Goal: Task Accomplishment & Management: Complete application form

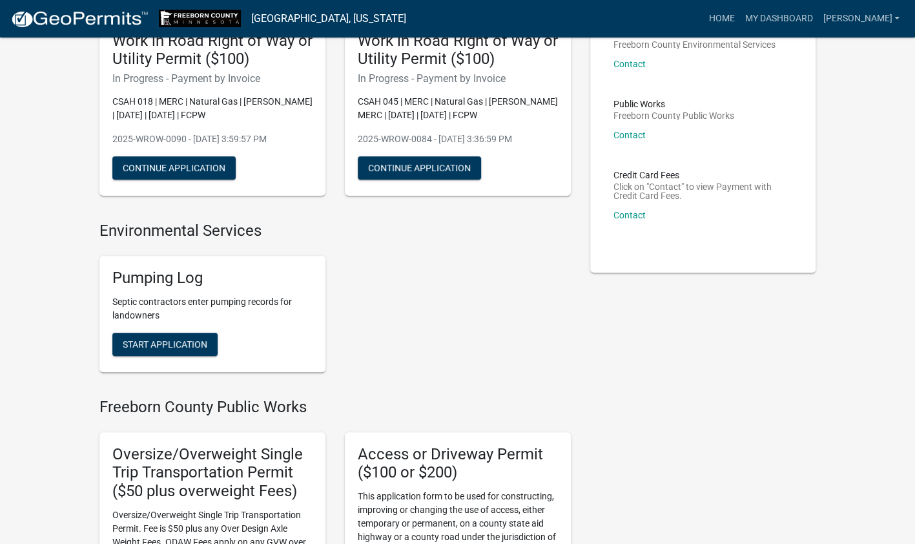
scroll to position [129, 0]
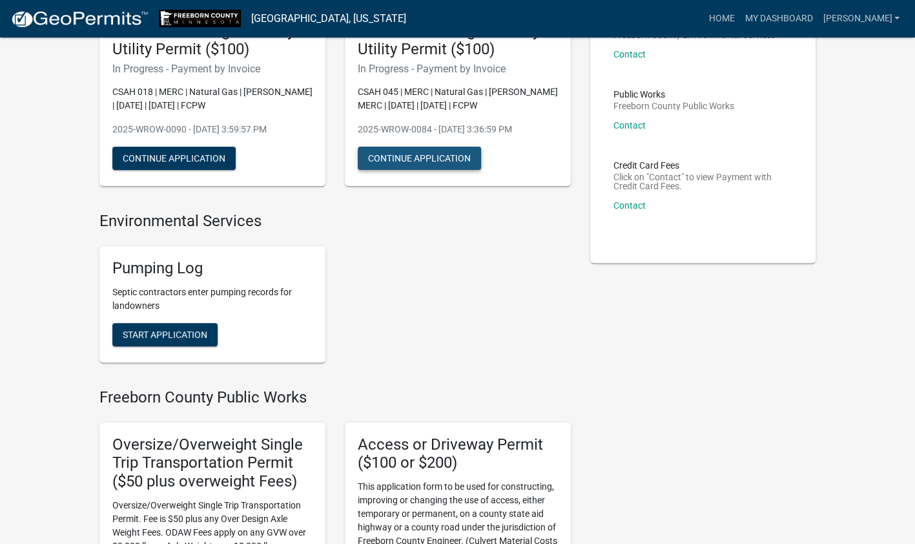
click at [439, 161] on button "Continue Application" at bounding box center [419, 158] width 123 height 23
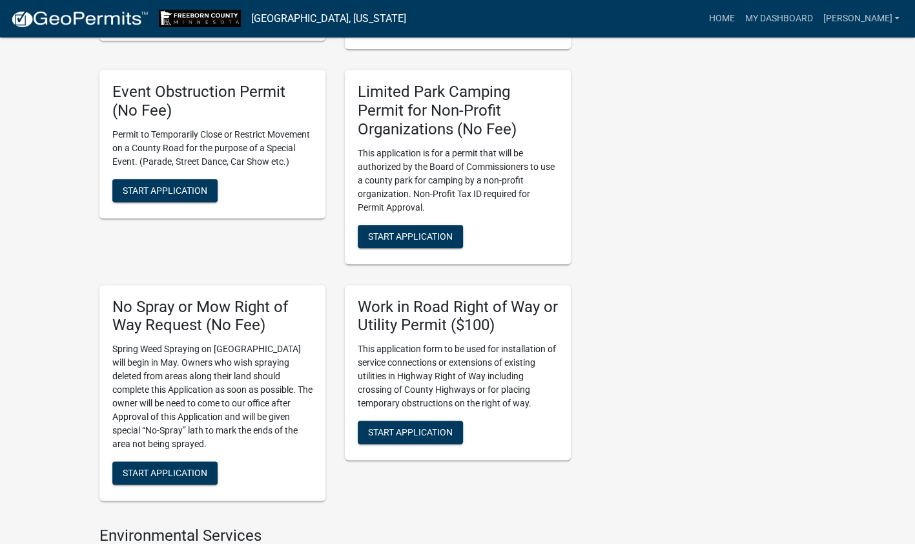
scroll to position [710, 0]
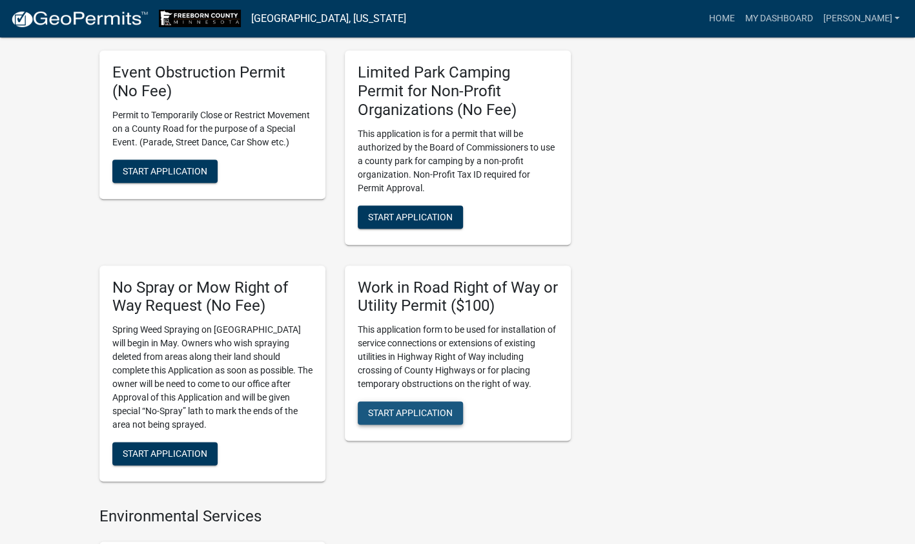
click at [405, 407] on span "Start Application" at bounding box center [410, 412] width 85 height 10
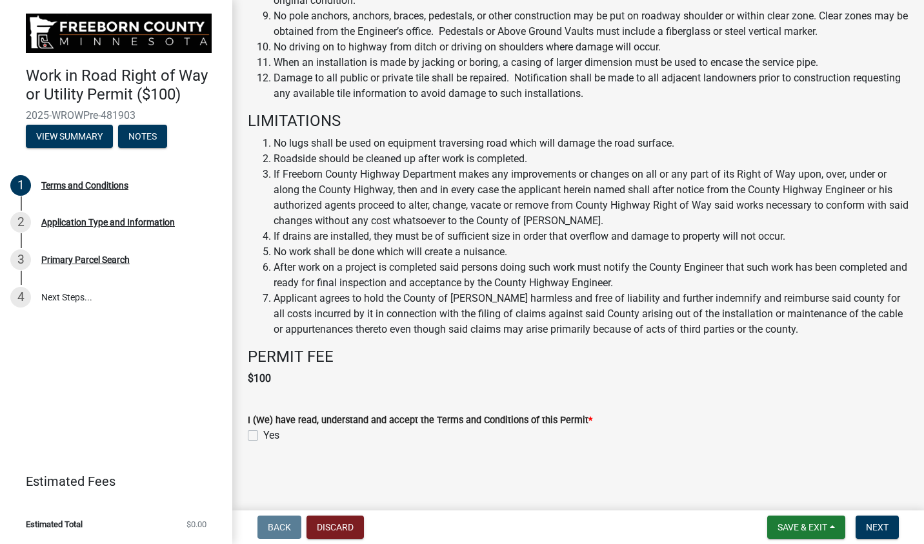
scroll to position [713, 0]
click at [263, 437] on label "Yes" at bounding box center [271, 434] width 16 height 15
click at [263, 436] on input "Yes" at bounding box center [267, 431] width 8 height 8
checkbox input "true"
click at [888, 528] on span "Next" at bounding box center [877, 527] width 23 height 10
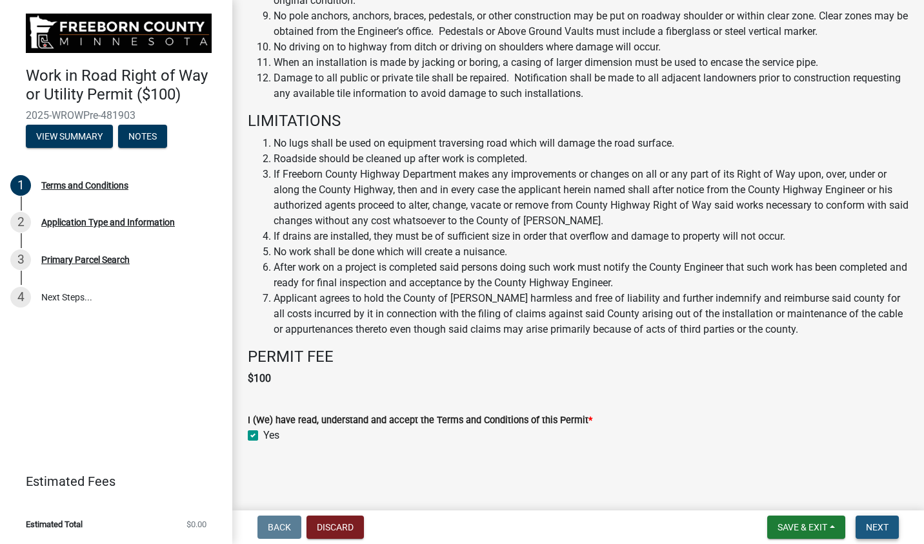
scroll to position [0, 0]
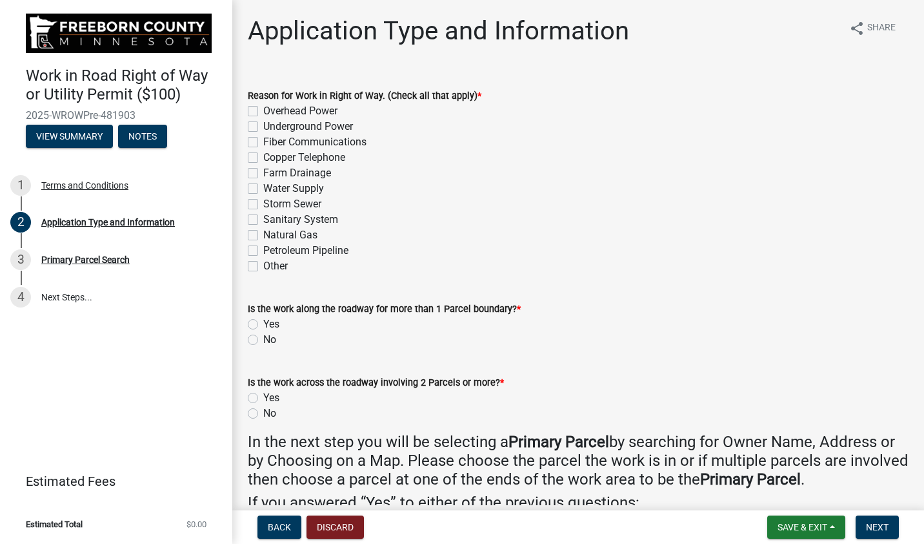
click at [258, 234] on div "Natural Gas" at bounding box center [578, 234] width 661 height 15
click at [263, 235] on label "Natural Gas" at bounding box center [290, 234] width 54 height 15
click at [263, 235] on input "Natural Gas" at bounding box center [267, 231] width 8 height 8
checkbox input "true"
checkbox input "false"
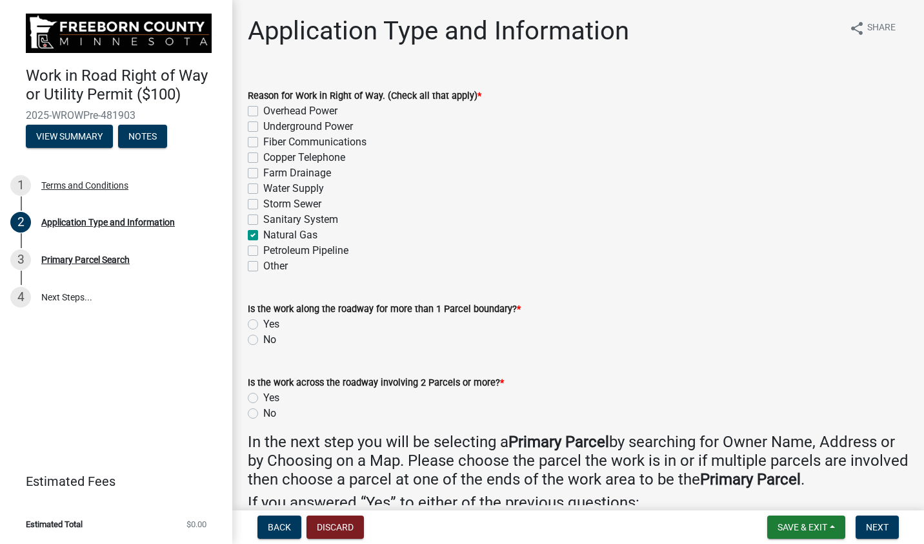
checkbox input "false"
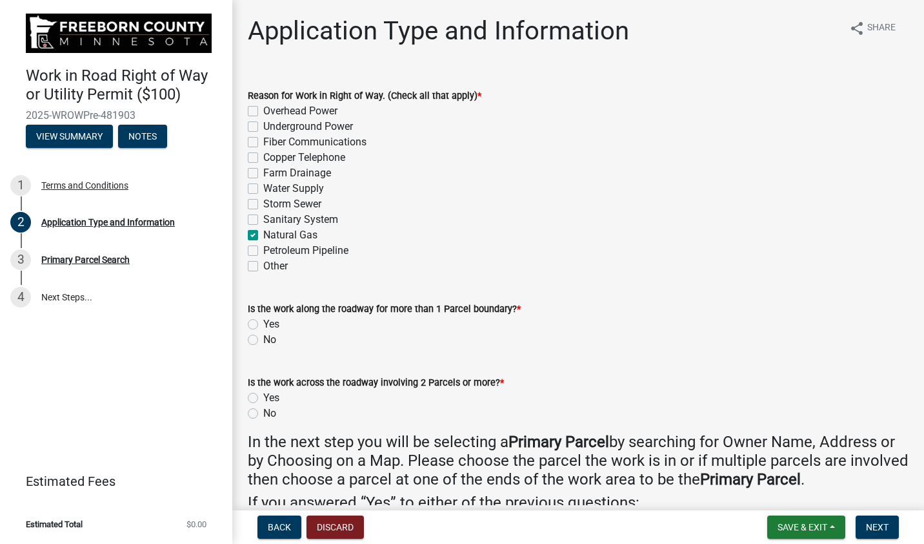
checkbox input "false"
checkbox input "true"
checkbox input "false"
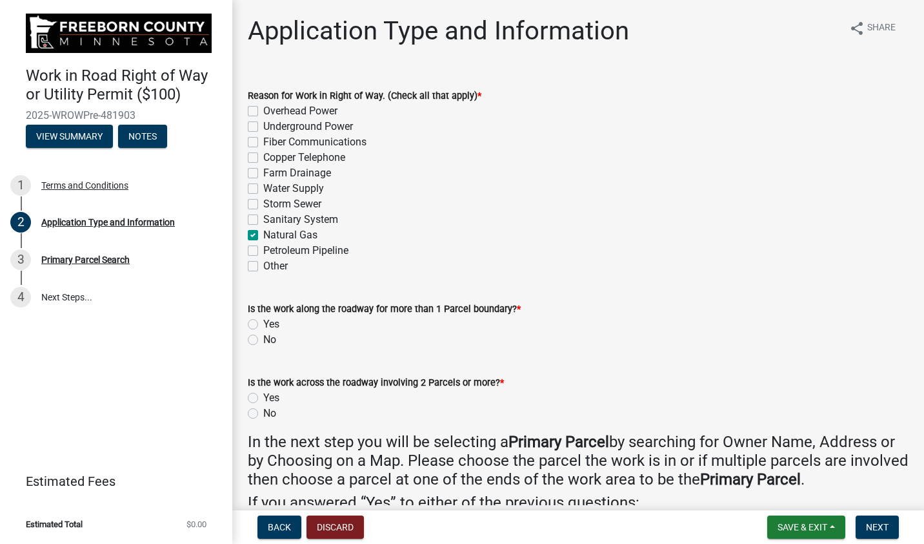
click at [263, 338] on label "No" at bounding box center [269, 339] width 13 height 15
click at [263, 338] on input "No" at bounding box center [267, 336] width 8 height 8
radio input "true"
click at [263, 416] on label "No" at bounding box center [269, 412] width 13 height 15
click at [263, 414] on input "No" at bounding box center [267, 409] width 8 height 8
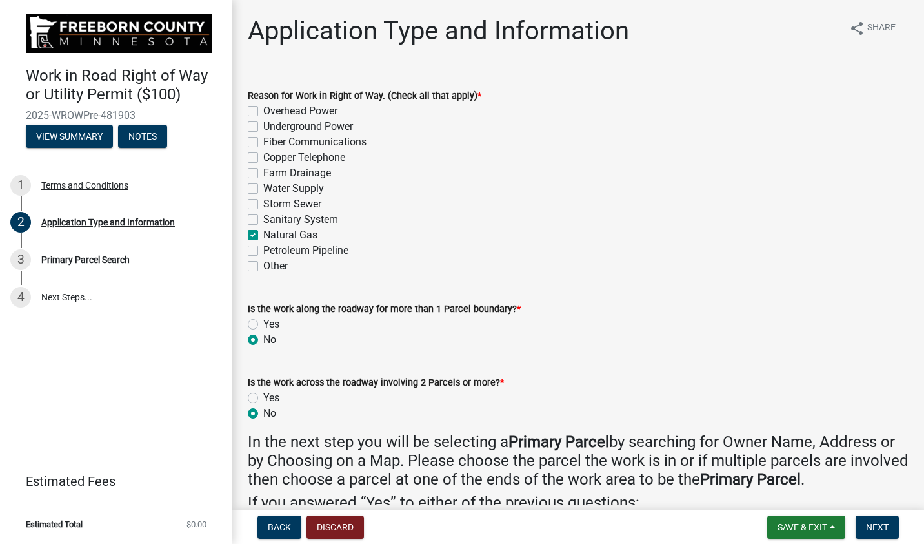
radio input "true"
click at [871, 529] on span "Next" at bounding box center [877, 527] width 23 height 10
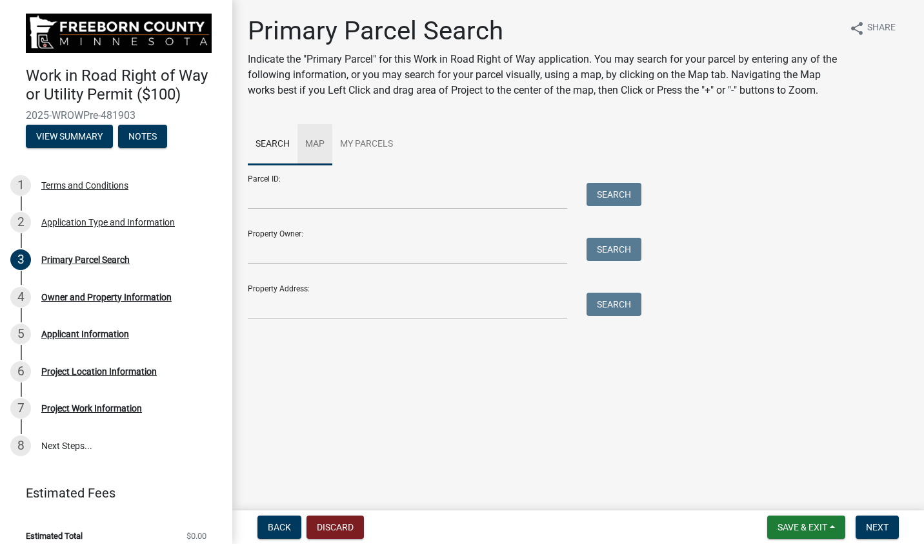
click at [312, 139] on link "Map" at bounding box center [315, 144] width 35 height 41
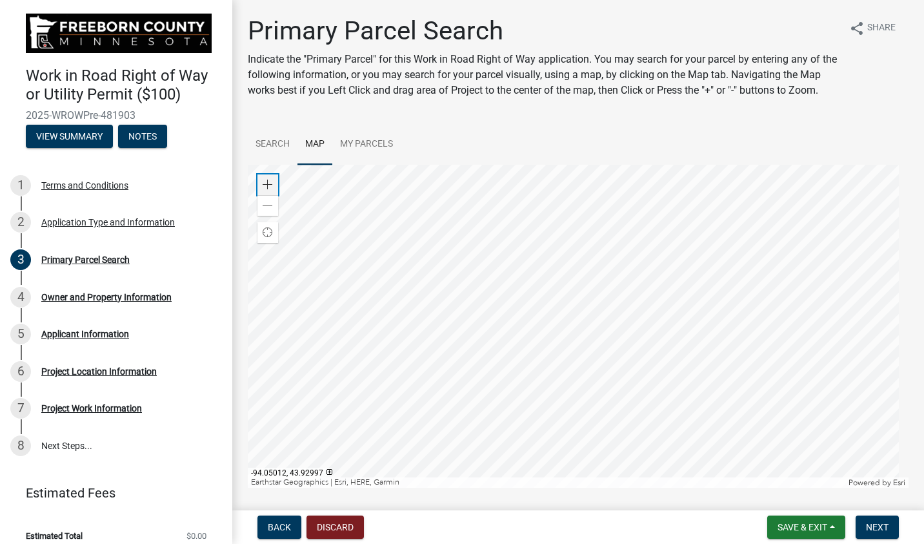
click at [270, 194] on div "Zoom in" at bounding box center [268, 184] width 21 height 21
click at [569, 310] on div at bounding box center [578, 326] width 661 height 323
click at [267, 190] on span at bounding box center [268, 184] width 10 height 10
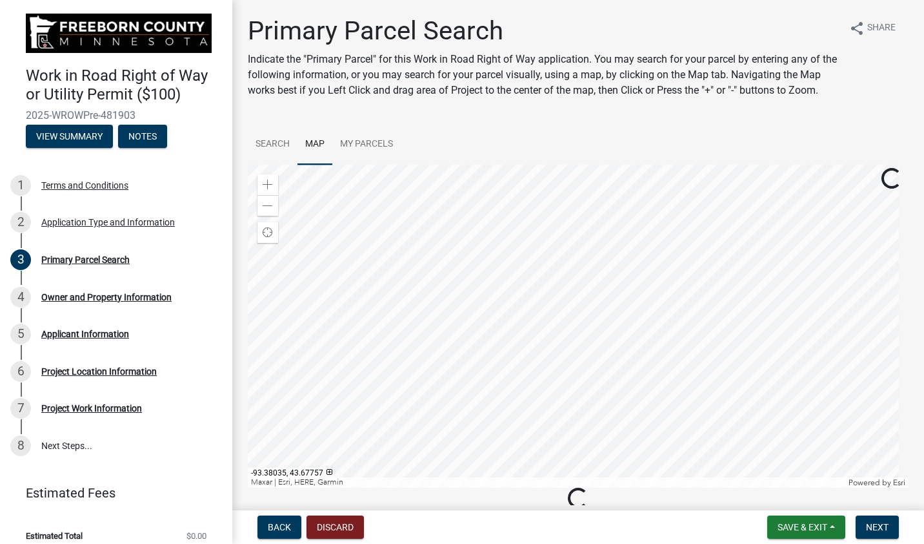
click at [619, 430] on div at bounding box center [578, 326] width 661 height 323
click at [782, 399] on div at bounding box center [578, 326] width 661 height 323
click at [832, 417] on div at bounding box center [578, 326] width 661 height 323
click at [563, 445] on div at bounding box center [578, 326] width 661 height 323
click at [541, 248] on div at bounding box center [578, 326] width 661 height 323
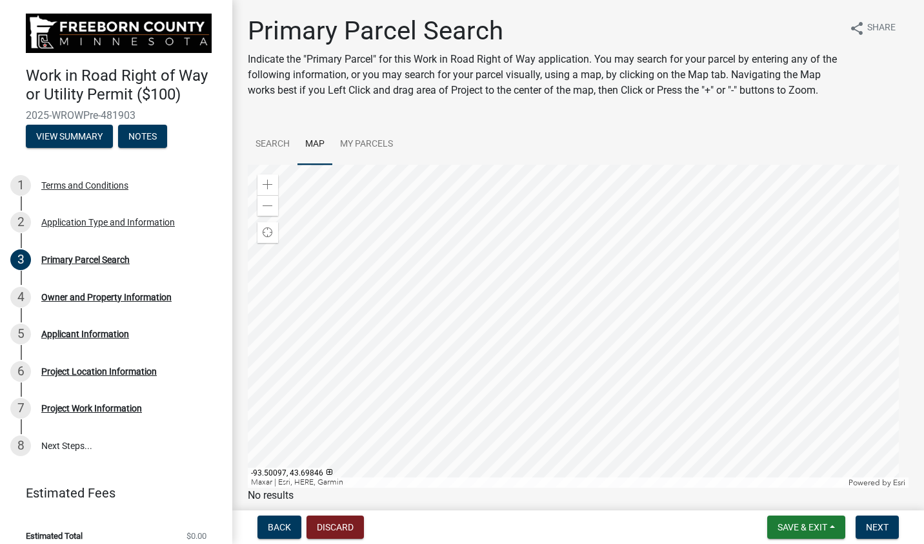
click at [491, 208] on div at bounding box center [578, 326] width 661 height 323
click at [531, 449] on div at bounding box center [578, 326] width 661 height 323
click at [554, 487] on div at bounding box center [578, 326] width 661 height 323
click at [658, 453] on div at bounding box center [578, 326] width 661 height 323
click at [719, 298] on div at bounding box center [578, 326] width 661 height 323
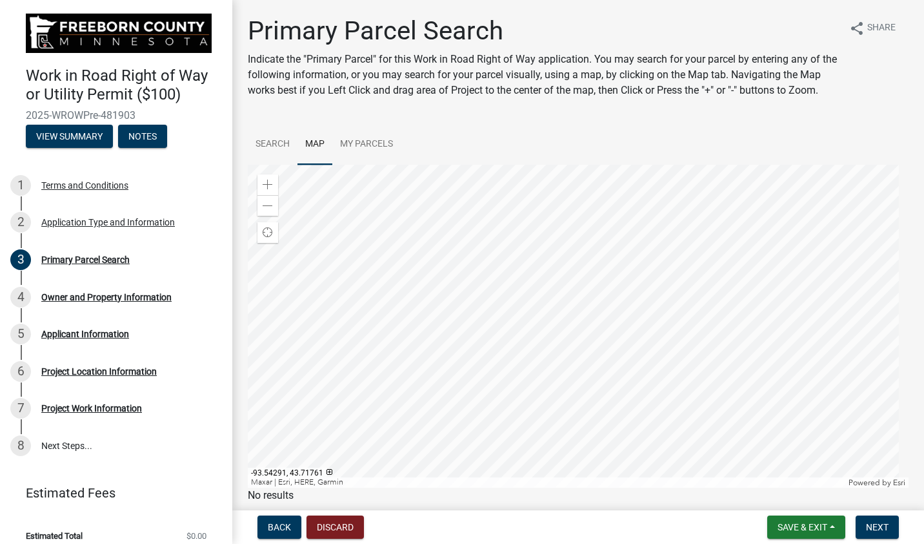
click at [598, 481] on div at bounding box center [578, 326] width 661 height 323
click at [585, 487] on div at bounding box center [578, 326] width 661 height 323
click at [630, 487] on div at bounding box center [578, 326] width 661 height 323
click at [268, 190] on span at bounding box center [268, 184] width 10 height 10
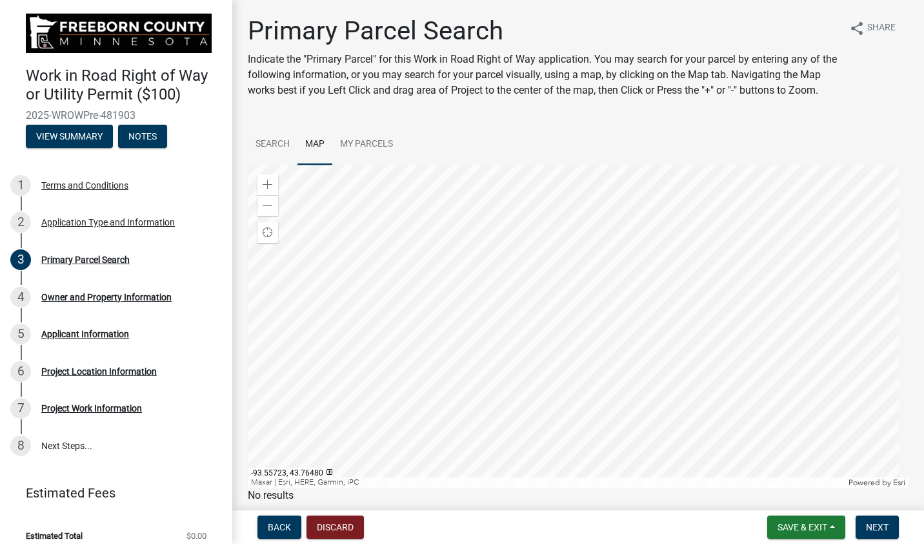
click at [627, 283] on div at bounding box center [578, 326] width 661 height 323
click at [265, 190] on span at bounding box center [268, 184] width 10 height 10
click at [418, 257] on div at bounding box center [578, 326] width 661 height 323
click at [462, 236] on div at bounding box center [578, 326] width 661 height 323
click at [581, 311] on div at bounding box center [578, 326] width 661 height 323
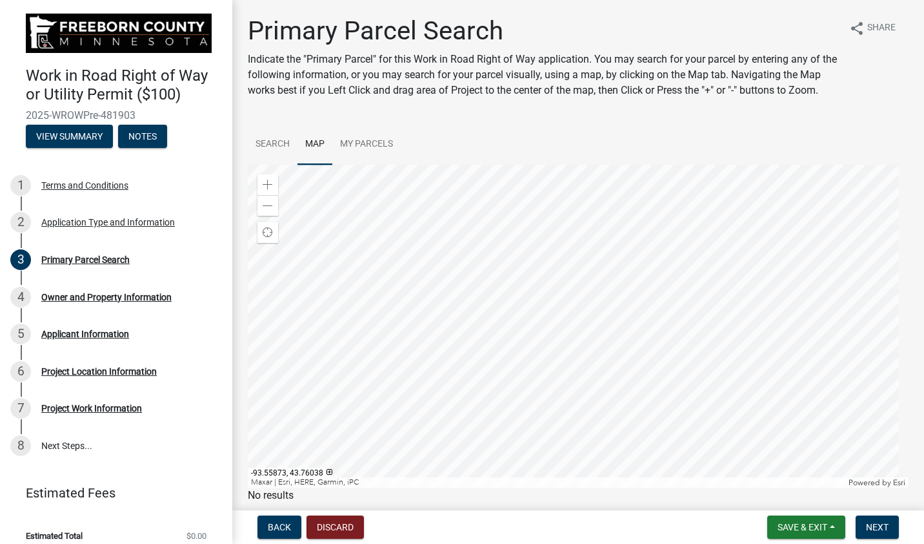
click at [581, 311] on div at bounding box center [578, 326] width 661 height 323
click at [884, 529] on span "Next" at bounding box center [877, 527] width 23 height 10
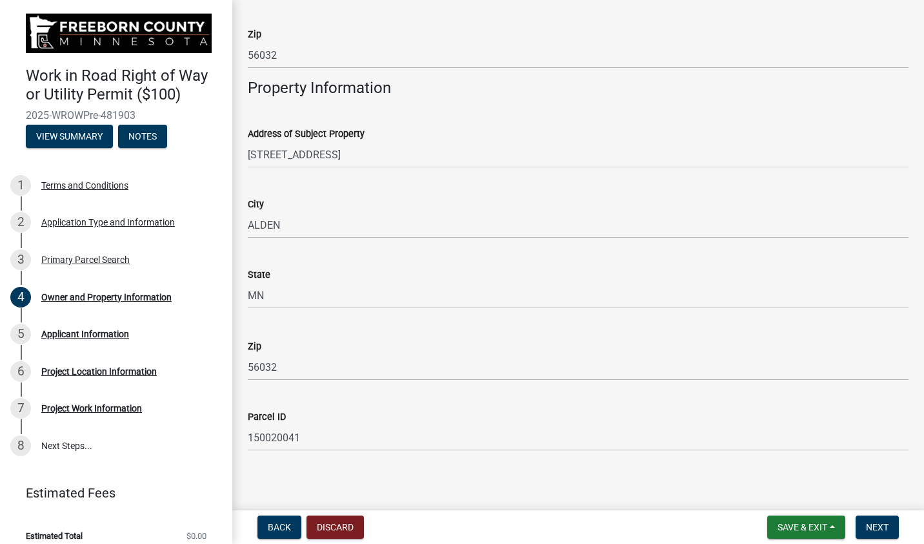
scroll to position [454, 0]
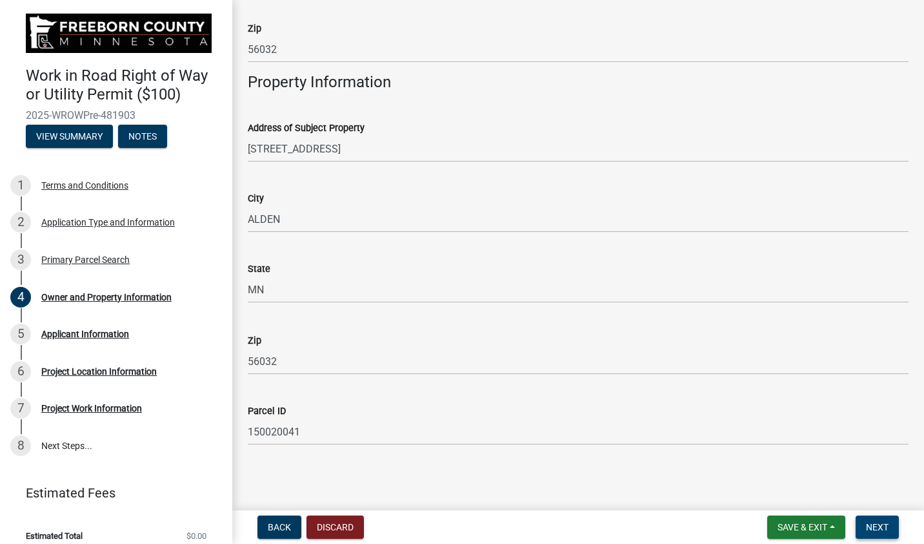
click at [866, 529] on button "Next" at bounding box center [877, 526] width 43 height 23
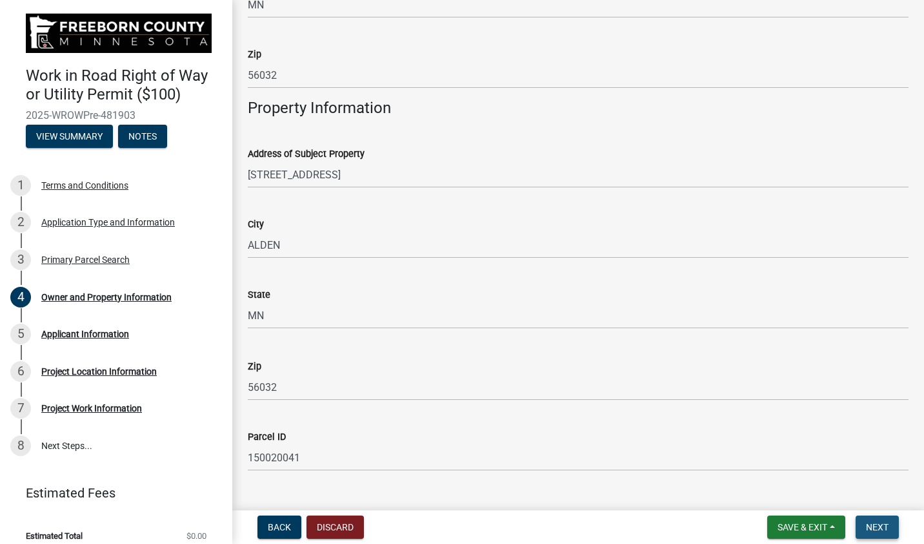
scroll to position [480, 0]
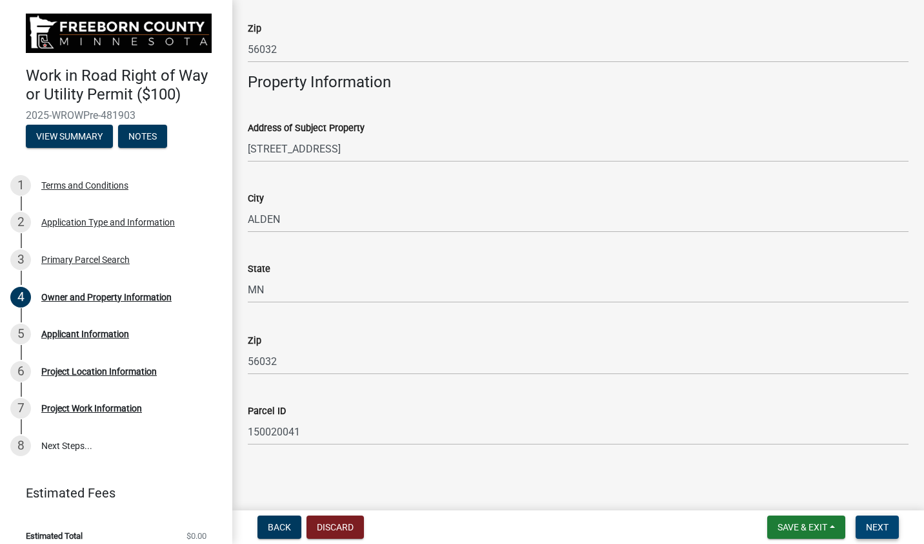
click at [874, 524] on span "Next" at bounding box center [877, 527] width 23 height 10
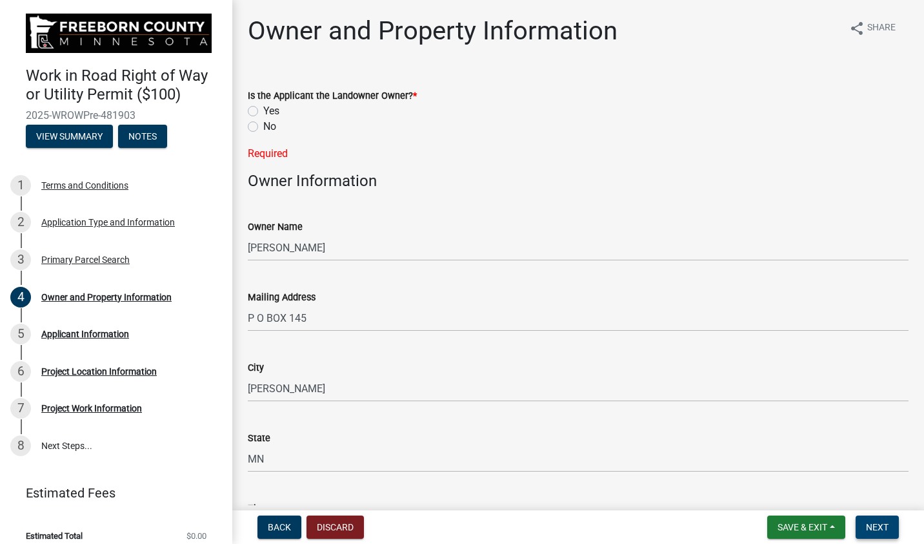
scroll to position [0, 0]
click at [263, 125] on label "No" at bounding box center [269, 126] width 13 height 15
click at [263, 125] on input "No" at bounding box center [267, 123] width 8 height 8
radio input "true"
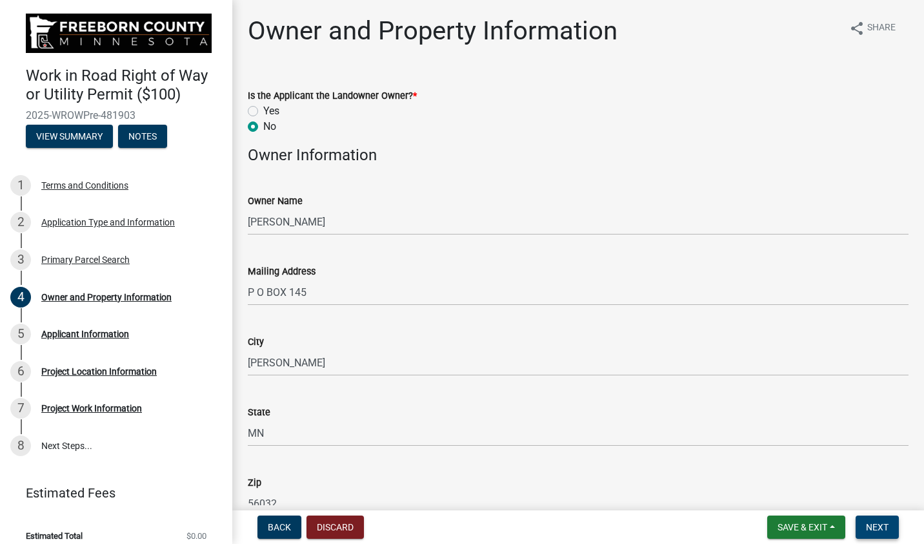
drag, startPoint x: 868, startPoint y: 515, endPoint x: 871, endPoint y: 526, distance: 11.4
click at [870, 518] on wm-app "Work in Road Right of Way or Utility Permit ($100) 2025-WROWPre-481903 View Sum…" at bounding box center [462, 272] width 924 height 544
click at [871, 527] on span "Next" at bounding box center [877, 527] width 23 height 10
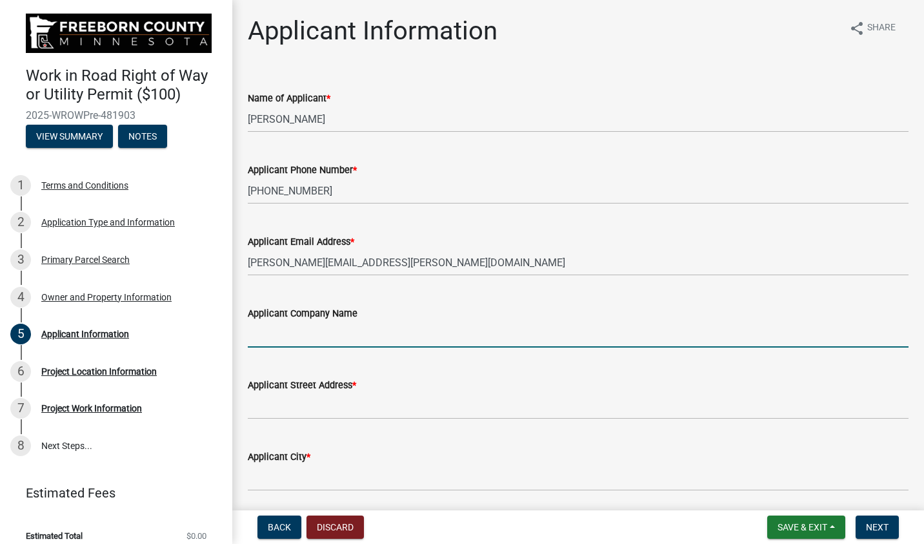
click at [263, 336] on input "Applicant Company Name" at bounding box center [578, 334] width 661 height 26
type input "MERC"
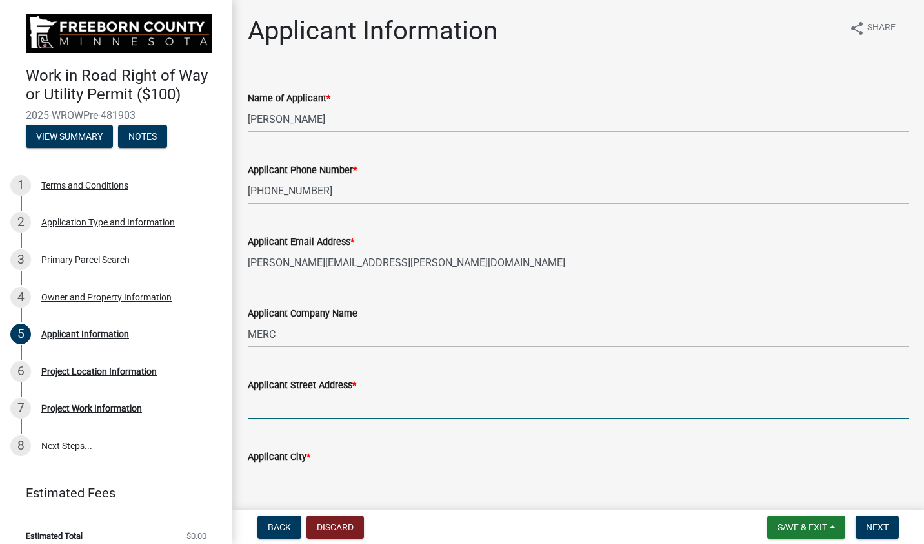
click at [274, 413] on input "Applicant Street Address *" at bounding box center [578, 405] width 661 height 26
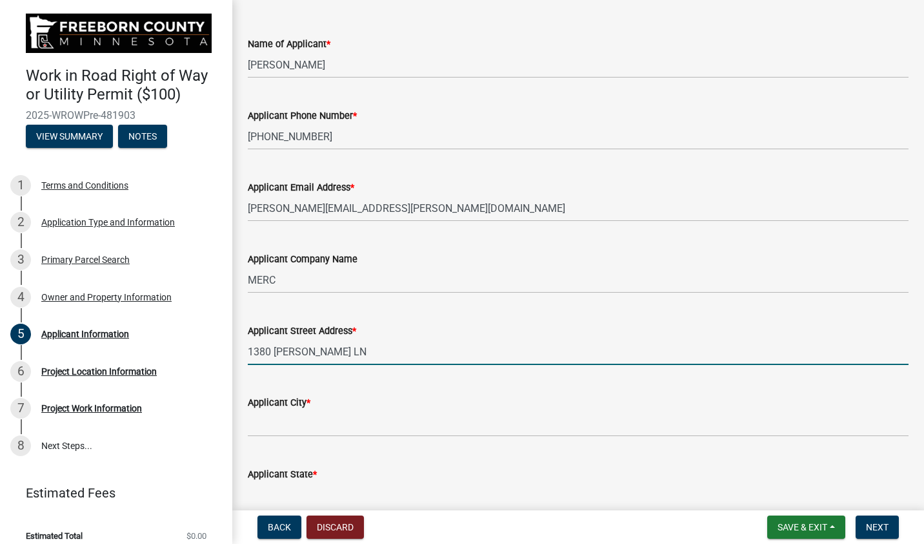
scroll to position [129, 0]
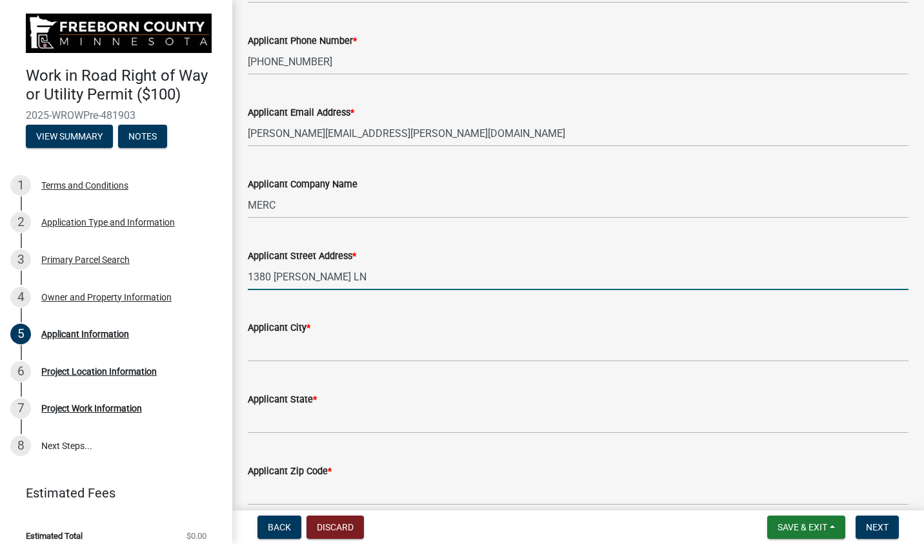
type input "1380 [PERSON_NAME] LN"
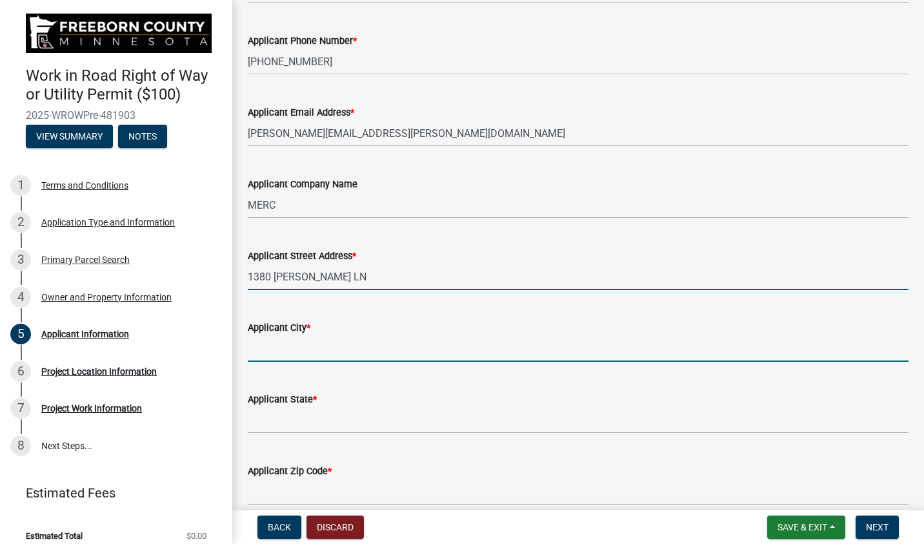
click at [262, 348] on input "Applicant City *" at bounding box center [578, 348] width 661 height 26
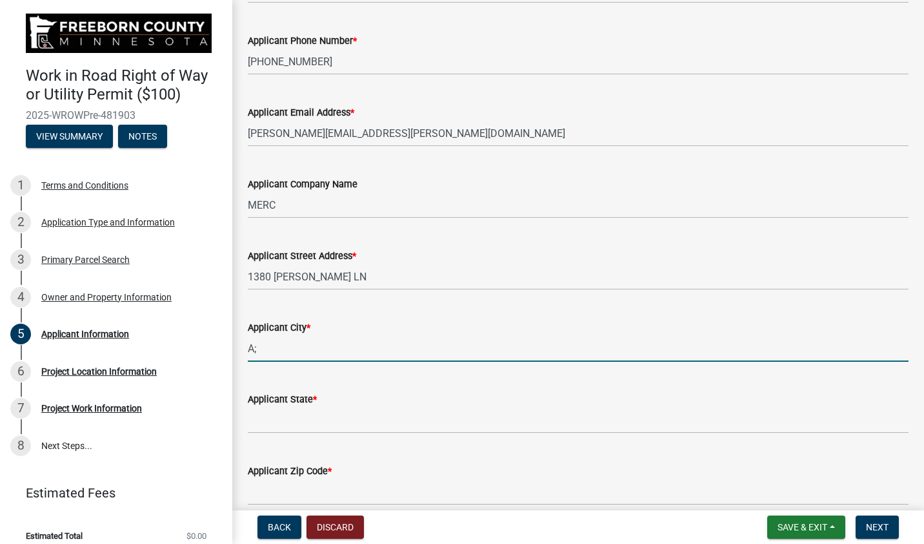
type input "A"
type input "[PERSON_NAME] [PERSON_NAME]"
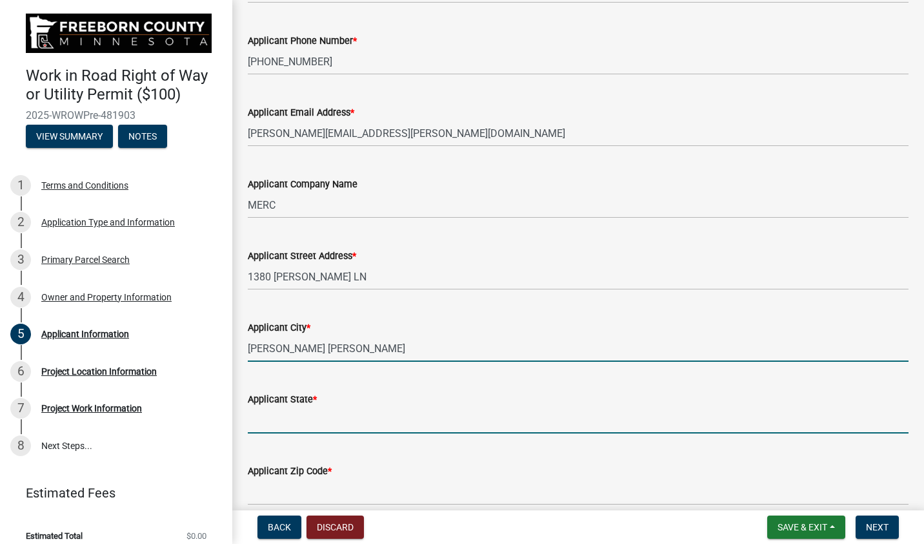
click at [278, 418] on input "Applicant State *" at bounding box center [578, 420] width 661 height 26
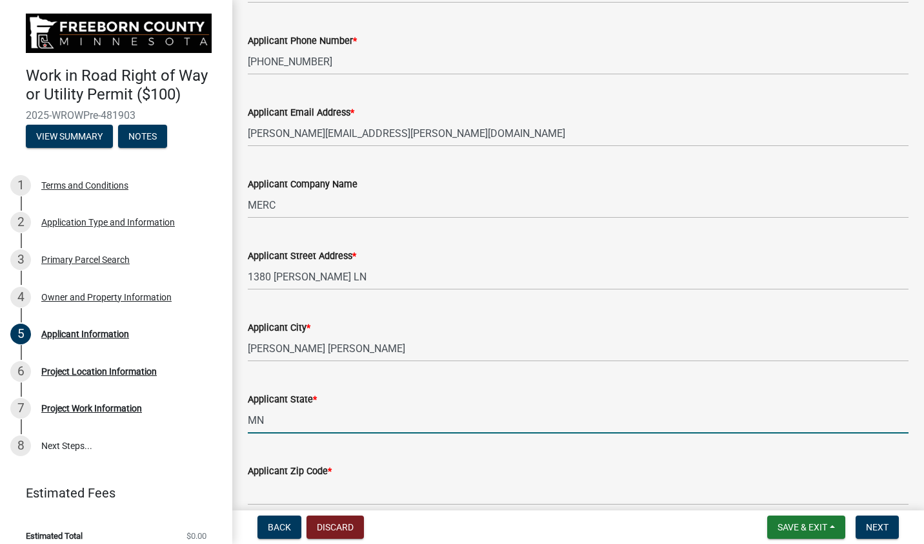
scroll to position [191, 0]
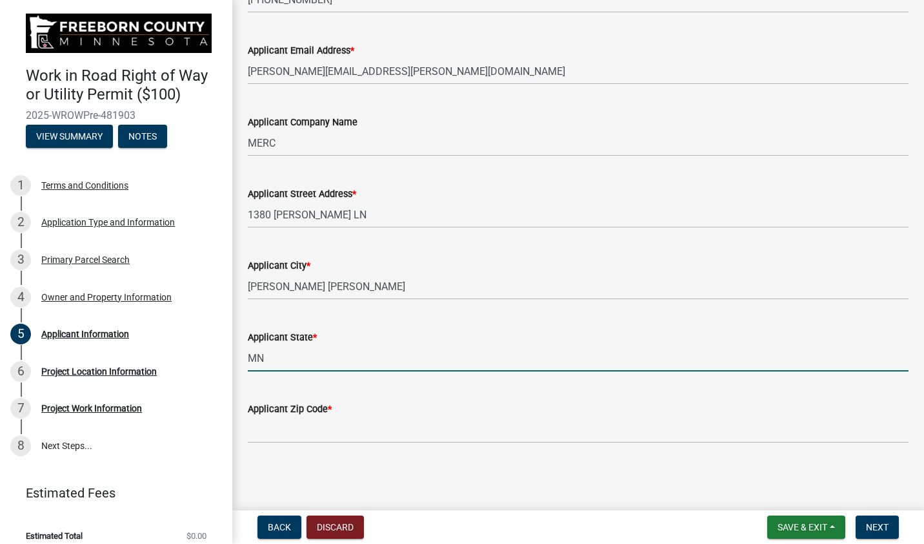
type input "MN"
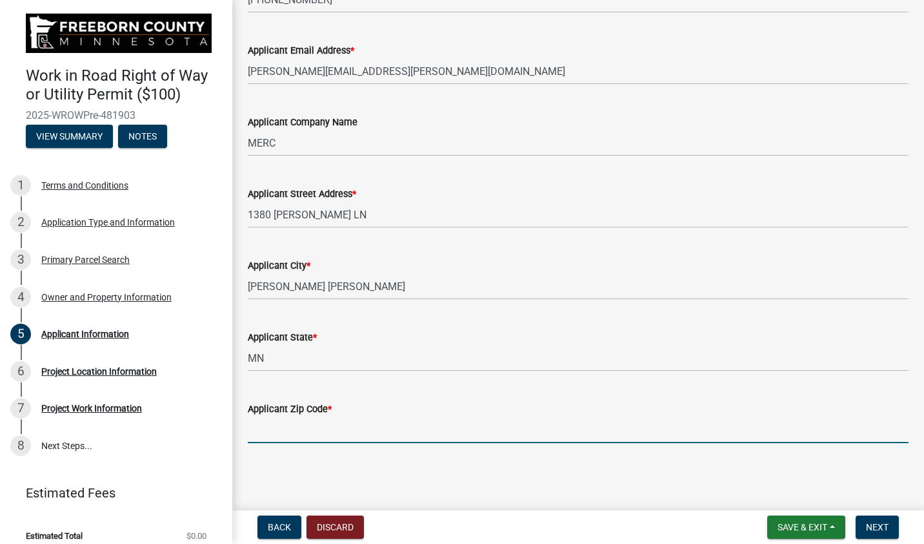
click at [298, 427] on input "Applicant Zip Code *" at bounding box center [578, 429] width 661 height 26
type input "56007"
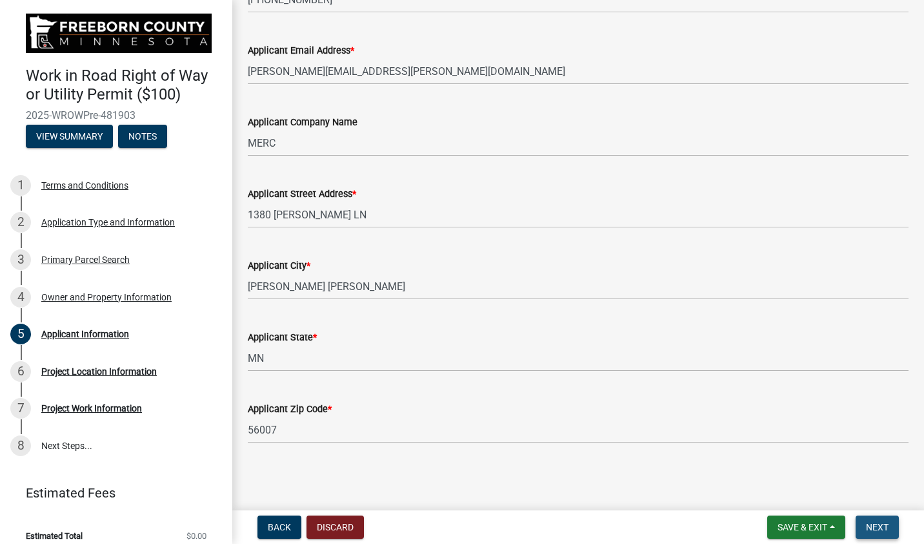
click at [887, 522] on span "Next" at bounding box center [877, 527] width 23 height 10
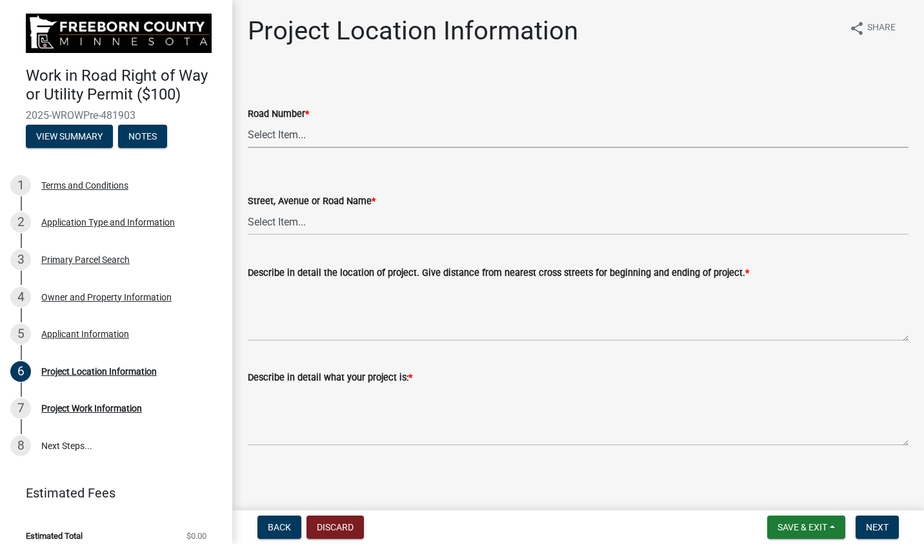
click at [285, 136] on select "Select Item... CSAH 001 CSAH 002 CSAH 003 CSAH 004 CSAH 005 CSAH 006 CSAH 007 C…" at bounding box center [578, 134] width 661 height 26
click at [248, 121] on select "Select Item... CSAH 001 CSAH 002 CSAH 003 CSAH 004 CSAH 005 CSAH 006 CSAH 007 C…" at bounding box center [578, 134] width 661 height 26
select select "d88d399f-b5a8-47a5-b66c-c0c6d8f7aa1f"
click at [307, 222] on select "Select Item... 1 AV 1 AV N 1 AV NE 1 AV NW 1 AV S 1 AV SE [GEOGRAPHIC_DATA] AV …" at bounding box center [578, 221] width 661 height 26
click at [248, 208] on select "Select Item... 1 AV 1 AV N 1 AV NE 1 AV NW 1 AV S 1 AV SE [GEOGRAPHIC_DATA] AV …" at bounding box center [578, 221] width 661 height 26
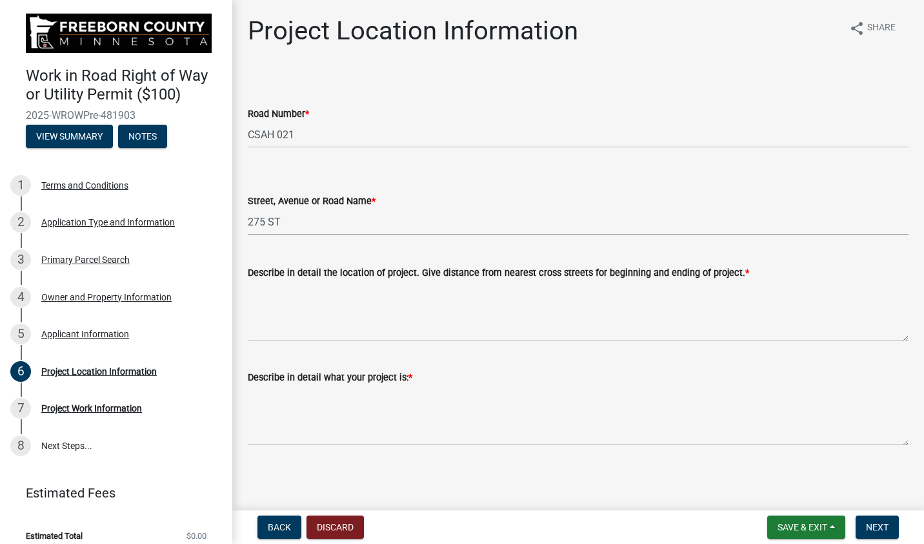
select select "e8e7aee5-c7fd-4e4f-a137-731d5fffa6c2"
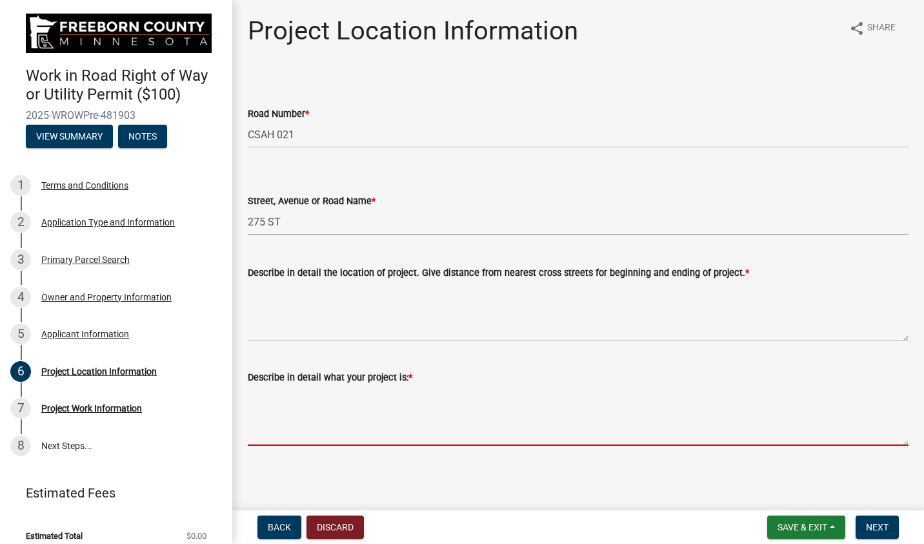
click at [274, 425] on textarea "Describe in detail what your project is: *" at bounding box center [578, 415] width 661 height 61
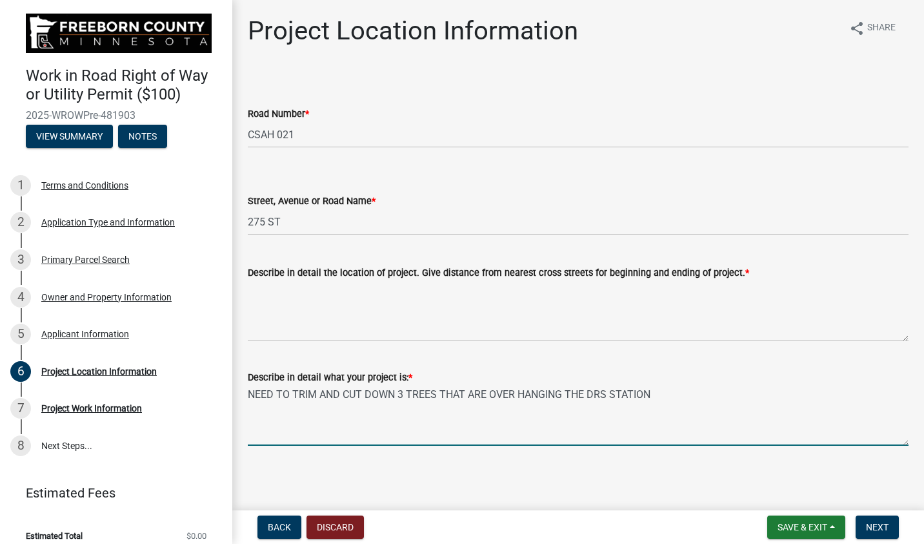
type textarea "NEED TO TRIM AND CUT DOWN 3 TREES THAT ARE OVER HANGING THE DRS STATION"
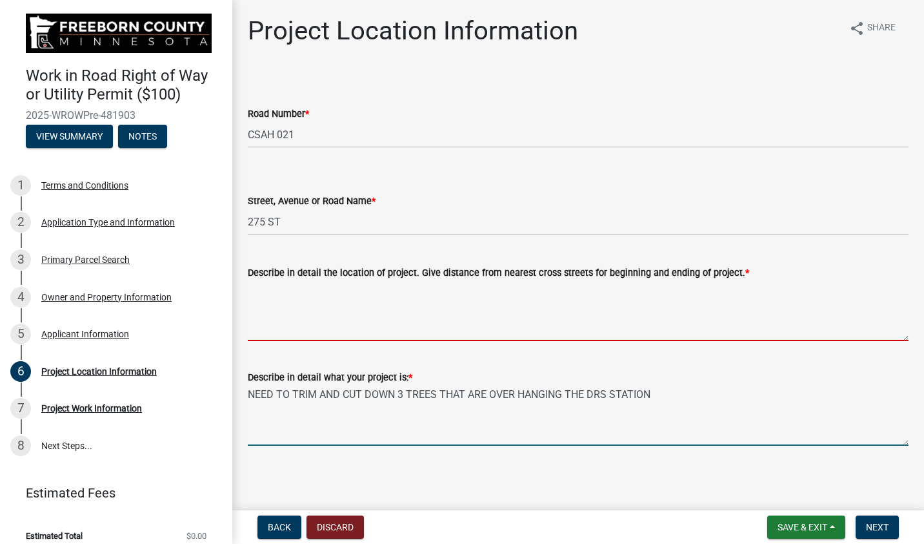
click at [257, 315] on textarea "Describe in detail the location of project. Give distance from nearest cross st…" at bounding box center [578, 310] width 661 height 61
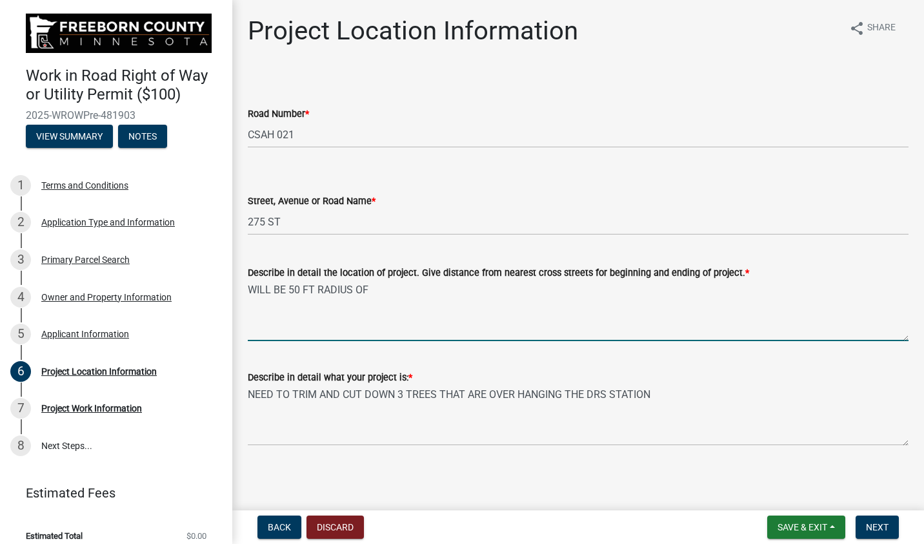
click at [301, 287] on textarea "WILL BE 50 FT RADIUS OF" at bounding box center [578, 310] width 661 height 61
click at [383, 289] on textarea "WILL BE 100 FT RADIUS OF" at bounding box center [578, 310] width 661 height 61
click at [532, 294] on textarea "WILL BE 100 FT RADIUS OF OUR DRS STATION AND VALVE" at bounding box center [578, 309] width 661 height 61
type textarea "WILL BE 100 FT RADIUS OF OUR DRS STATION AND VALVE ON 275TH ST JUST SOUTH OF"
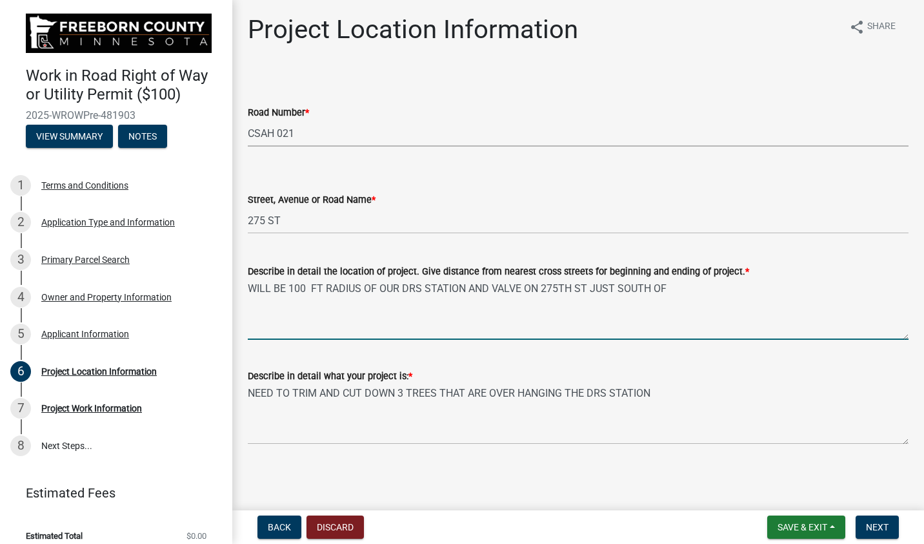
click at [296, 132] on select "Select Item... CSAH 001 CSAH 002 CSAH 003 CSAH 004 CSAH 005 CSAH 006 CSAH 007 C…" at bounding box center [578, 133] width 661 height 26
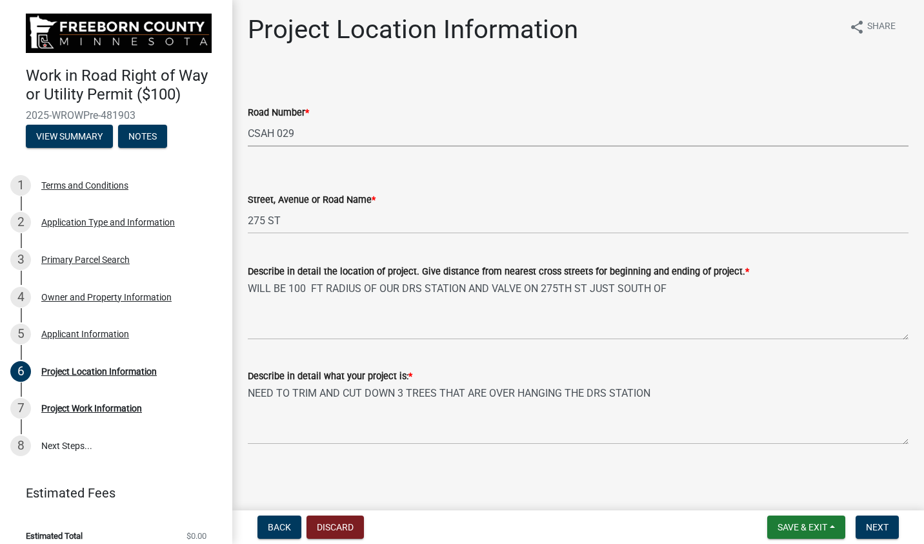
click at [248, 120] on select "Select Item... CSAH 001 CSAH 002 CSAH 003 CSAH 004 CSAH 005 CSAH 006 CSAH 007 C…" at bounding box center [578, 133] width 661 height 26
select select "34eb6929-4b45-4303-85af-c6a3d6418489"
click at [24, 261] on div "3" at bounding box center [20, 259] width 21 height 21
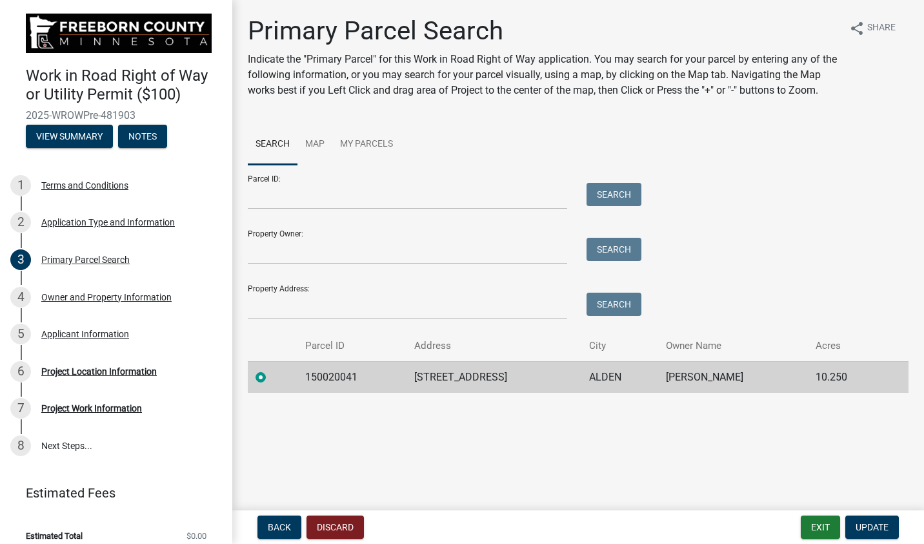
click at [271, 369] on label at bounding box center [271, 369] width 0 height 0
click at [271, 378] on input "radio" at bounding box center [275, 373] width 8 height 8
drag, startPoint x: 265, startPoint y: 376, endPoint x: 287, endPoint y: 398, distance: 30.1
click at [287, 398] on div "Primary Parcel Search Indicate the "Primary Parcel" for this Work in Road Right…" at bounding box center [578, 209] width 680 height 389
click at [314, 145] on link "Map" at bounding box center [315, 144] width 35 height 41
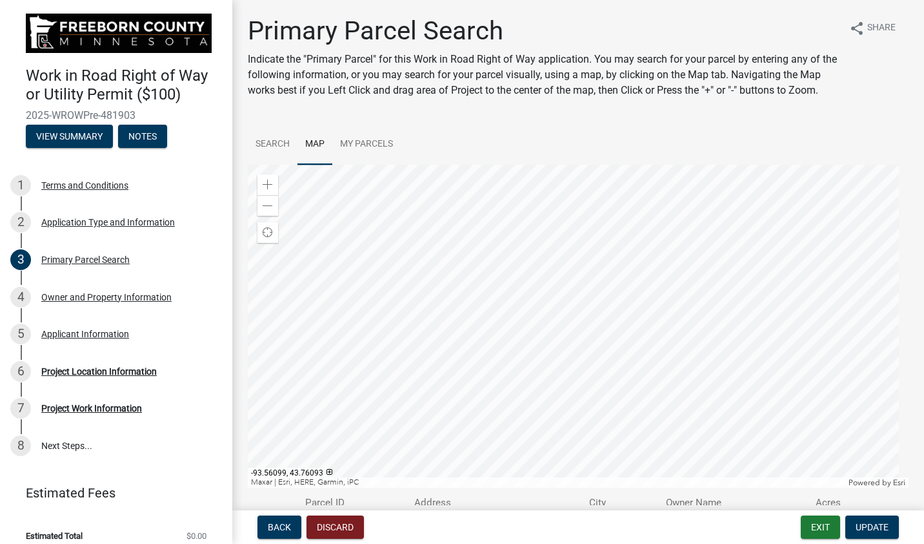
click at [412, 417] on div at bounding box center [578, 326] width 661 height 323
click at [502, 342] on div at bounding box center [578, 326] width 661 height 323
click at [511, 325] on div at bounding box center [578, 326] width 661 height 323
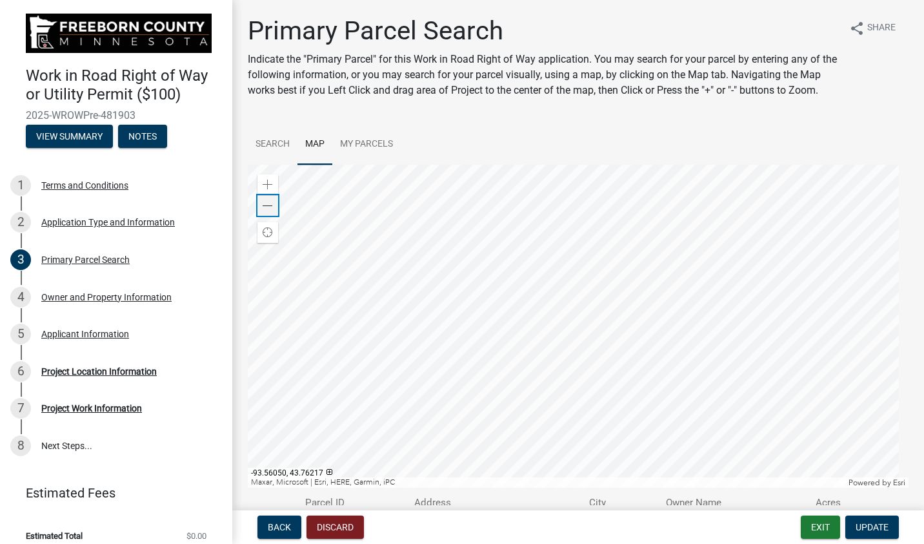
click at [274, 216] on div "Zoom out" at bounding box center [268, 205] width 21 height 21
click at [615, 465] on div at bounding box center [578, 326] width 661 height 323
click at [879, 531] on span "Update" at bounding box center [872, 527] width 33 height 10
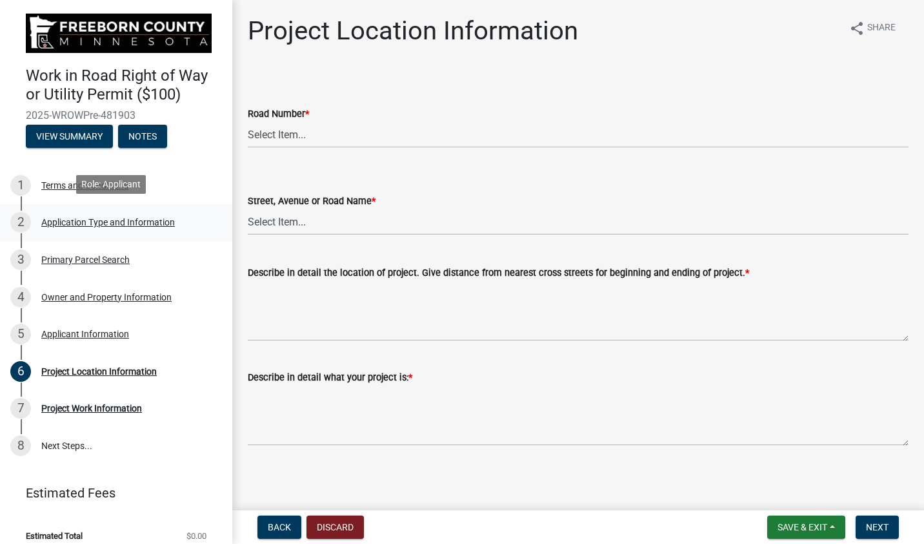
click at [57, 218] on div "Application Type and Information" at bounding box center [108, 222] width 134 height 9
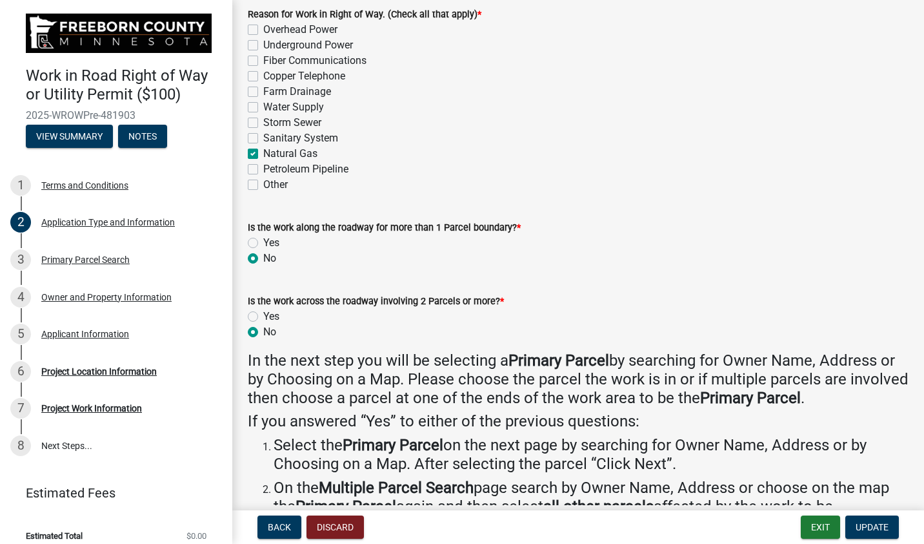
scroll to position [171, 0]
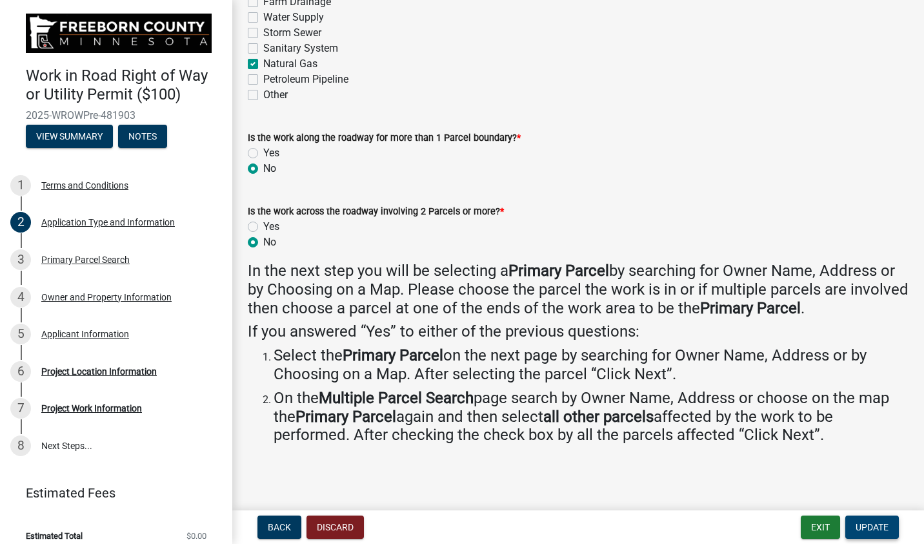
click at [873, 522] on span "Update" at bounding box center [872, 527] width 33 height 10
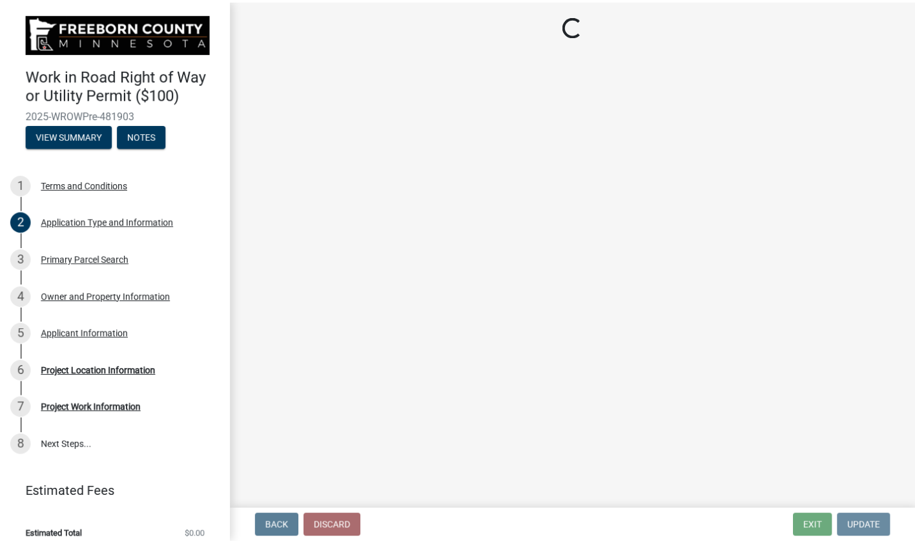
scroll to position [0, 0]
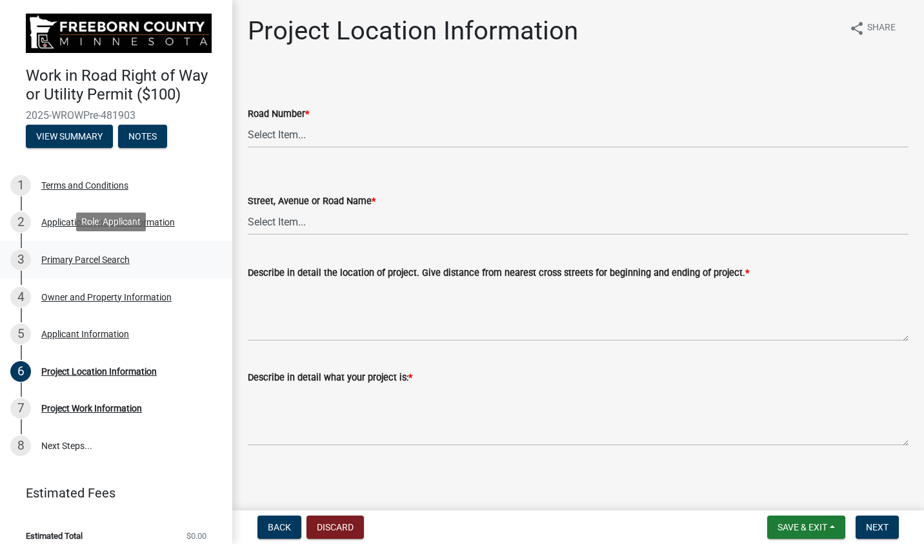
click at [48, 261] on div "Primary Parcel Search" at bounding box center [85, 259] width 88 height 9
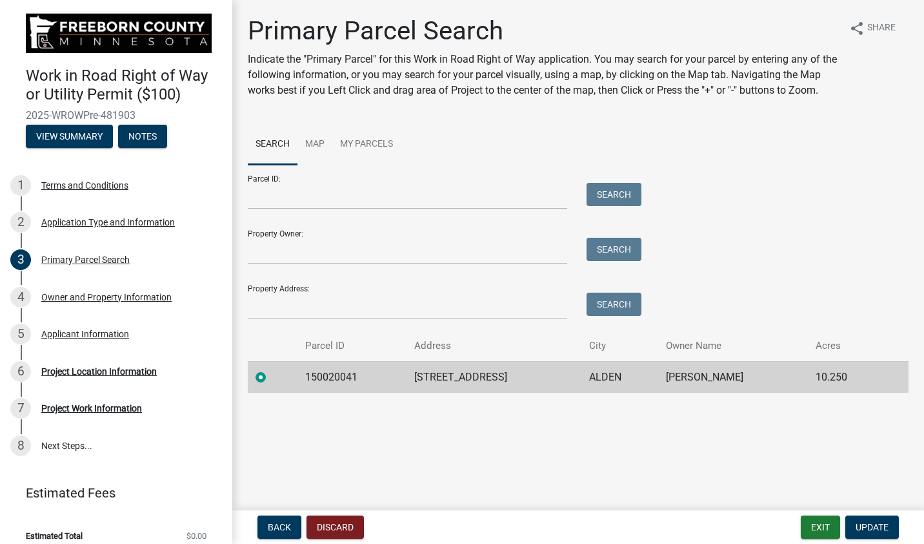
drag, startPoint x: 270, startPoint y: 375, endPoint x: 259, endPoint y: 377, distance: 10.5
click at [271, 369] on label at bounding box center [271, 369] width 0 height 0
click at [271, 377] on input "radio" at bounding box center [275, 373] width 8 height 8
click at [271, 369] on label at bounding box center [271, 369] width 0 height 0
click at [271, 377] on input "radio" at bounding box center [275, 373] width 8 height 8
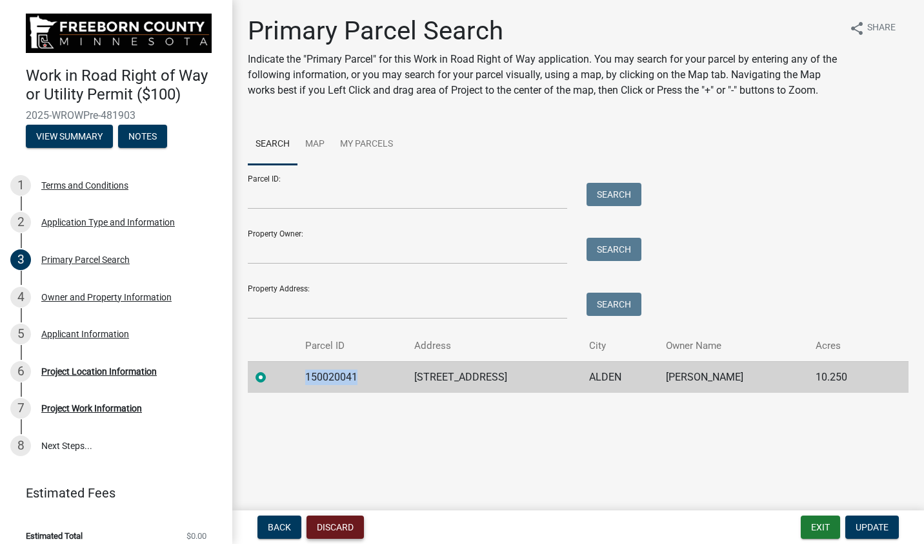
click at [347, 525] on button "Discard" at bounding box center [335, 526] width 57 height 23
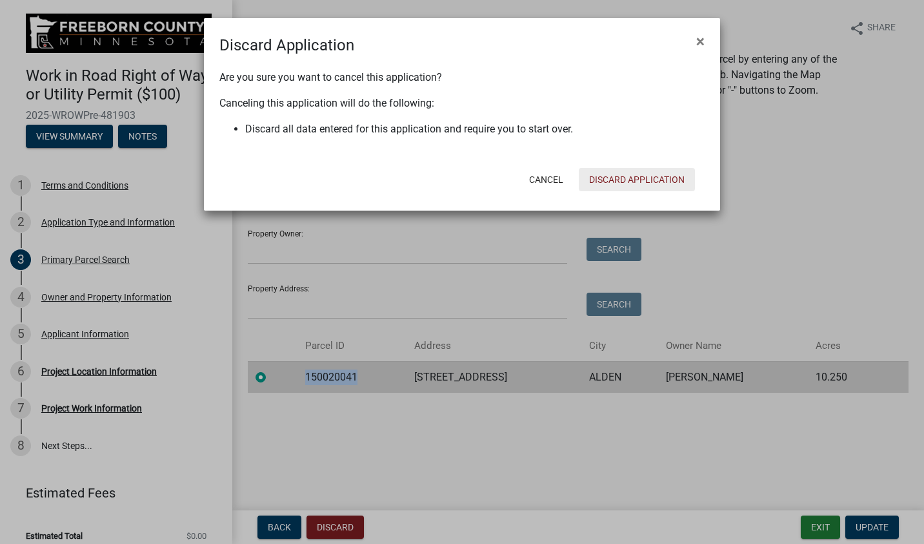
click at [596, 181] on button "Discard Application" at bounding box center [637, 179] width 116 height 23
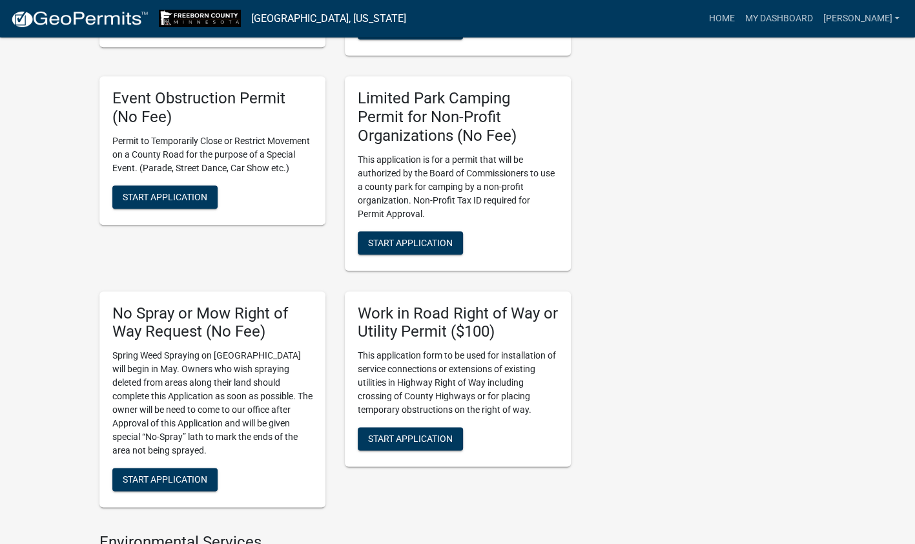
scroll to position [710, 0]
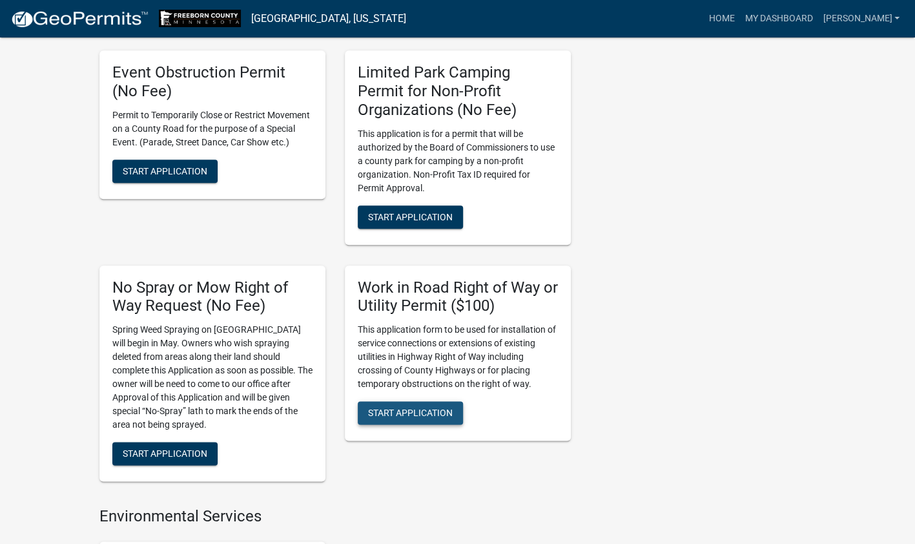
click at [401, 405] on button "Start Application" at bounding box center [410, 412] width 105 height 23
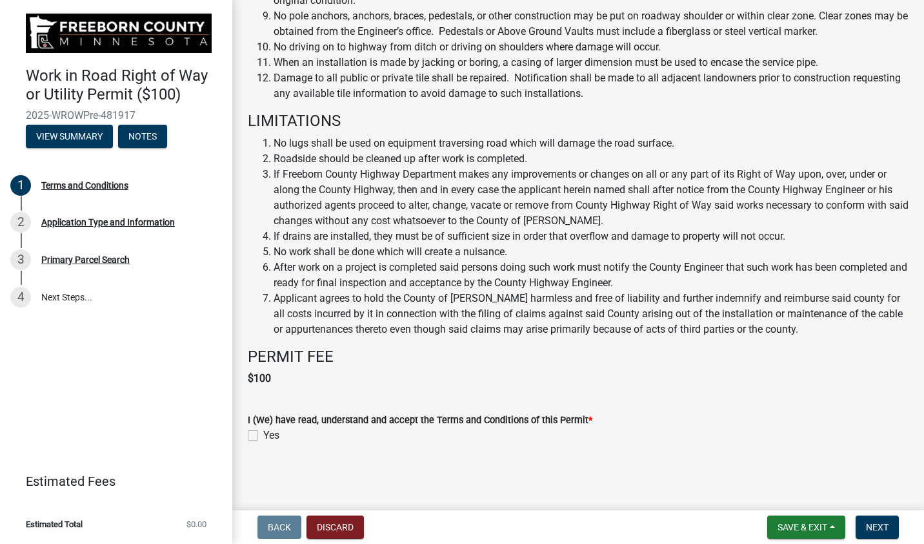
scroll to position [713, 0]
click at [263, 435] on label "Yes" at bounding box center [271, 434] width 16 height 15
click at [263, 435] on input "Yes" at bounding box center [267, 431] width 8 height 8
checkbox input "true"
click at [882, 529] on span "Next" at bounding box center [877, 527] width 23 height 10
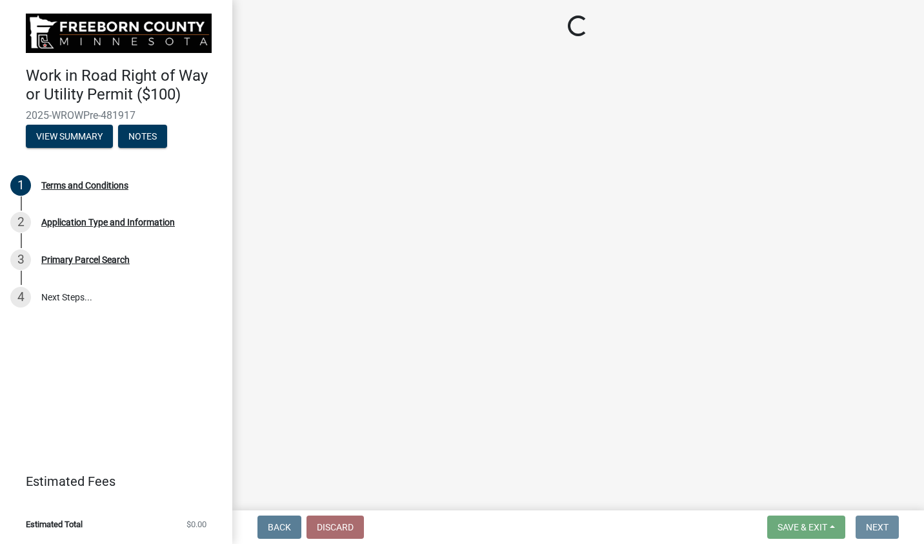
scroll to position [0, 0]
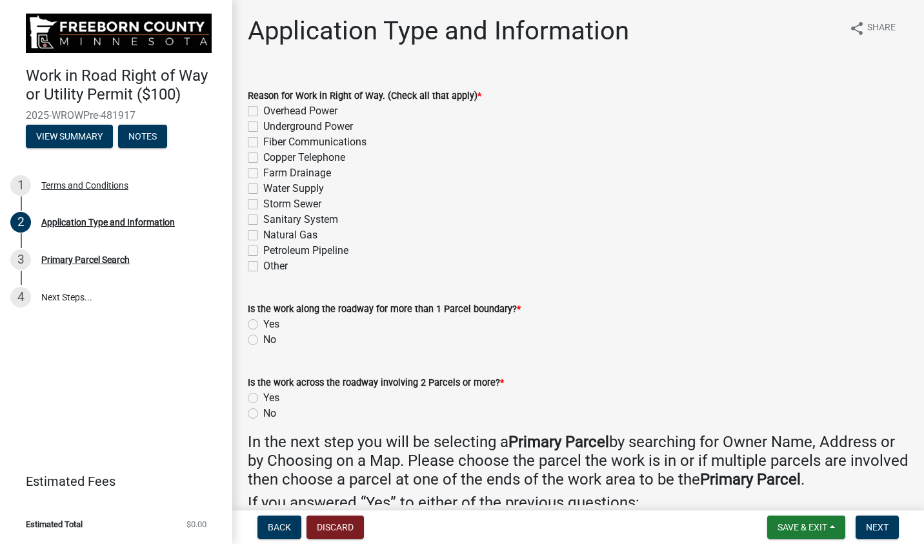
click at [263, 238] on label "Natural Gas" at bounding box center [290, 234] width 54 height 15
click at [263, 236] on input "Natural Gas" at bounding box center [267, 231] width 8 height 8
checkbox input "true"
checkbox input "false"
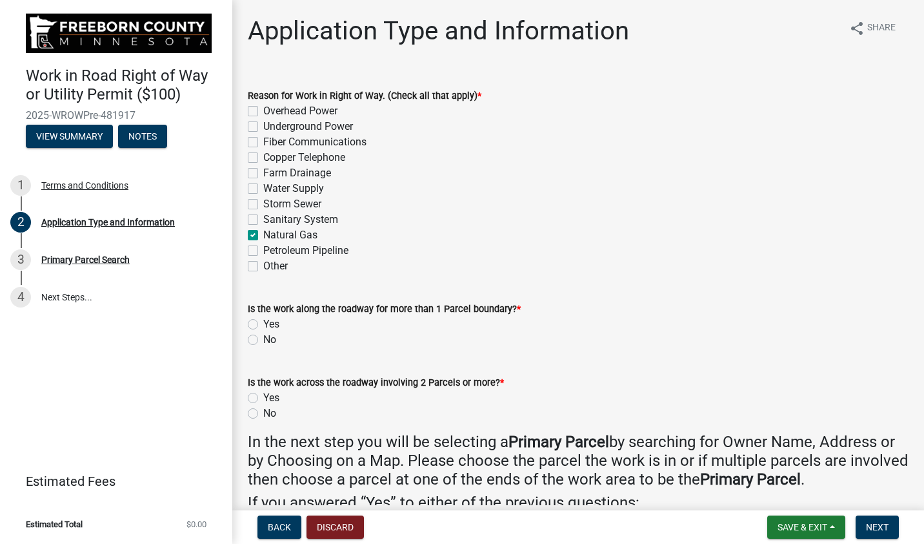
checkbox input "false"
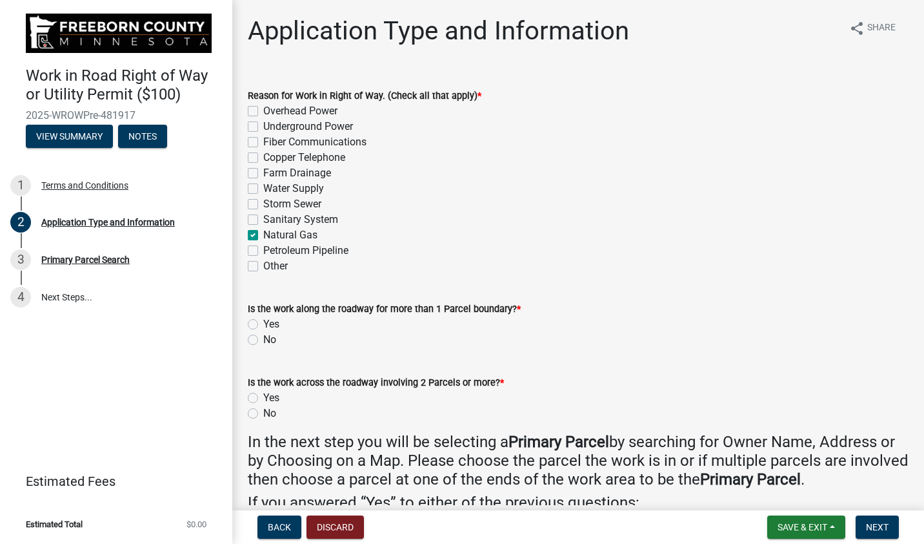
checkbox input "false"
checkbox input "true"
checkbox input "false"
click at [263, 321] on label "Yes" at bounding box center [271, 323] width 16 height 15
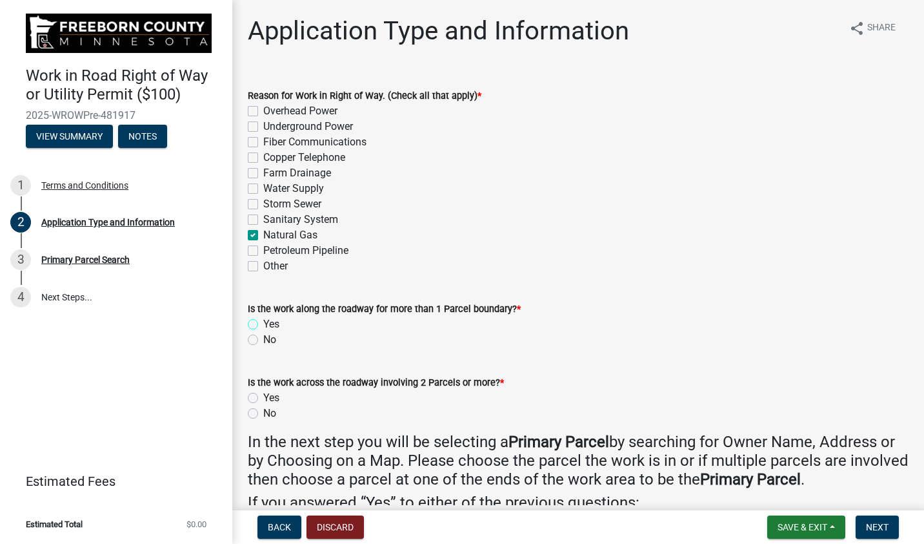
click at [263, 321] on input "Yes" at bounding box center [267, 320] width 8 height 8
radio input "true"
click at [263, 413] on label "No" at bounding box center [269, 412] width 13 height 15
click at [263, 413] on input "No" at bounding box center [267, 409] width 8 height 8
radio input "true"
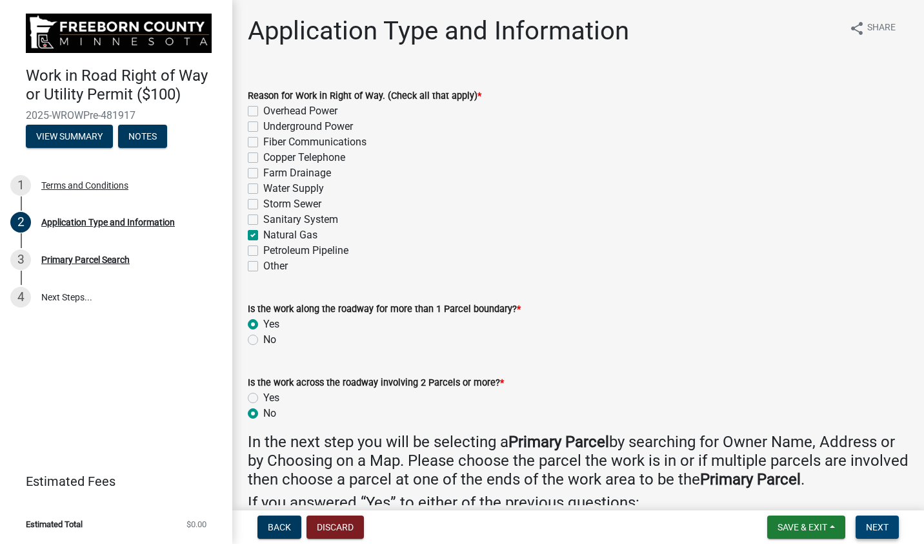
click at [868, 525] on span "Next" at bounding box center [877, 527] width 23 height 10
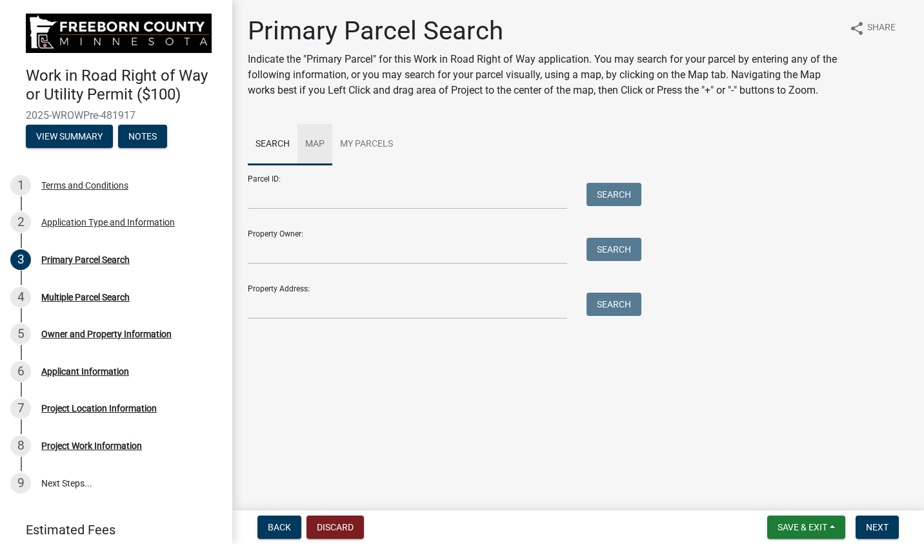
click at [313, 143] on link "Map" at bounding box center [315, 144] width 35 height 41
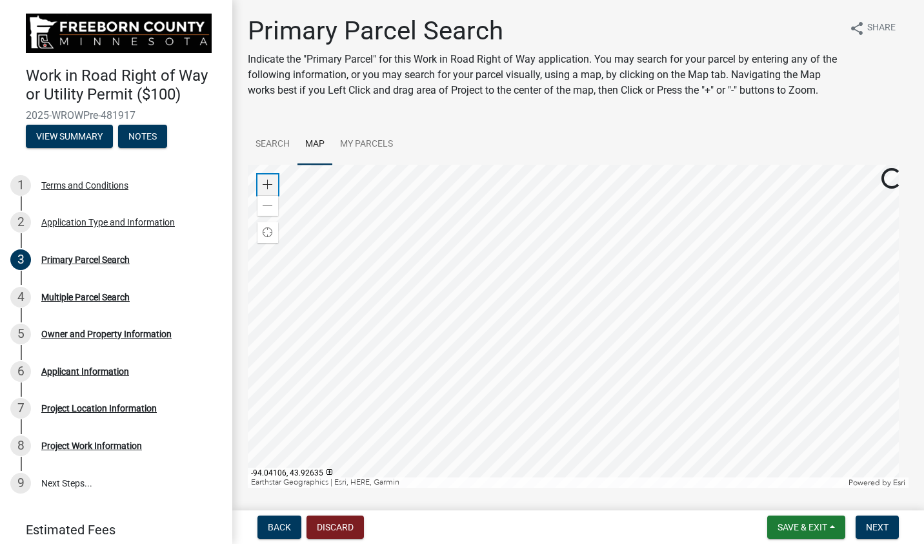
click at [269, 190] on span at bounding box center [268, 184] width 10 height 10
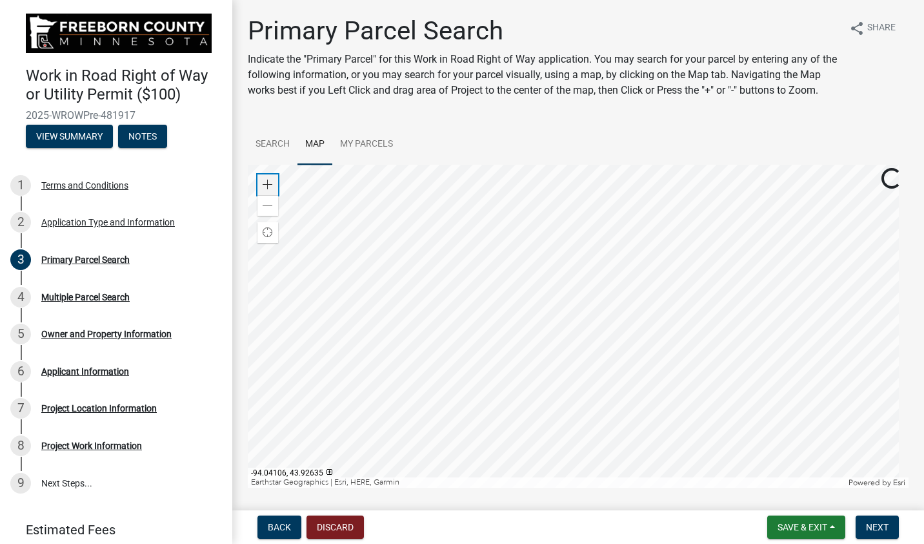
click at [269, 190] on span at bounding box center [268, 184] width 10 height 10
click at [797, 456] on div at bounding box center [578, 326] width 661 height 323
click at [909, 487] on div at bounding box center [578, 326] width 661 height 323
click at [888, 487] on div at bounding box center [578, 326] width 661 height 323
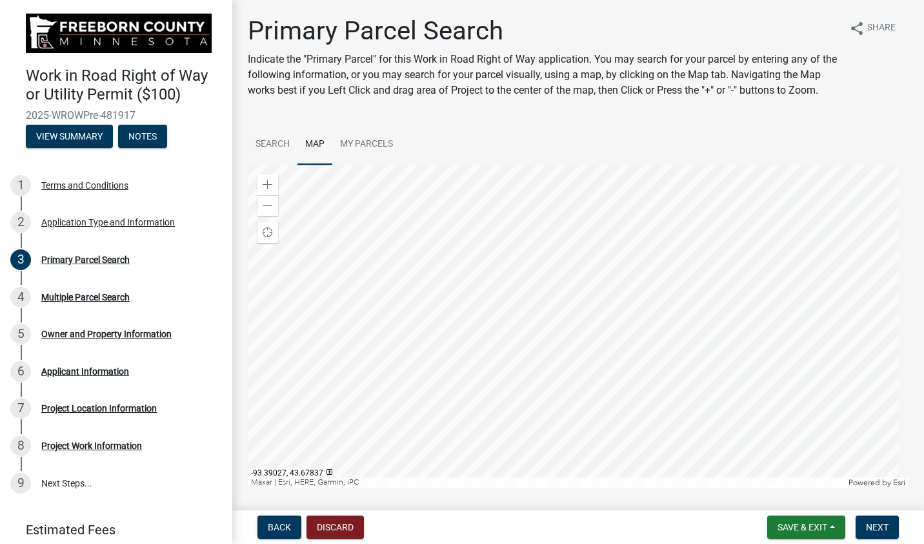
click at [853, 487] on div at bounding box center [578, 326] width 661 height 323
click at [646, 487] on div at bounding box center [578, 326] width 661 height 323
click at [602, 487] on div at bounding box center [578, 326] width 661 height 323
click at [618, 487] on div at bounding box center [578, 326] width 661 height 323
click at [893, 487] on div at bounding box center [578, 326] width 661 height 323
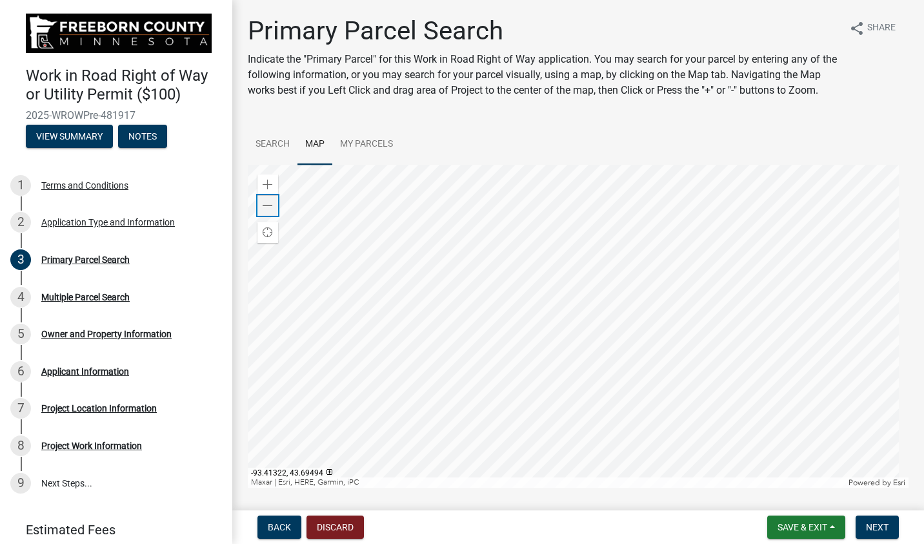
click at [263, 211] on span at bounding box center [268, 206] width 10 height 10
click at [737, 487] on div at bounding box center [578, 326] width 661 height 323
click at [854, 487] on div at bounding box center [578, 326] width 661 height 323
click at [830, 487] on div at bounding box center [578, 326] width 661 height 323
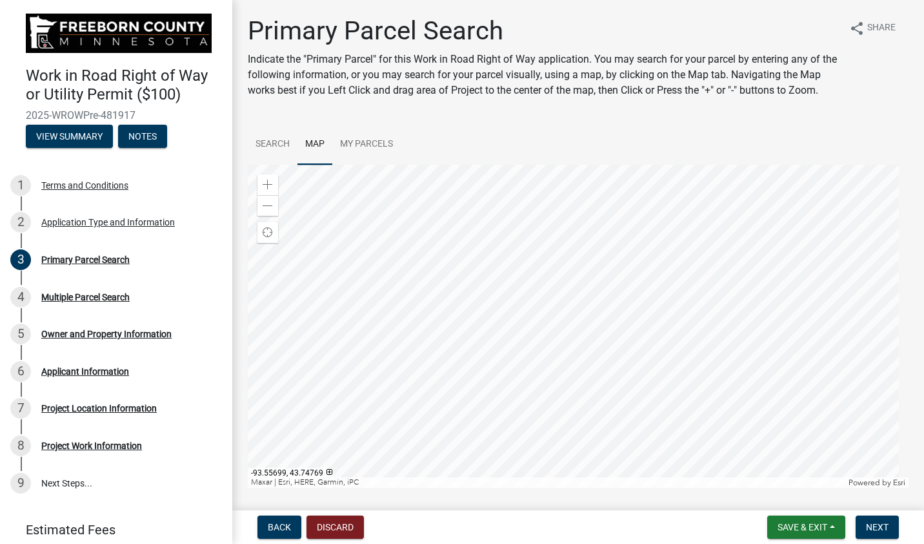
click at [585, 487] on div at bounding box center [578, 326] width 661 height 323
click at [540, 404] on div at bounding box center [578, 326] width 661 height 323
click at [263, 190] on span at bounding box center [268, 184] width 10 height 10
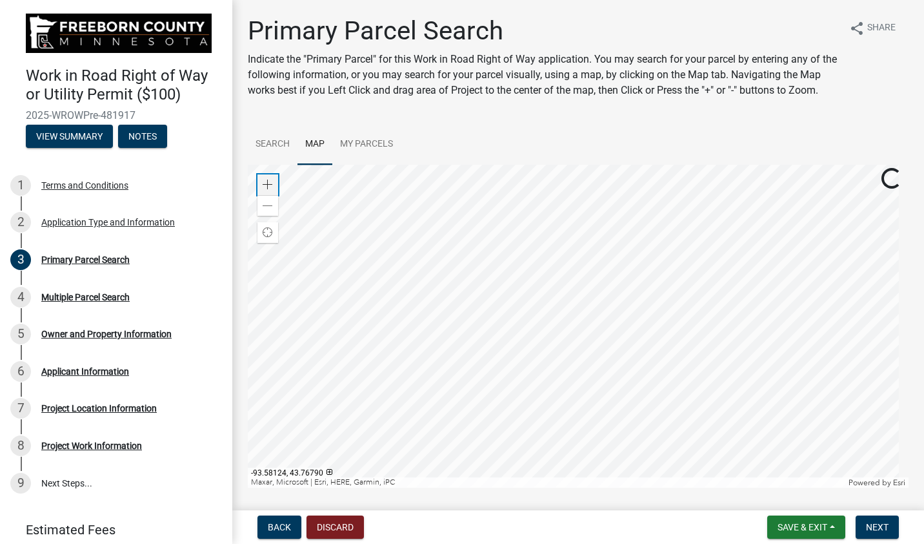
click at [263, 190] on span at bounding box center [268, 184] width 10 height 10
click at [418, 459] on div at bounding box center [578, 326] width 661 height 323
click at [553, 487] on div at bounding box center [578, 326] width 661 height 323
click at [338, 403] on div at bounding box center [578, 326] width 661 height 323
click at [667, 395] on div at bounding box center [578, 326] width 661 height 323
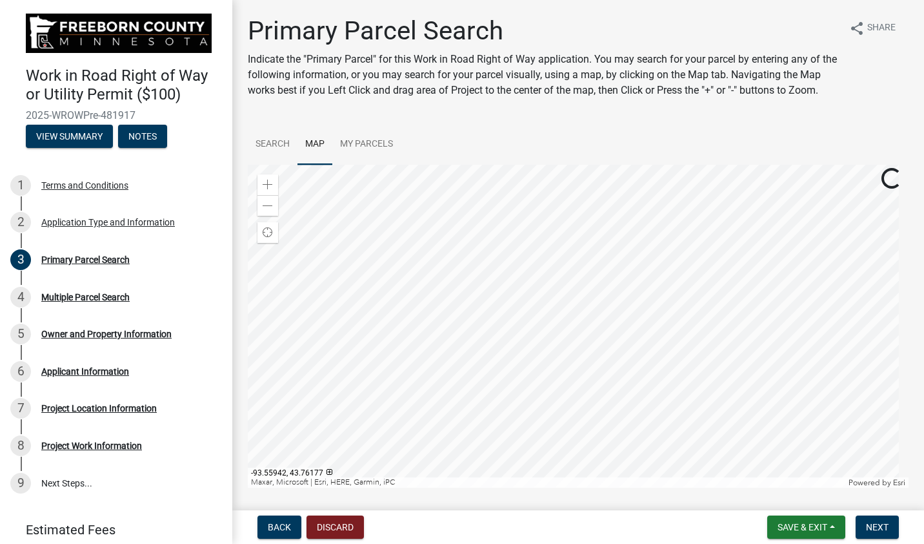
click at [667, 395] on div at bounding box center [578, 326] width 661 height 323
click at [582, 312] on div at bounding box center [578, 326] width 661 height 323
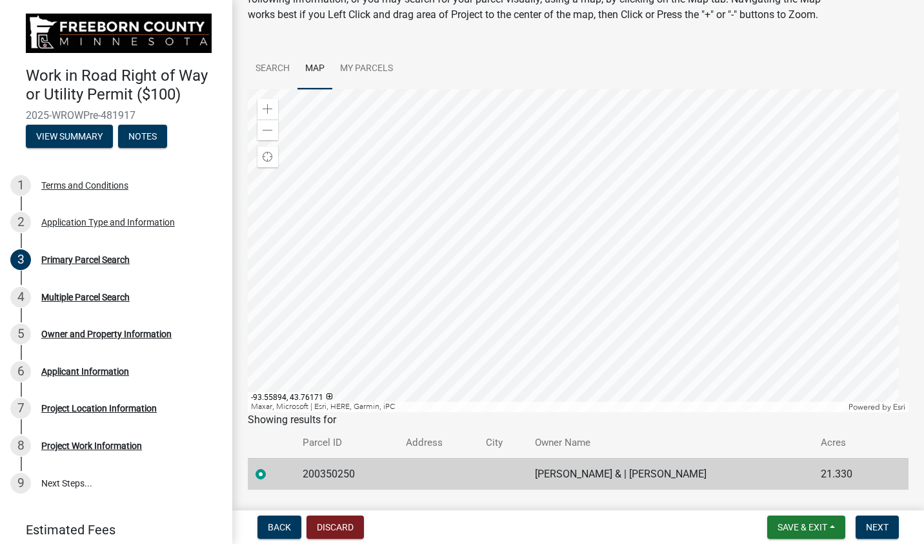
scroll to position [77, 0]
click at [268, 138] on div "Zoom out" at bounding box center [268, 127] width 21 height 21
click at [269, 134] on span at bounding box center [268, 128] width 10 height 10
click at [882, 525] on span "Next" at bounding box center [877, 527] width 23 height 10
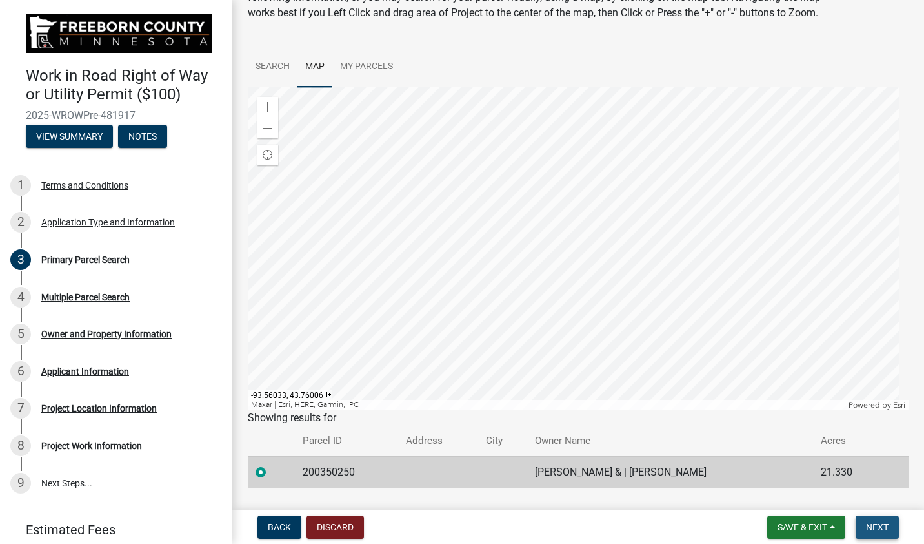
scroll to position [0, 0]
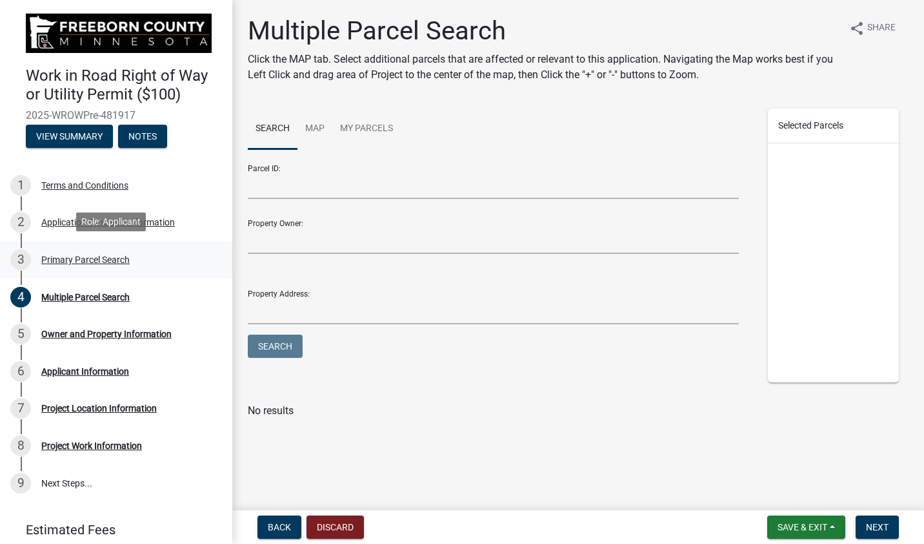
click at [53, 259] on div "Primary Parcel Search" at bounding box center [85, 259] width 88 height 9
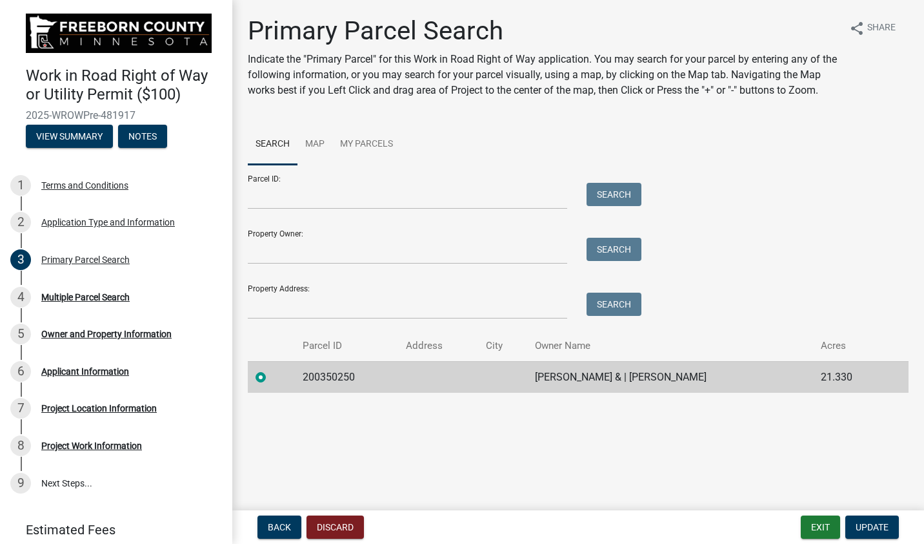
click at [363, 378] on td "200350250" at bounding box center [346, 377] width 103 height 32
click at [309, 250] on input "Property Owner:" at bounding box center [408, 251] width 320 height 26
click at [873, 523] on span "Update" at bounding box center [872, 527] width 33 height 10
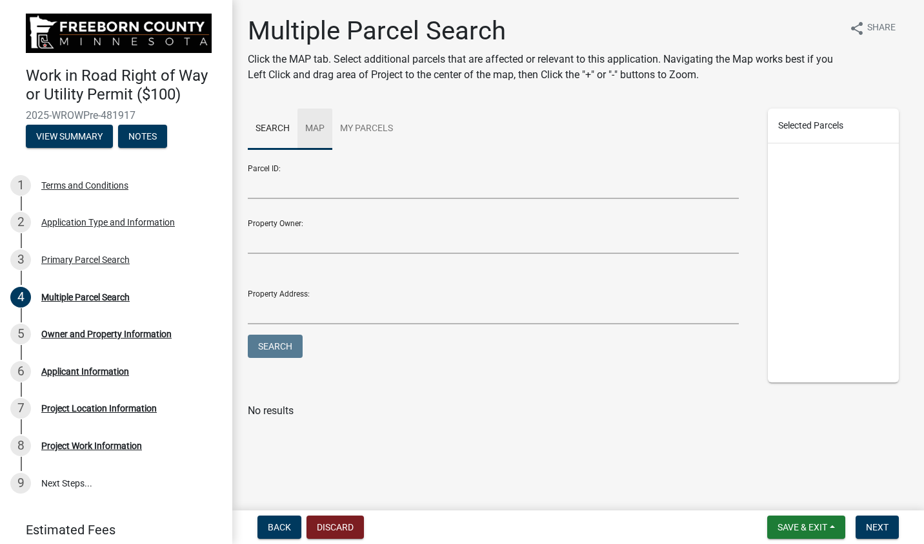
click at [318, 130] on link "Map" at bounding box center [315, 128] width 35 height 41
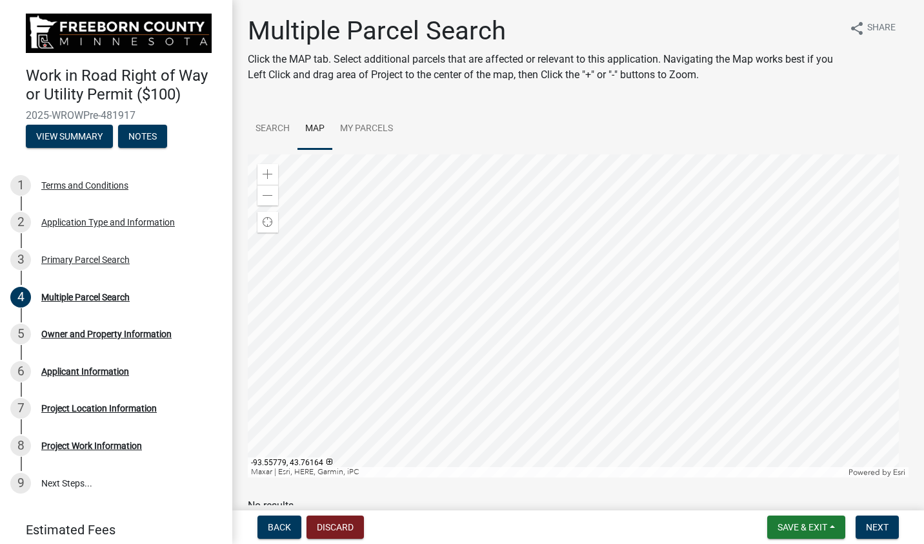
click at [556, 333] on div at bounding box center [578, 315] width 661 height 323
click at [410, 318] on div at bounding box center [578, 315] width 661 height 323
click at [455, 353] on div at bounding box center [578, 315] width 661 height 323
checkbox input "false"
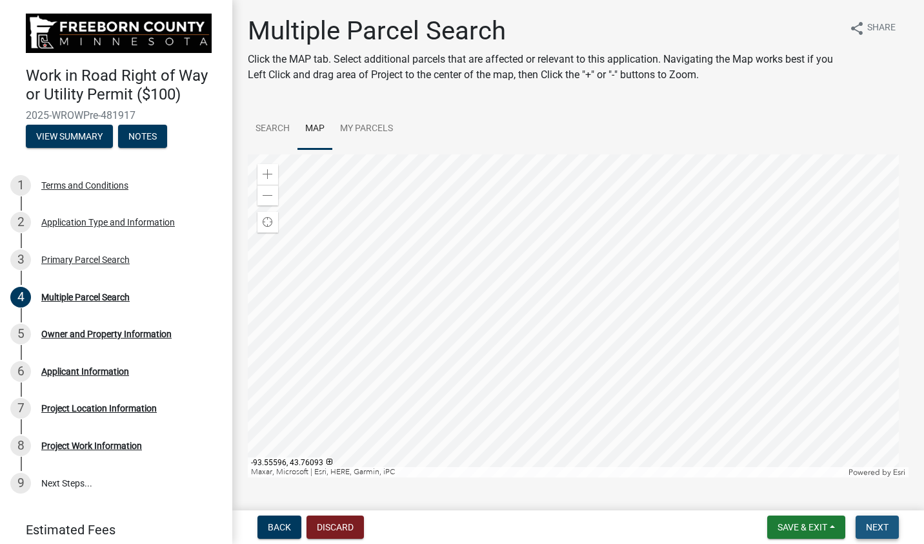
click at [878, 524] on span "Next" at bounding box center [877, 527] width 23 height 10
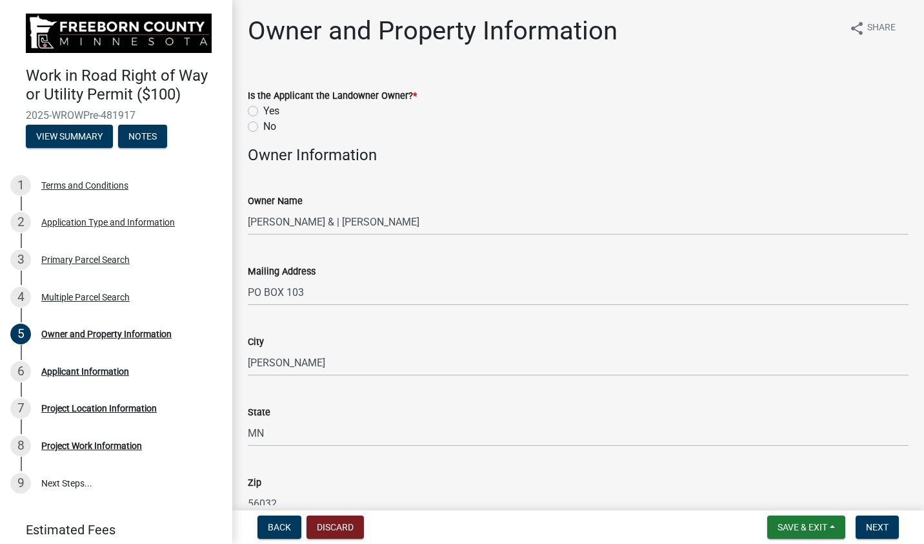
click at [263, 123] on label "No" at bounding box center [269, 126] width 13 height 15
click at [263, 123] on input "No" at bounding box center [267, 123] width 8 height 8
radio input "true"
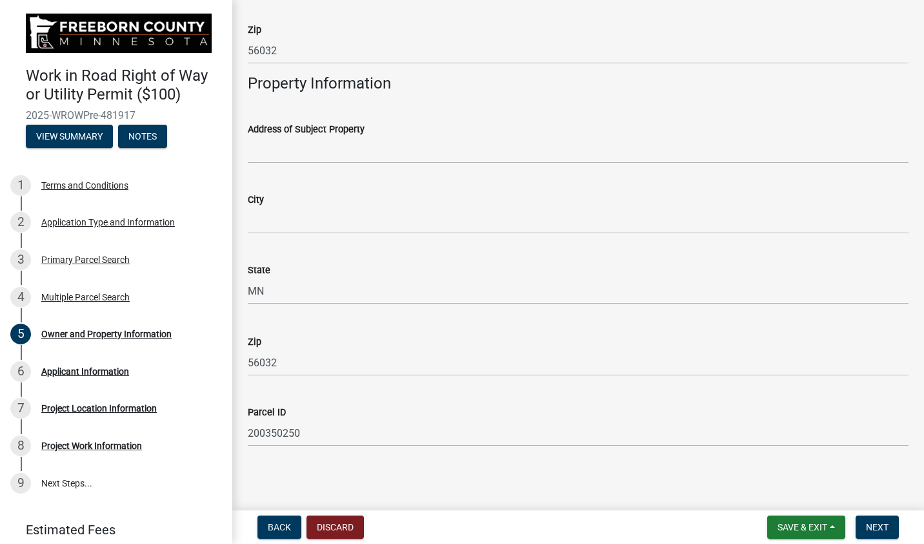
scroll to position [454, 0]
click at [878, 531] on span "Next" at bounding box center [877, 527] width 23 height 10
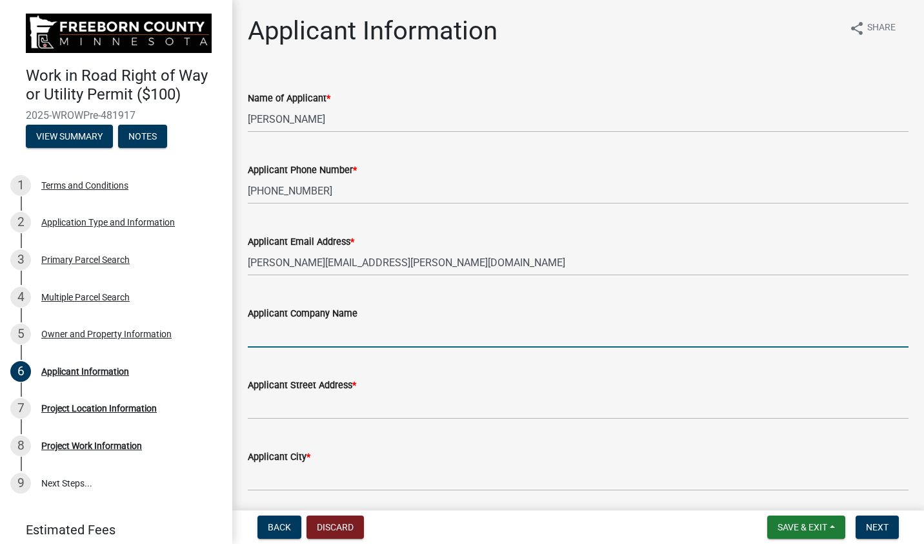
click at [297, 334] on input "Applicant Company Name" at bounding box center [578, 334] width 661 height 26
type input "MERC"
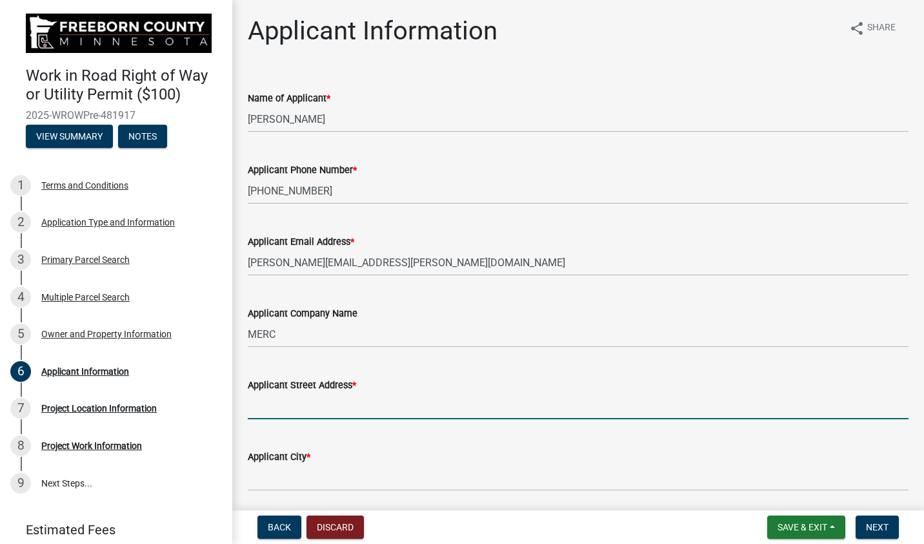
click at [302, 406] on input "Applicant Street Address *" at bounding box center [578, 405] width 661 height 26
click at [337, 404] on input "1380 [PERSON_NAME] LN" at bounding box center [578, 405] width 661 height 26
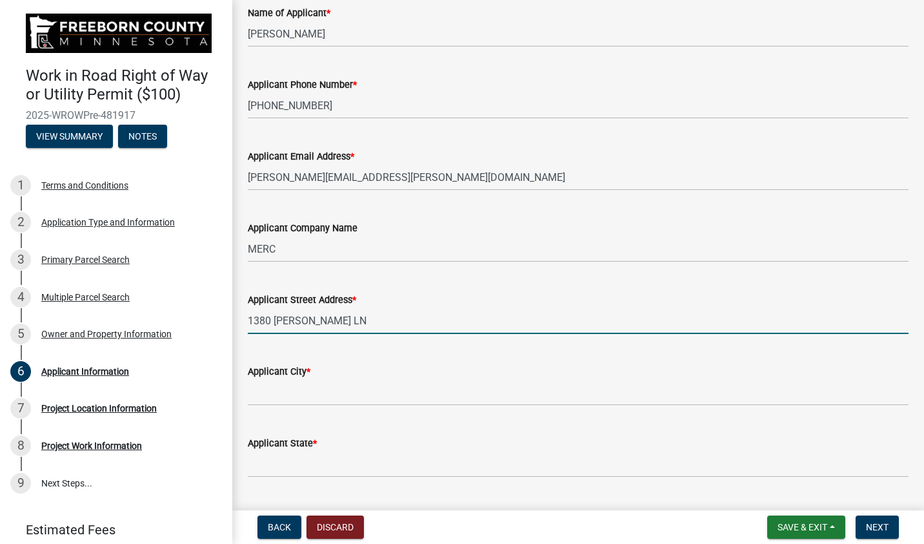
scroll to position [191, 0]
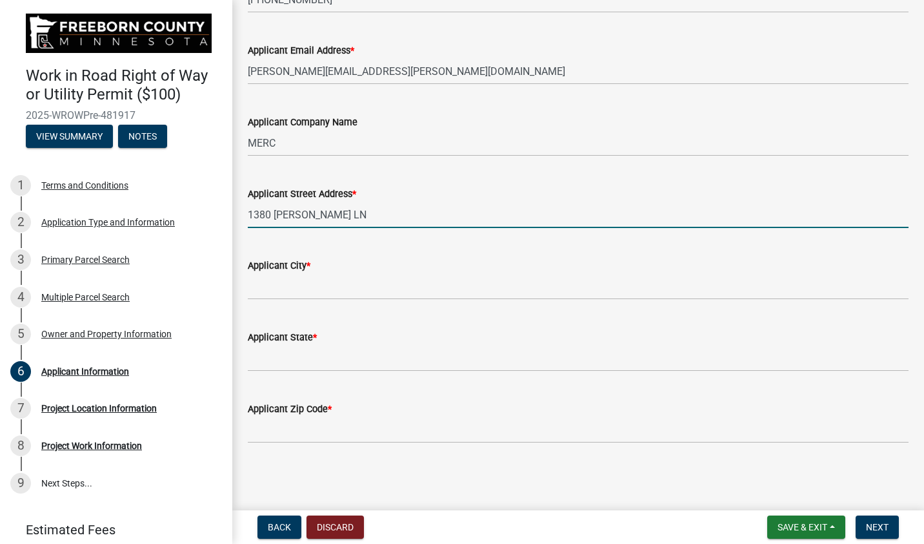
type input "1380 [PERSON_NAME] LN"
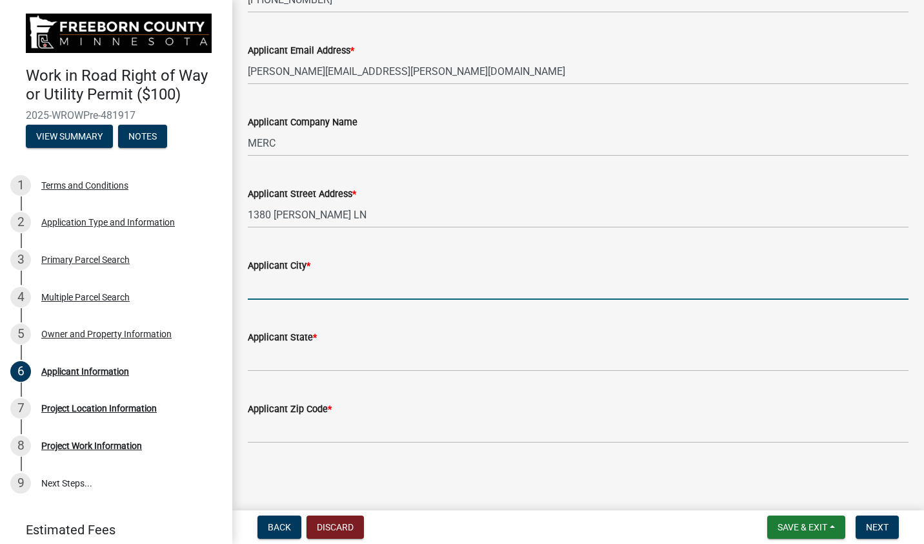
click at [289, 284] on input "Applicant City *" at bounding box center [578, 286] width 661 height 26
type input "[PERSON_NAME] [PERSON_NAME]"
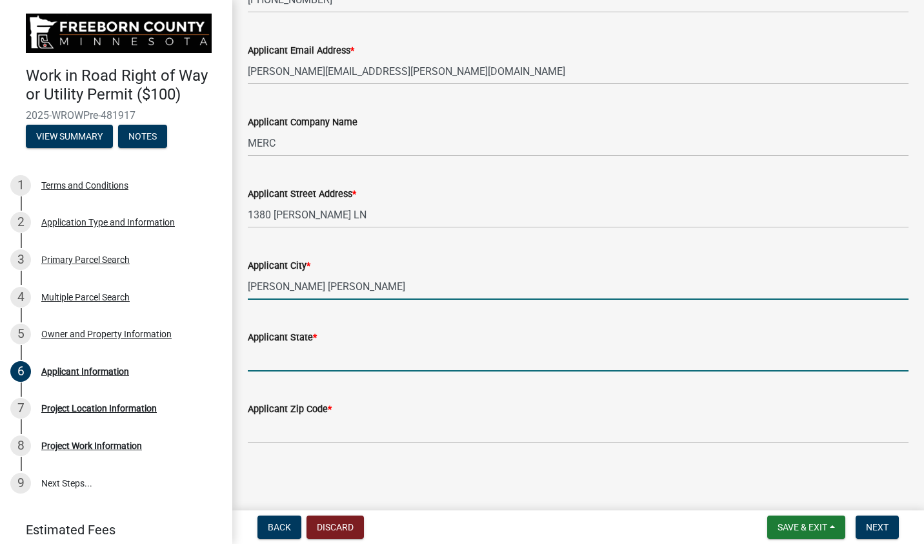
click at [276, 360] on input "Applicant State *" at bounding box center [578, 358] width 661 height 26
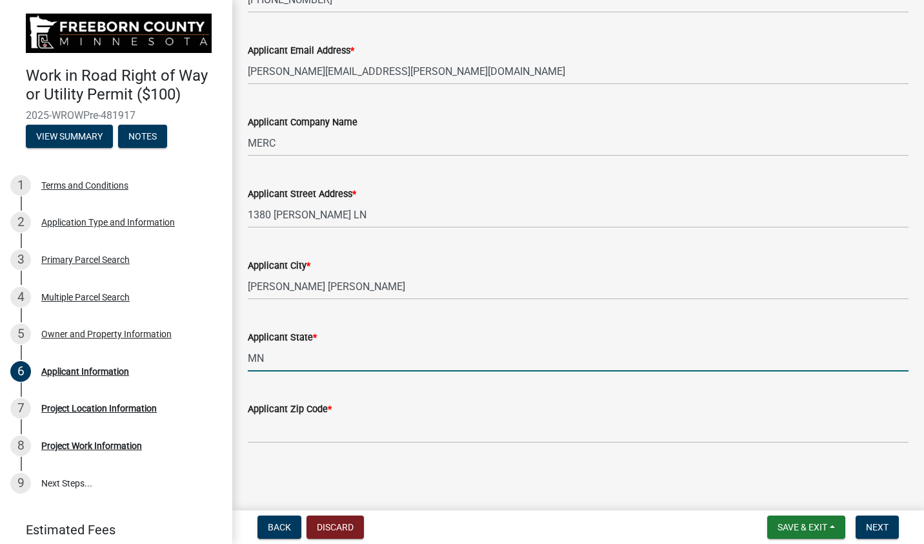
type input "MN"
click at [298, 432] on input "Applicant Zip Code *" at bounding box center [578, 429] width 661 height 26
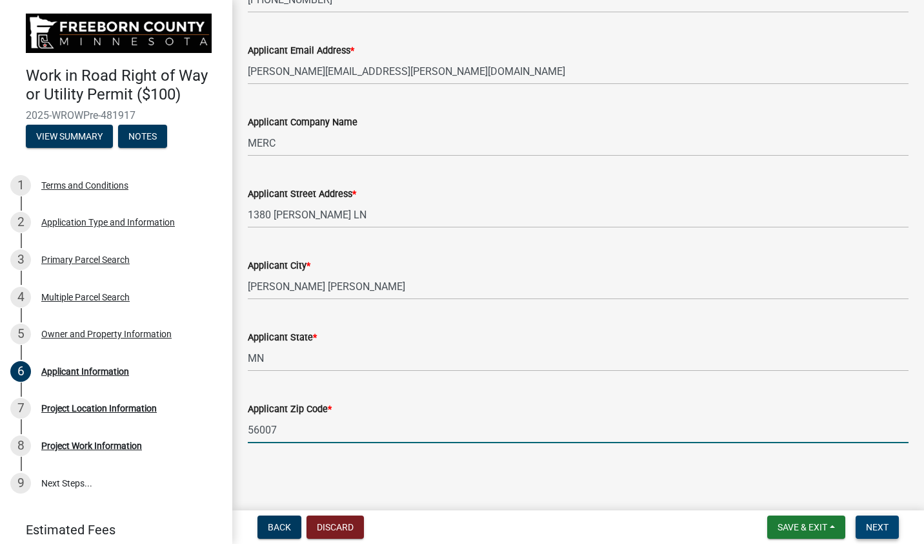
type input "56007"
click at [868, 531] on span "Next" at bounding box center [877, 527] width 23 height 10
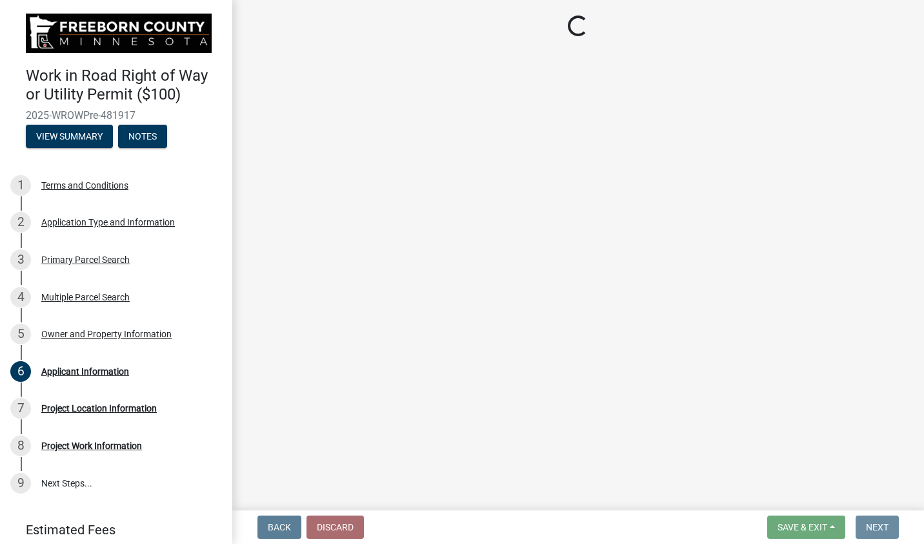
scroll to position [0, 0]
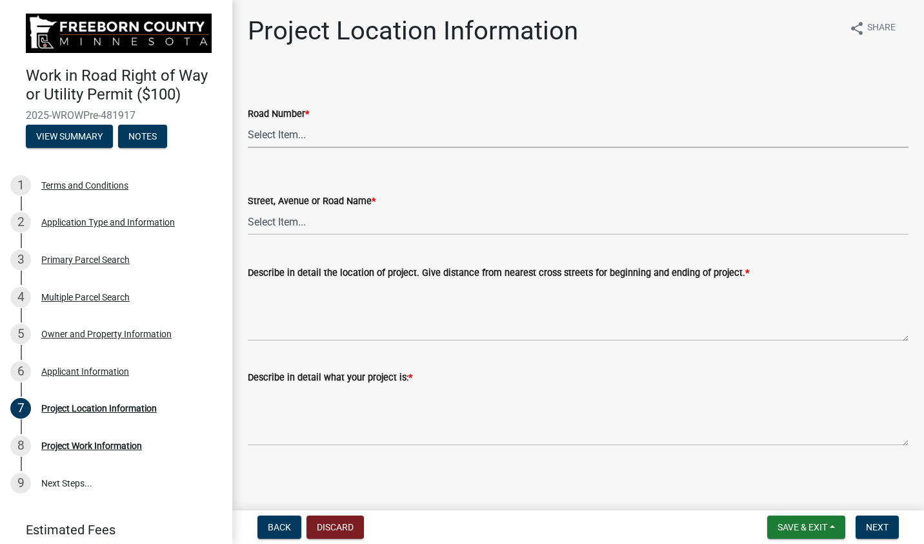
click at [288, 134] on select "Select Item... CSAH 001 CSAH 002 CSAH 003 CSAH 004 CSAH 005 CSAH 006 CSAH 007 C…" at bounding box center [578, 134] width 661 height 26
click at [248, 121] on select "Select Item... CSAH 001 CSAH 002 CSAH 003 CSAH 004 CSAH 005 CSAH 006 CSAH 007 C…" at bounding box center [578, 134] width 661 height 26
select select "34eb6929-4b45-4303-85af-c6a3d6418489"
click at [304, 216] on select "Select Item... 1 AV 1 AV N 1 AV NE 1 AV NW 1 AV S 1 AV SE [GEOGRAPHIC_DATA] AV …" at bounding box center [578, 221] width 661 height 26
click at [248, 208] on select "Select Item... 1 AV 1 AV N 1 AV NE 1 AV NW 1 AV S 1 AV SE [GEOGRAPHIC_DATA] AV …" at bounding box center [578, 221] width 661 height 26
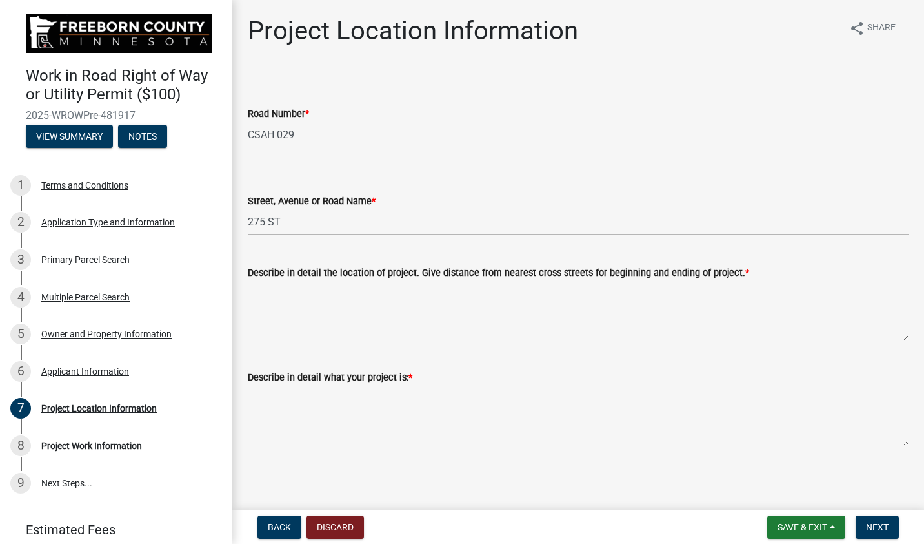
select select "e8e7aee5-c7fd-4e4f-a137-731d5fffa6c2"
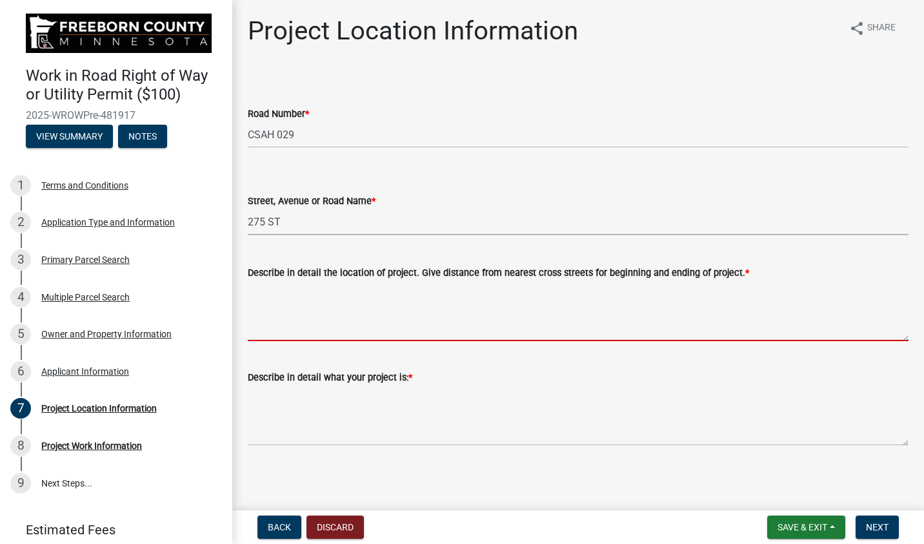
click at [292, 327] on textarea "Describe in detail the location of project. Give distance from nearest cross st…" at bounding box center [578, 310] width 661 height 61
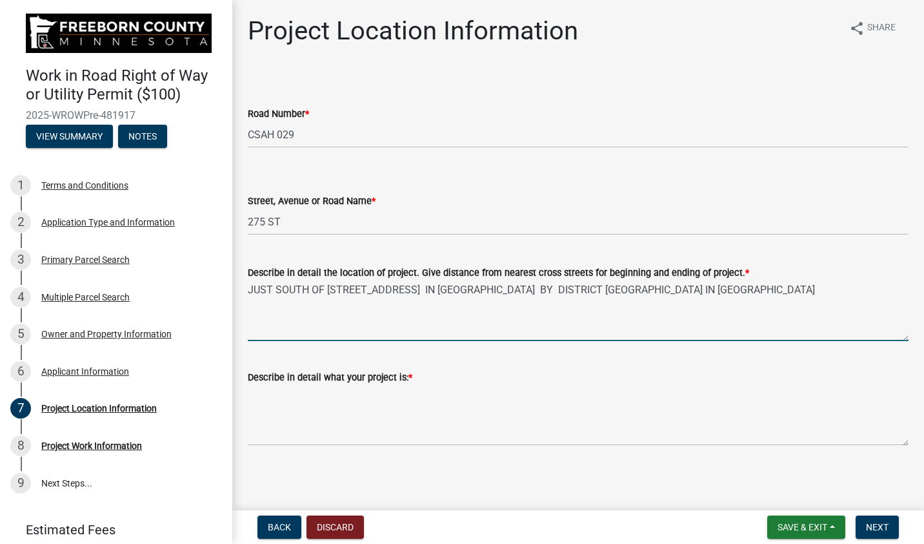
scroll to position [1, 0]
type textarea "JUST SOUTH OF [STREET_ADDRESS] IN [GEOGRAPHIC_DATA] BY DISTRICT [GEOGRAPHIC_DAT…"
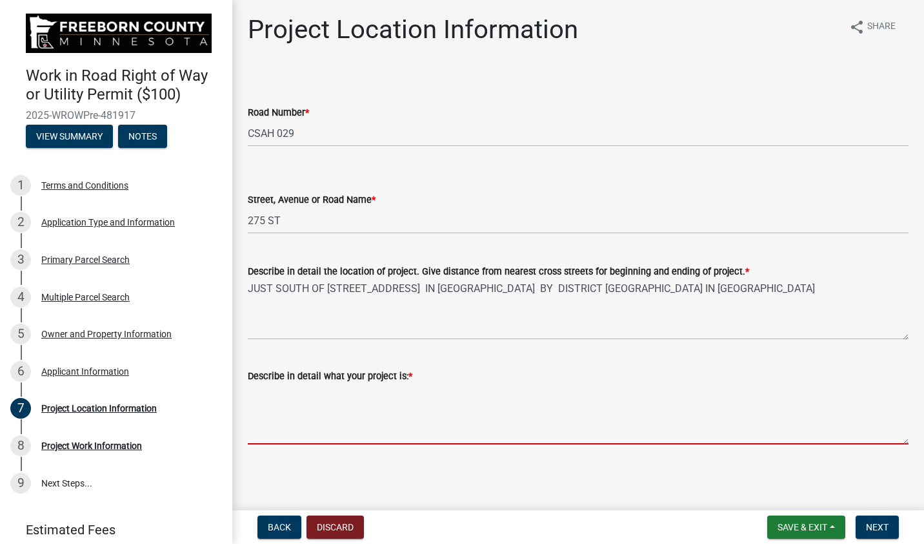
click at [258, 420] on textarea "Describe in detail what your project is: *" at bounding box center [578, 413] width 661 height 61
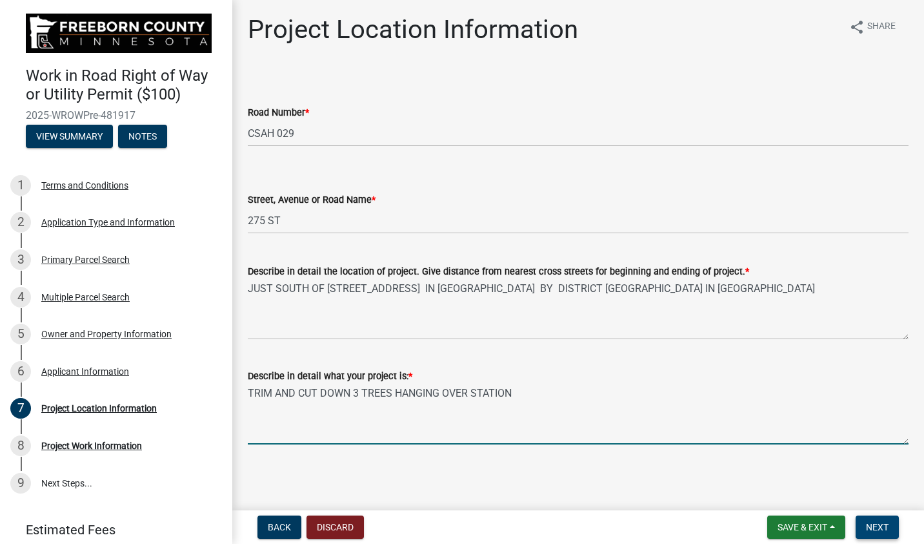
type textarea "TRIM AND CUT DOWN 3 TREES HANGING OVER STATION"
click at [873, 525] on span "Next" at bounding box center [877, 527] width 23 height 10
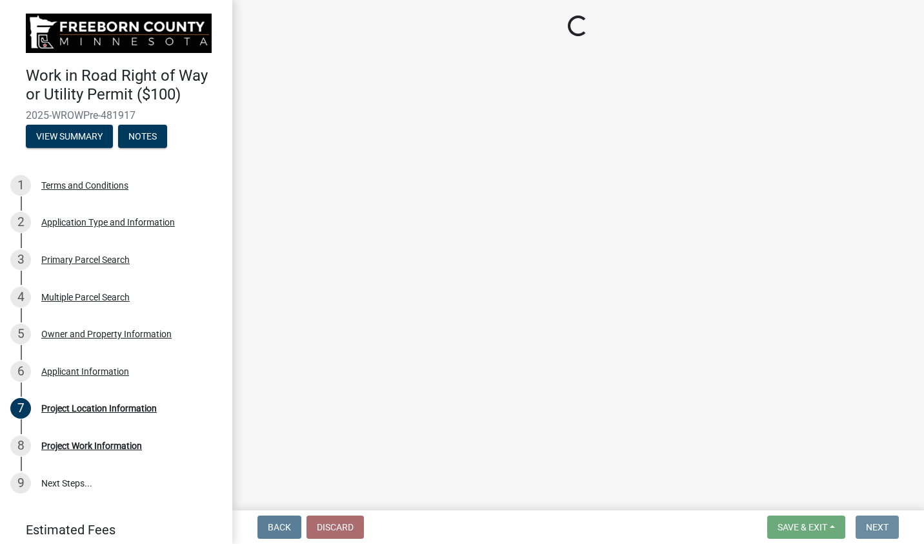
scroll to position [0, 0]
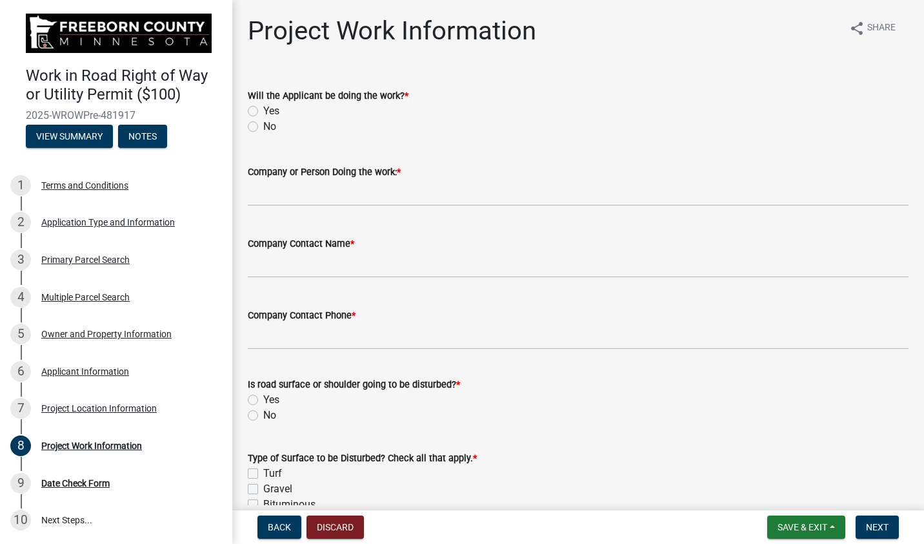
click at [263, 127] on label "No" at bounding box center [269, 126] width 13 height 15
click at [263, 127] on input "No" at bounding box center [267, 123] width 8 height 8
radio input "true"
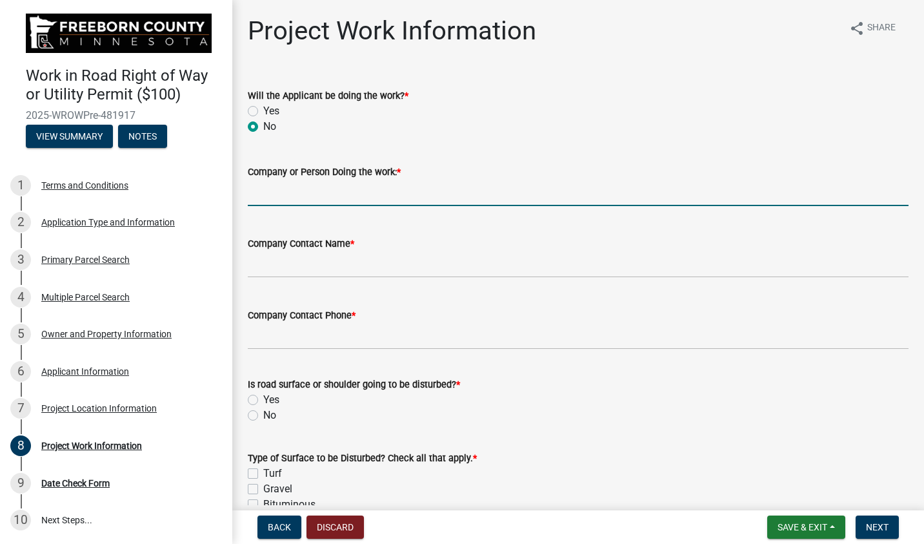
click at [291, 192] on input "Company or Person Doing the work: *" at bounding box center [578, 192] width 661 height 26
type input "[PERSON_NAME]"
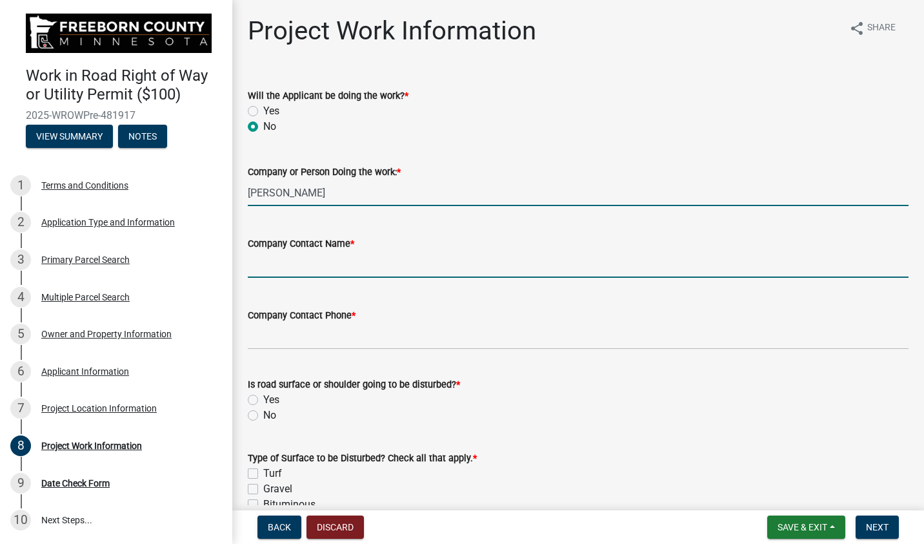
click at [280, 263] on input "Company Contact Name *" at bounding box center [578, 264] width 661 height 26
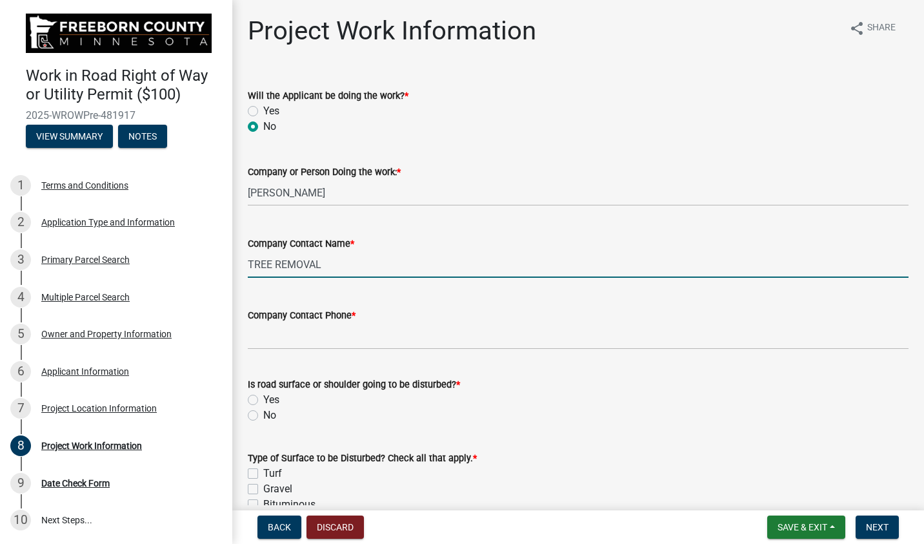
click at [247, 263] on div "Company Contact Name * TREE REMOVAL" at bounding box center [578, 248] width 680 height 60
click at [245, 263] on div "Company Contact Name * TREE REMOVAL" at bounding box center [578, 248] width 680 height 60
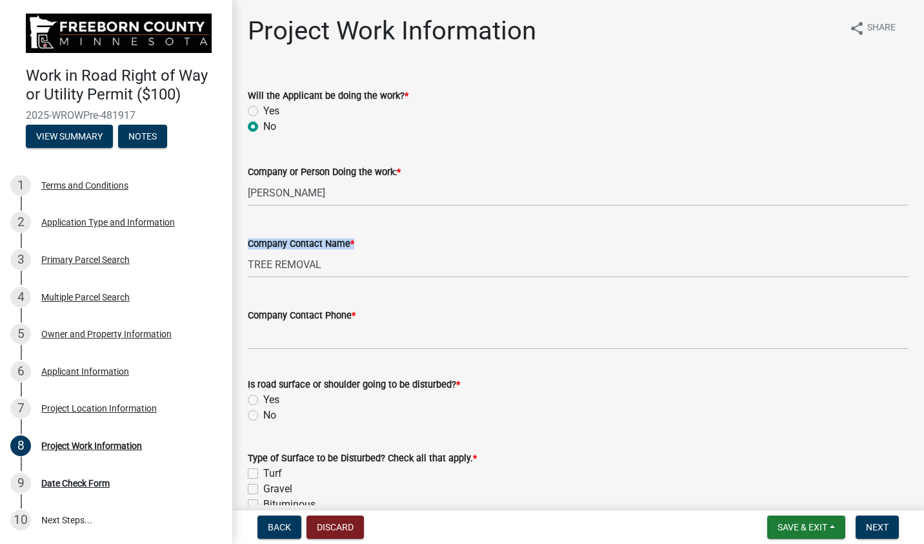
click at [245, 263] on div "Company Contact Name * TREE REMOVAL" at bounding box center [578, 248] width 680 height 60
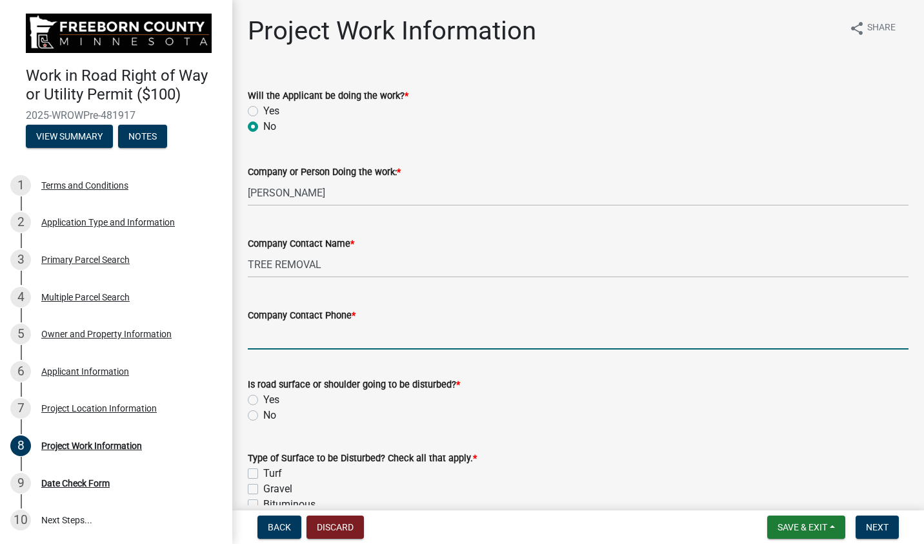
click at [348, 334] on input "Company Contact Phone *" at bounding box center [578, 336] width 661 height 26
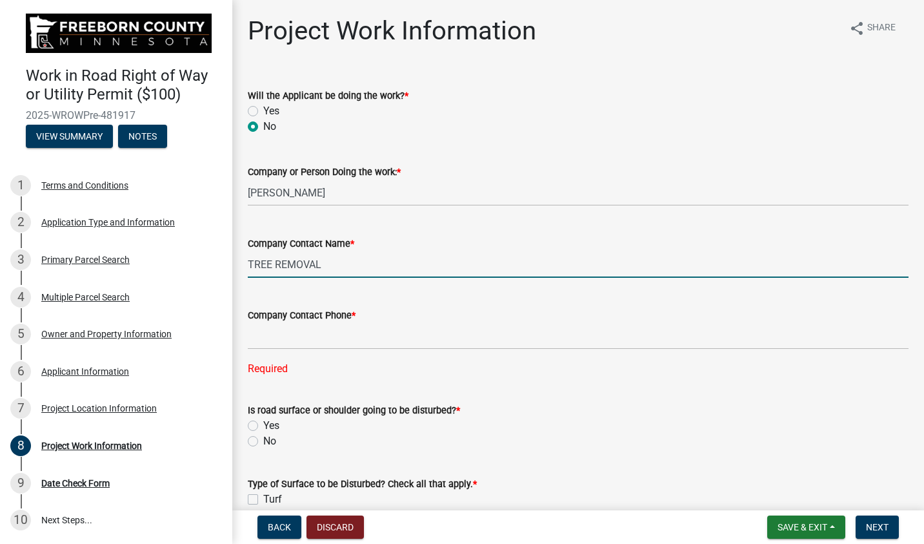
click at [332, 259] on input "TREE REMOVAL" at bounding box center [578, 264] width 661 height 26
click at [248, 262] on input "TREE REMOVAL" at bounding box center [578, 264] width 661 height 26
type input "[PERSON_NAME]'S TREE REMOVAL"
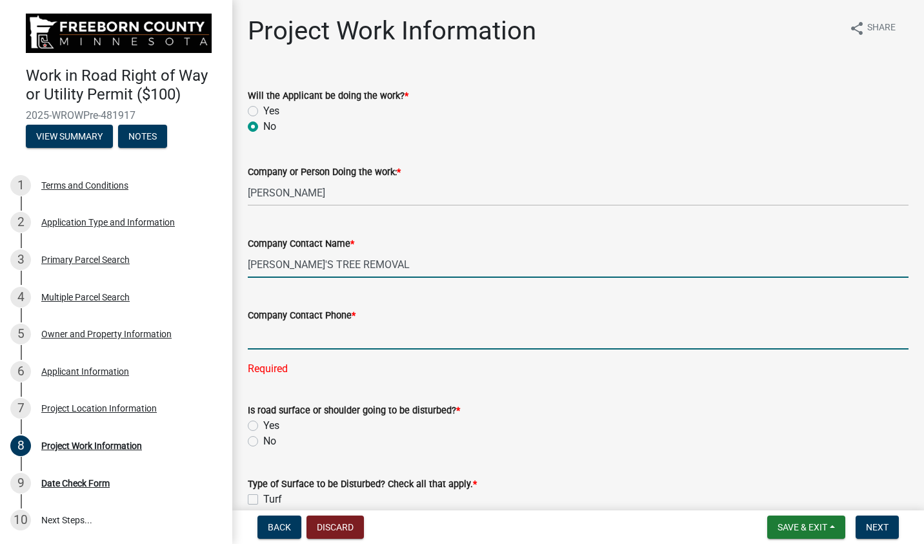
click at [276, 333] on input "Company Contact Phone *" at bounding box center [578, 336] width 661 height 26
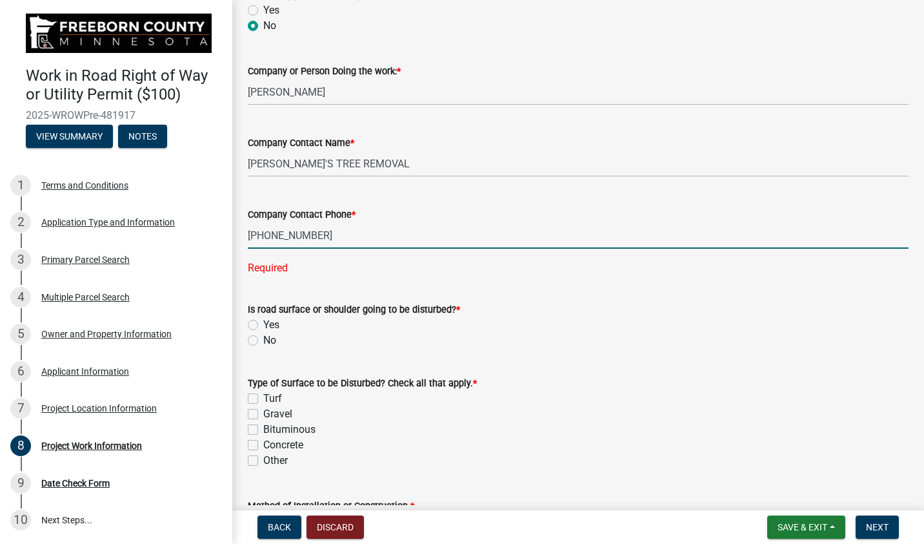
scroll to position [129, 0]
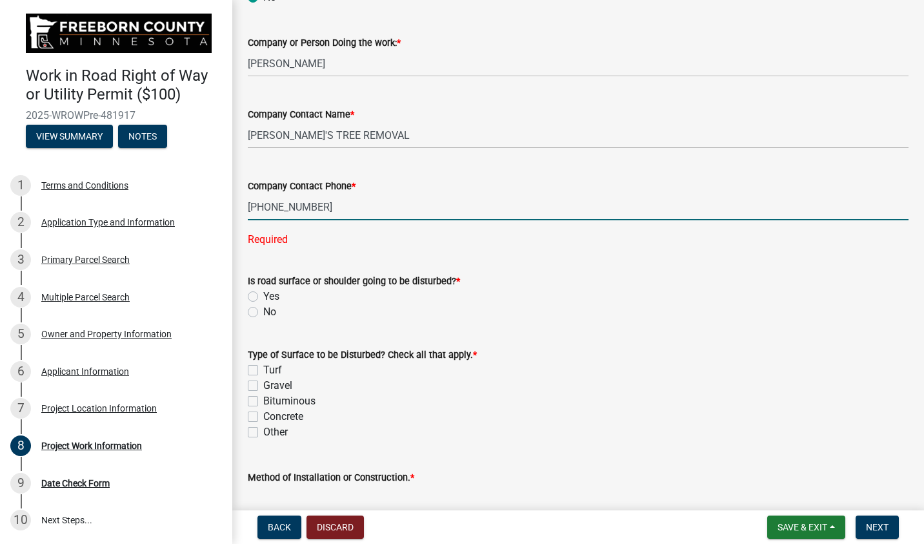
type input "[PHONE_NUMBER]"
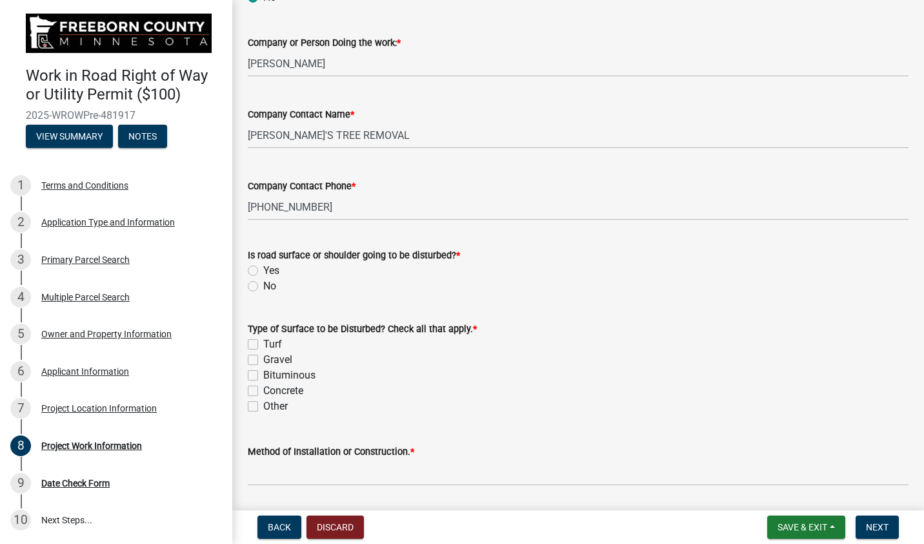
click at [254, 312] on wm-data-entity-input-list "Will the Applicant be doing the work? * Yes No Company or Person Doing the work…" at bounding box center [578, 426] width 661 height 966
click at [263, 406] on label "Other" at bounding box center [275, 405] width 25 height 15
click at [263, 406] on input "Other" at bounding box center [267, 402] width 8 height 8
checkbox input "true"
checkbox input "false"
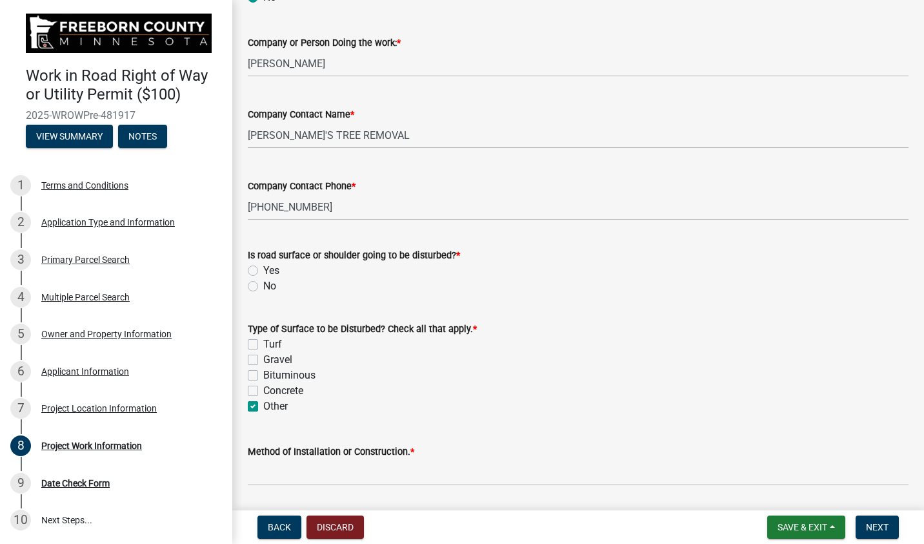
checkbox input "false"
checkbox input "true"
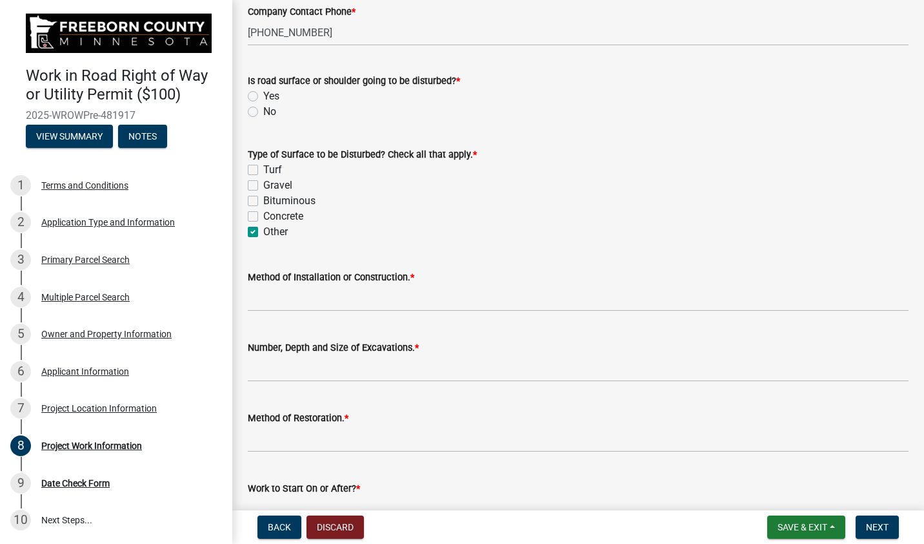
scroll to position [323, 0]
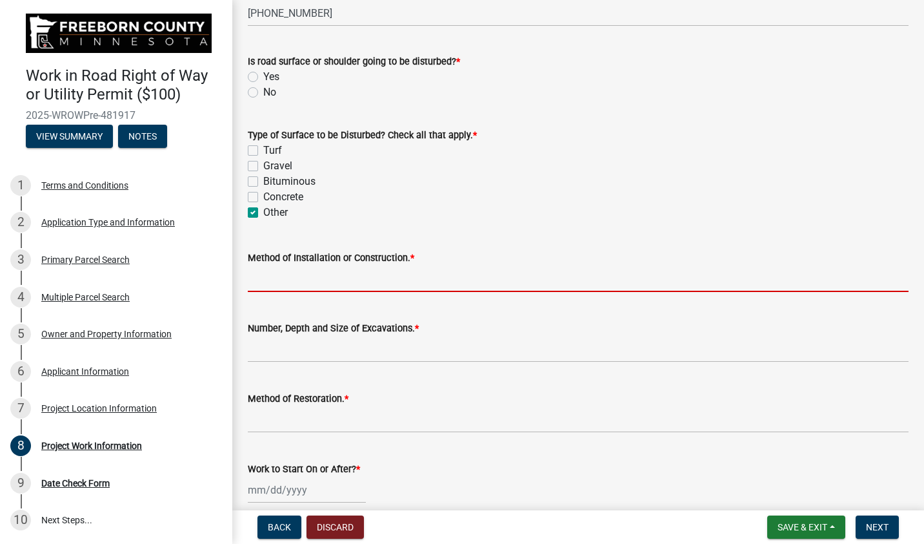
click at [275, 281] on input "Method of Installation or Construction. *" at bounding box center [578, 278] width 661 height 26
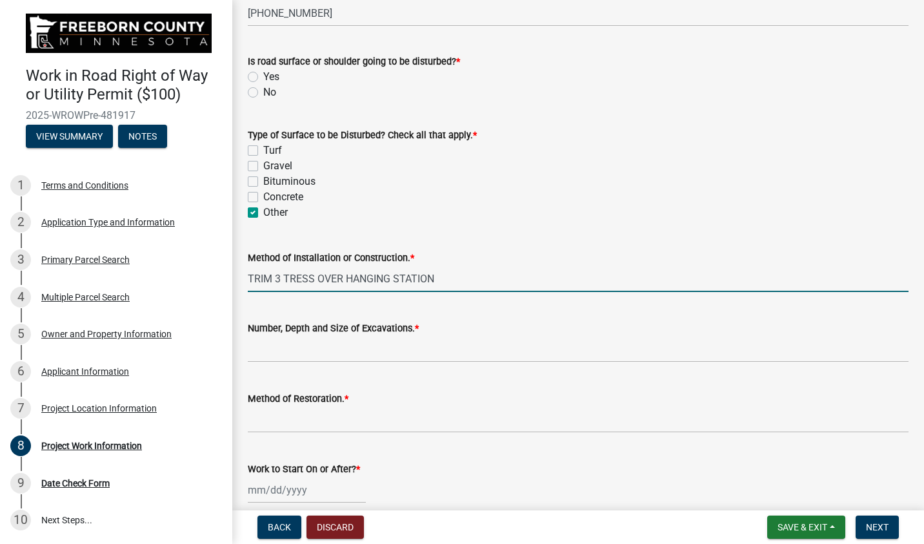
type input "TRIM 3 TRESS OVER HANGING STATION"
click at [315, 345] on input "Number, Depth and Size of Excavations. *" at bounding box center [578, 349] width 661 height 26
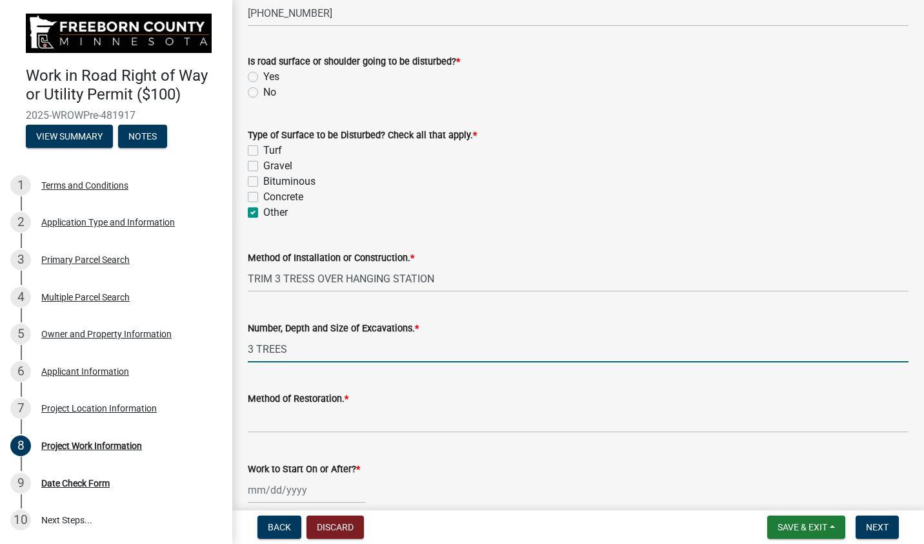
type input "3 TREES"
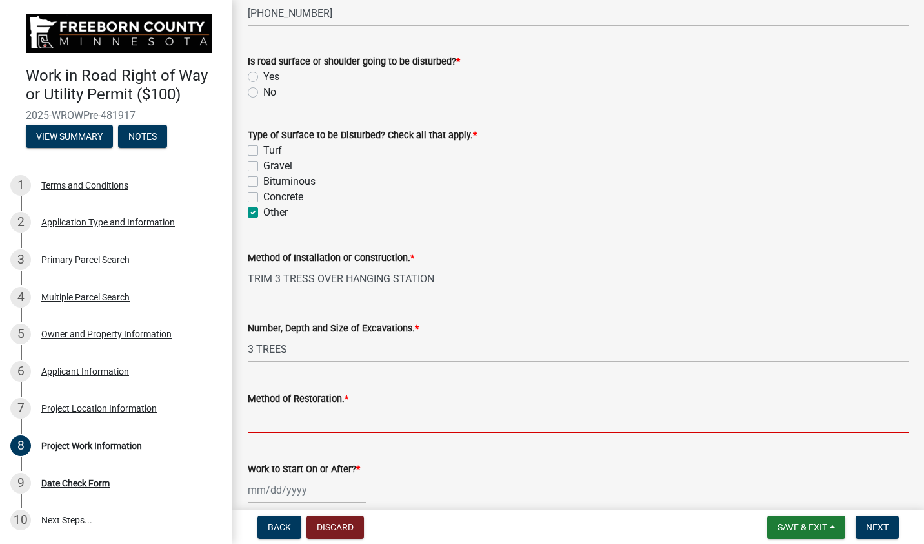
click at [271, 423] on input "Method of Restoration. *" at bounding box center [578, 419] width 661 height 26
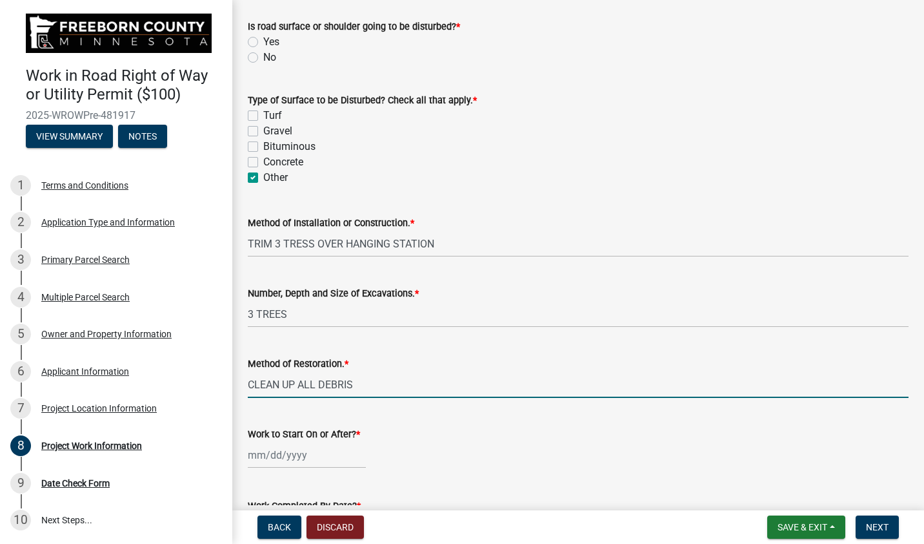
scroll to position [452, 0]
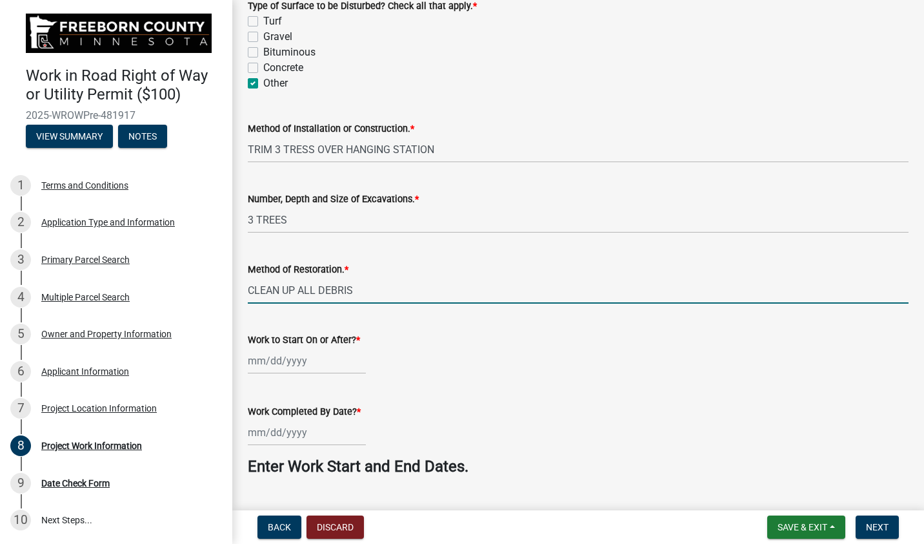
type input "CLEAN UP ALL DEBRIS"
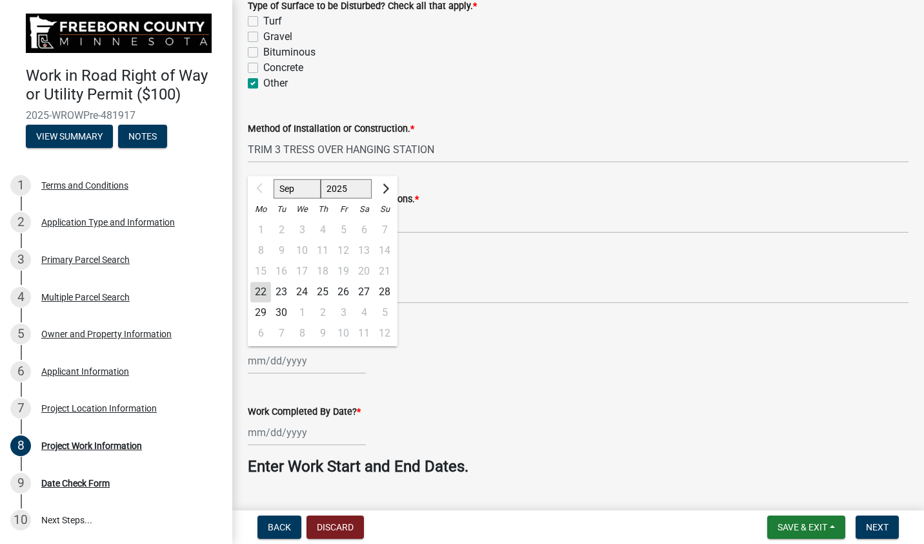
click at [311, 360] on div "Sep Oct Nov [DATE] 2026 2027 2028 Mo Tu We Th Fr Sa Su 1 2 3 4 5 6 7 8 9 10 11 …" at bounding box center [307, 360] width 118 height 26
click at [263, 294] on div "22" at bounding box center [260, 291] width 21 height 21
type input "[DATE]"
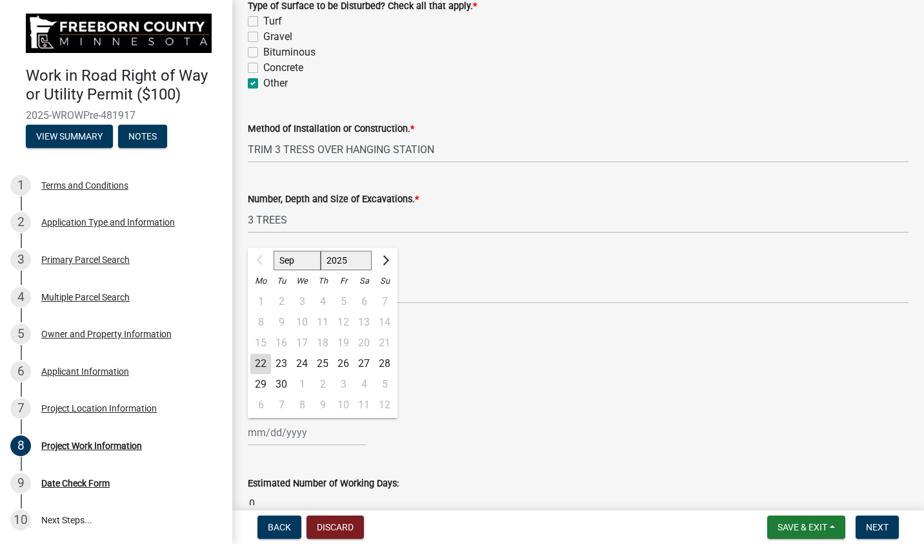
click at [304, 434] on div "Sep Oct Nov [DATE] 2026 2027 2028 Mo Tu We Th Fr Sa Su 1 2 3 4 5 6 7 8 9 10 11 …" at bounding box center [307, 432] width 118 height 26
click at [386, 257] on button "Next month" at bounding box center [384, 260] width 15 height 21
select select "10"
click at [343, 378] on div "31" at bounding box center [343, 384] width 21 height 21
type input "[DATE]"
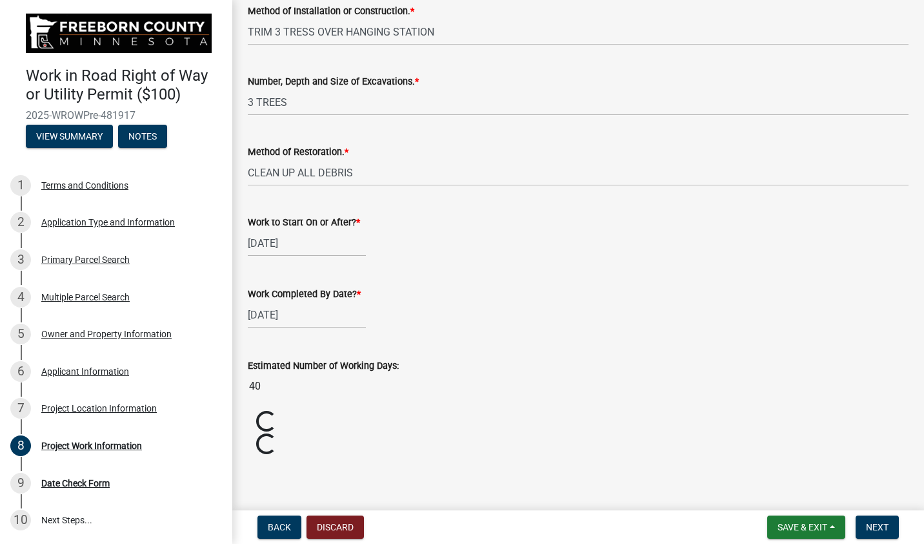
scroll to position [535, 0]
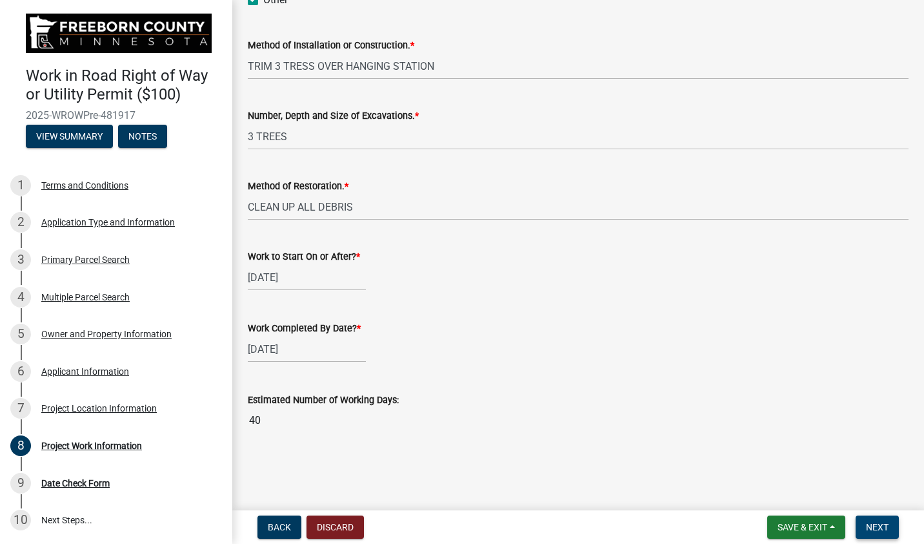
click at [879, 523] on span "Next" at bounding box center [877, 527] width 23 height 10
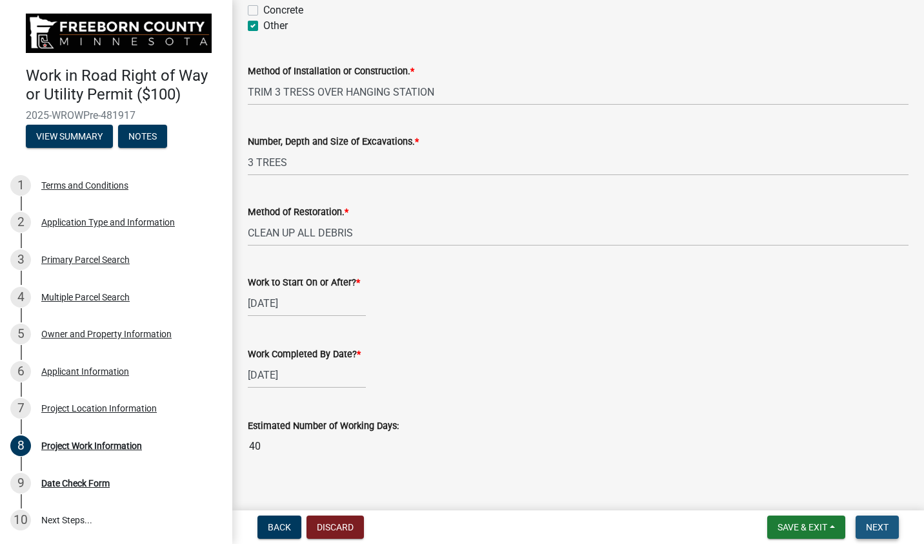
scroll to position [561, 0]
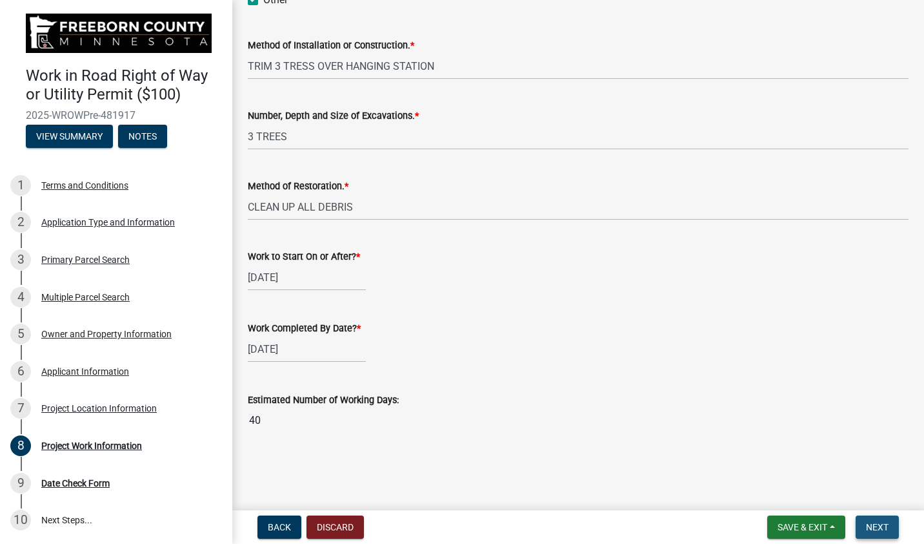
click at [872, 527] on span "Next" at bounding box center [877, 527] width 23 height 10
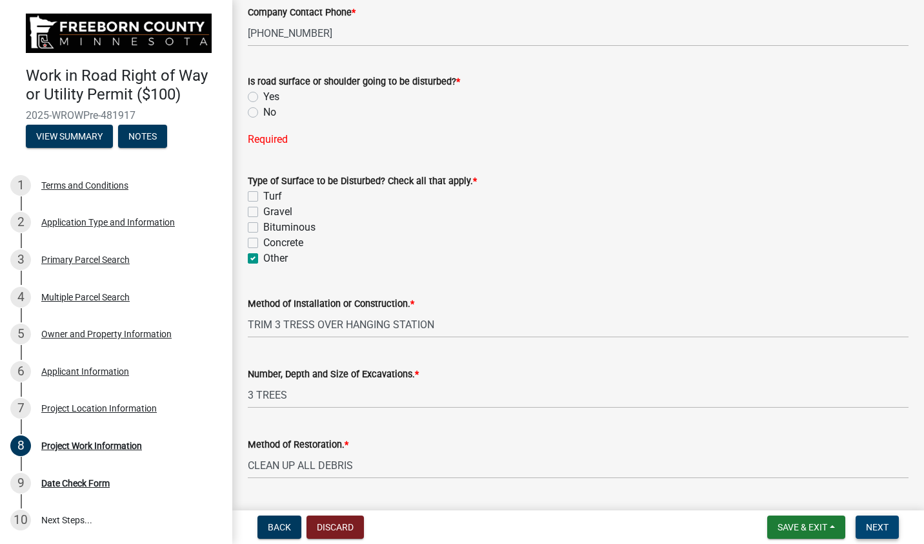
scroll to position [238, 0]
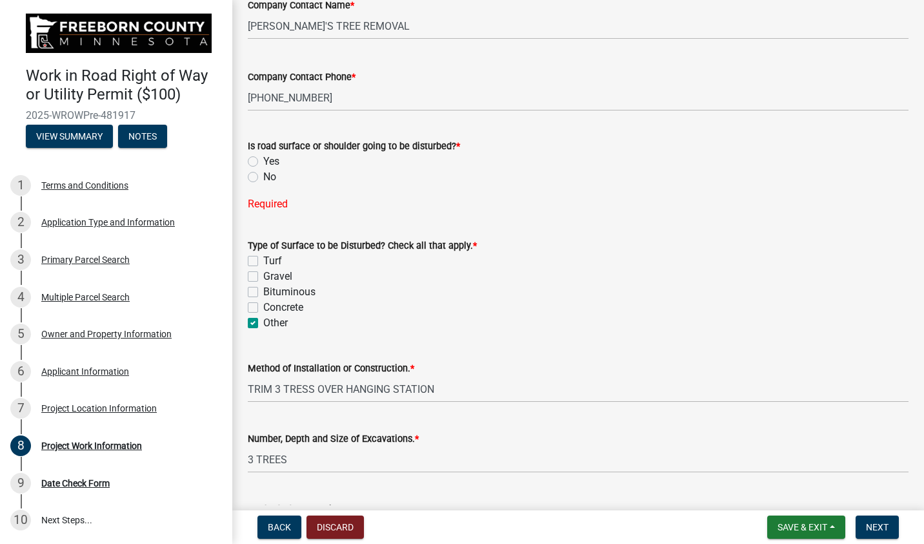
click at [263, 176] on label "No" at bounding box center [269, 176] width 13 height 15
click at [263, 176] on input "No" at bounding box center [267, 173] width 8 height 8
radio input "true"
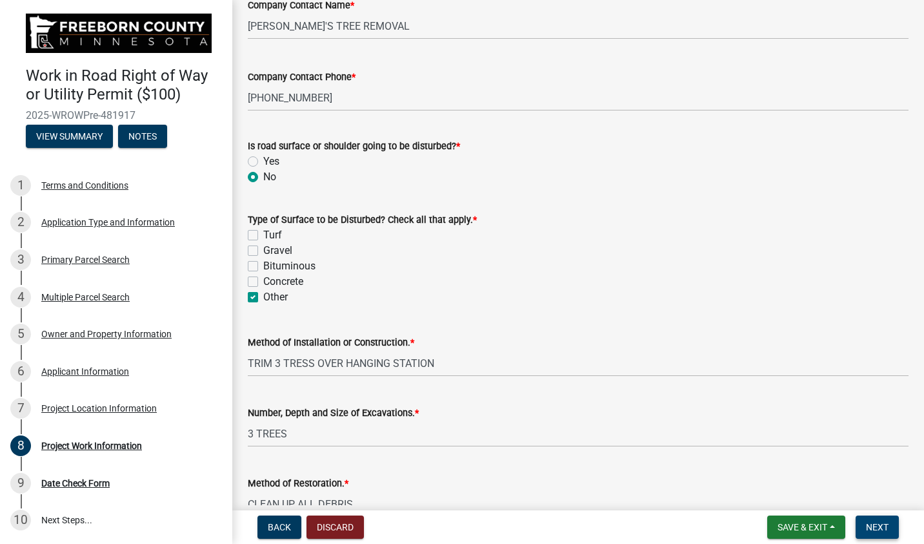
click at [882, 529] on span "Next" at bounding box center [877, 527] width 23 height 10
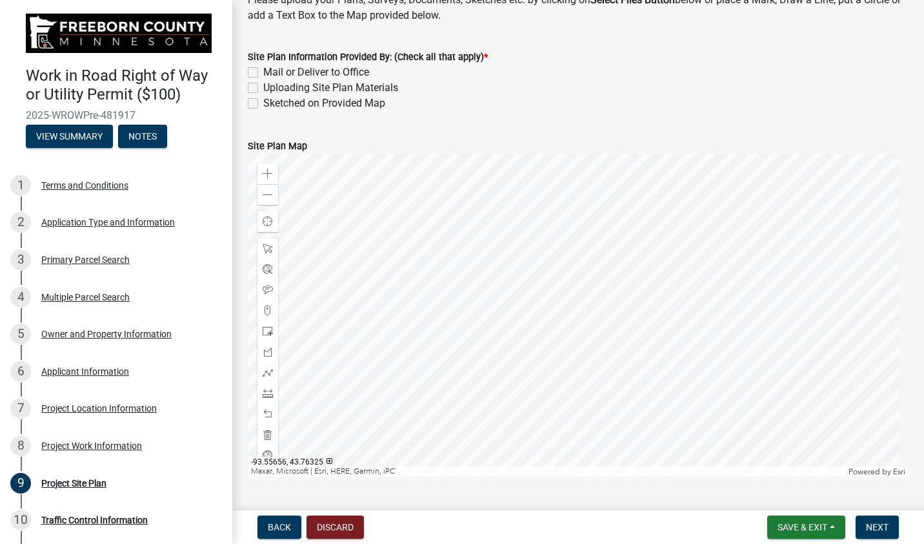
scroll to position [129, 0]
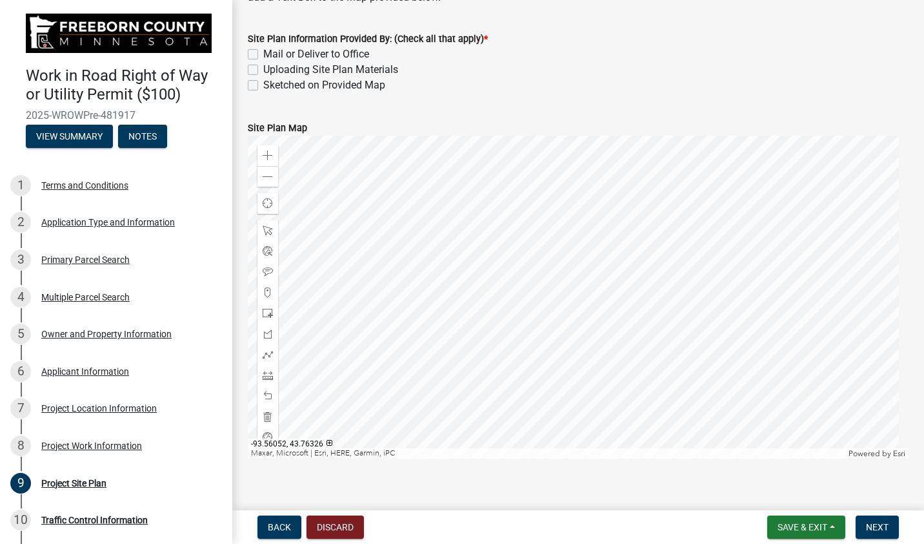
click at [263, 85] on label "Sketched on Provided Map" at bounding box center [324, 84] width 122 height 15
click at [263, 85] on input "Sketched on Provided Map" at bounding box center [267, 81] width 8 height 8
checkbox input "true"
checkbox input "false"
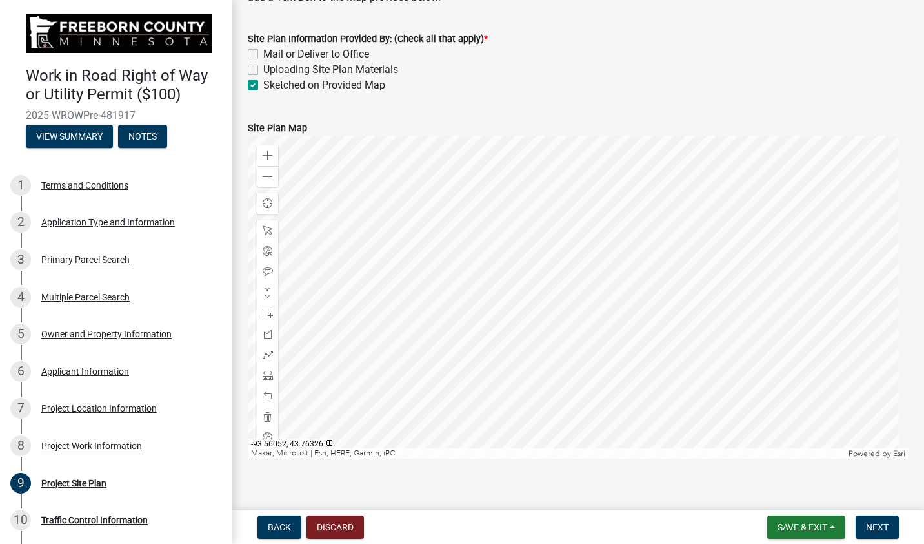
checkbox input "true"
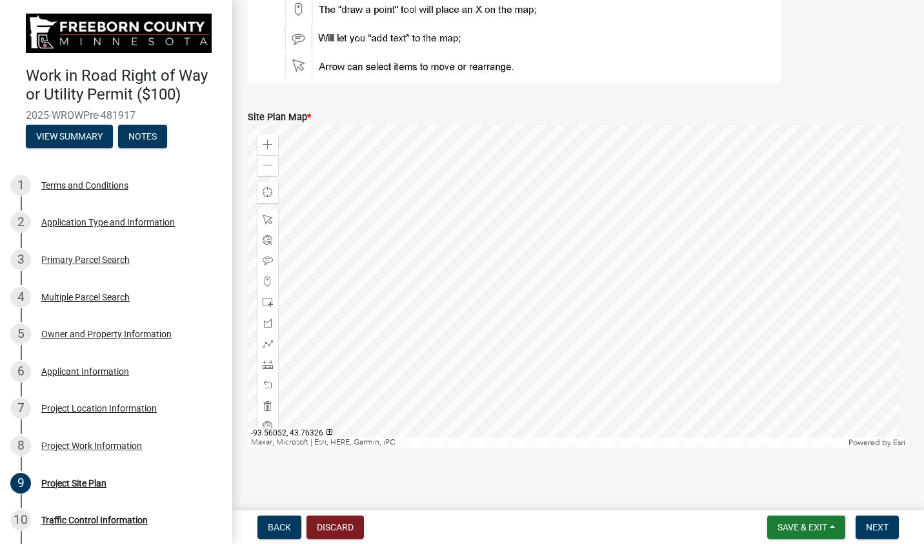
scroll to position [321, 0]
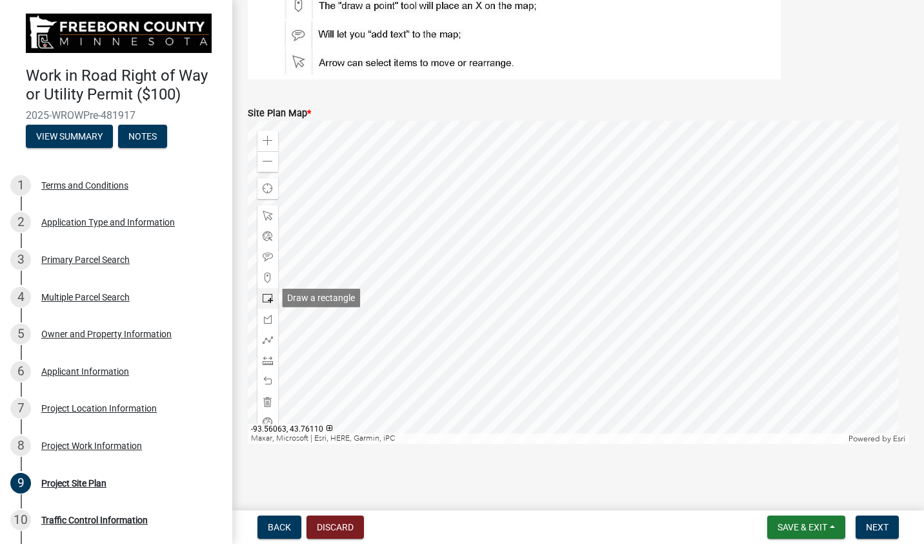
click at [272, 300] on span at bounding box center [268, 298] width 10 height 10
click at [334, 276] on div at bounding box center [578, 282] width 661 height 323
click at [270, 320] on span at bounding box center [268, 319] width 10 height 10
click at [267, 337] on span at bounding box center [268, 339] width 10 height 10
click at [338, 292] on div at bounding box center [578, 282] width 661 height 323
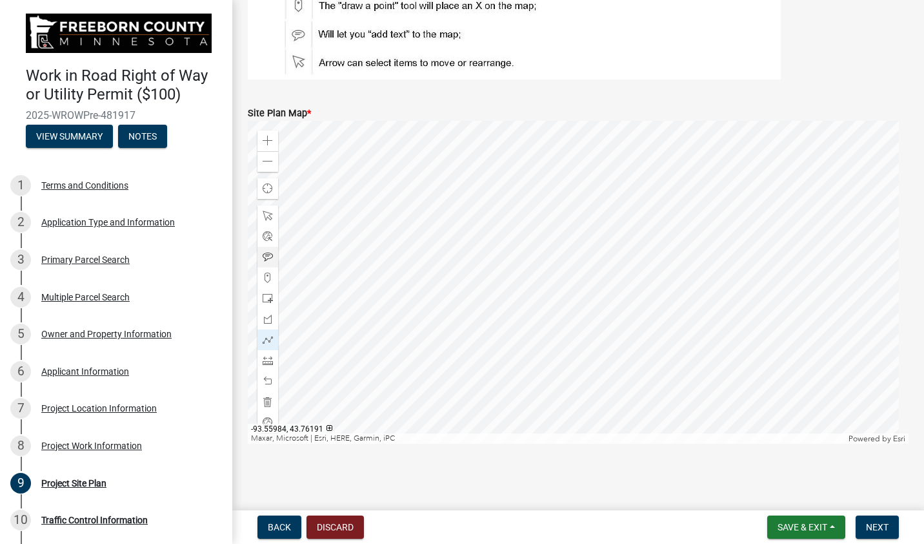
click at [350, 287] on div at bounding box center [578, 282] width 661 height 323
click at [267, 255] on span at bounding box center [268, 257] width 10 height 10
click at [354, 278] on div at bounding box center [578, 282] width 661 height 323
click at [875, 528] on span "Next" at bounding box center [877, 527] width 23 height 10
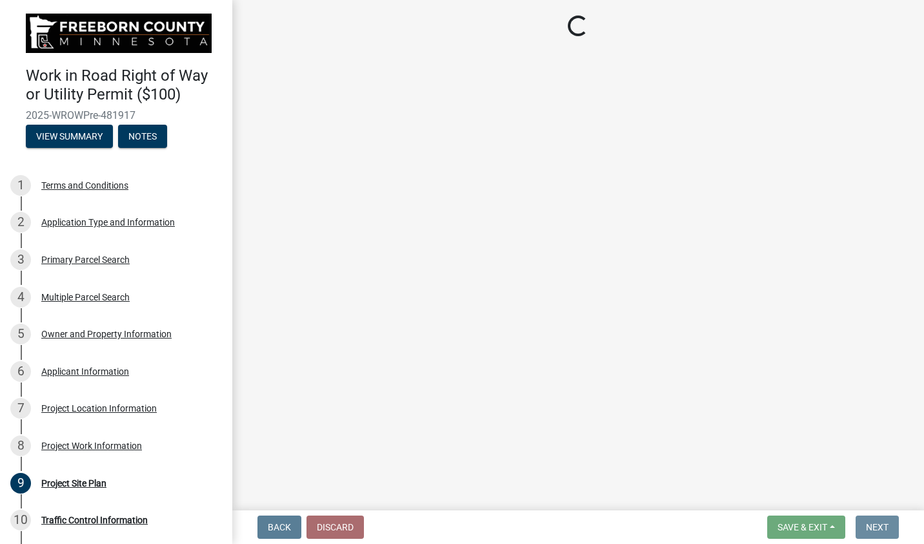
scroll to position [0, 0]
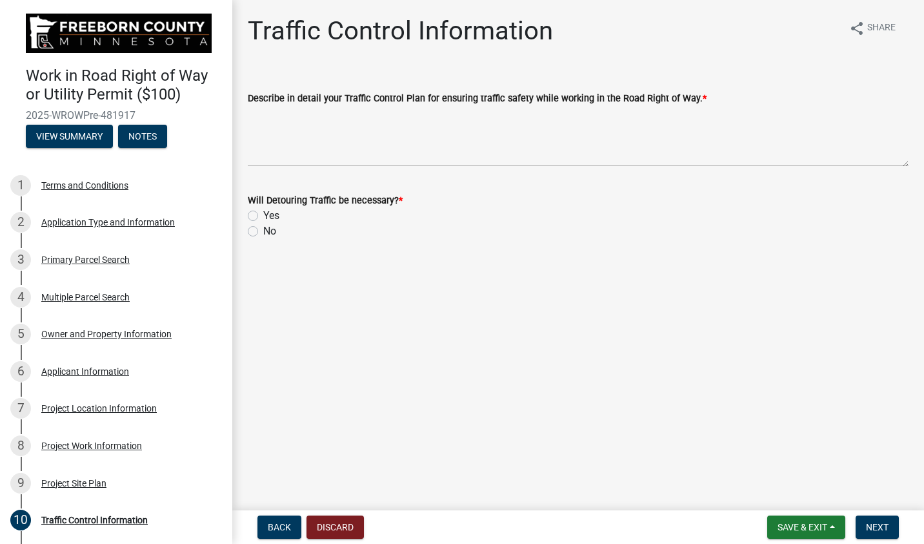
click at [263, 233] on label "No" at bounding box center [269, 230] width 13 height 15
click at [263, 232] on input "No" at bounding box center [267, 227] width 8 height 8
radio input "true"
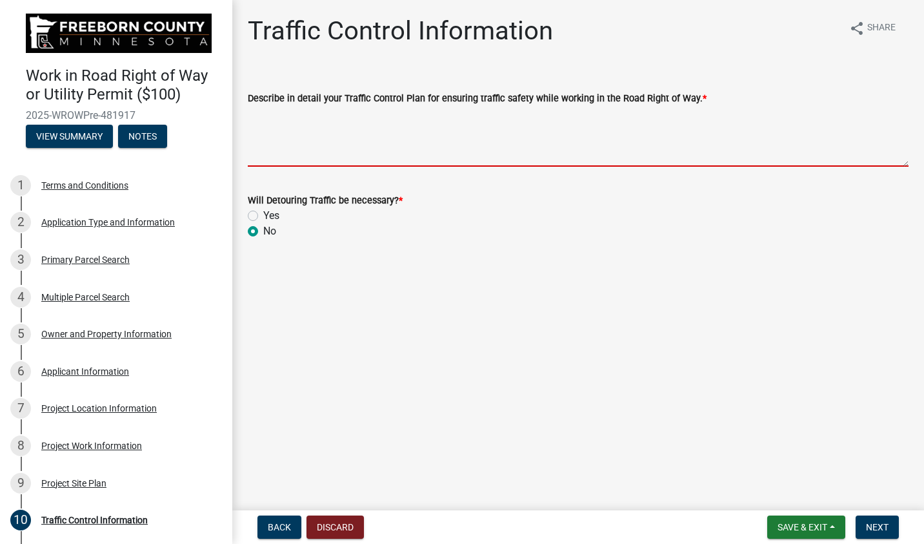
click at [268, 154] on textarea "Describe in detail your Traffic Control Plan for ensuring traffic safety while …" at bounding box center [578, 136] width 661 height 61
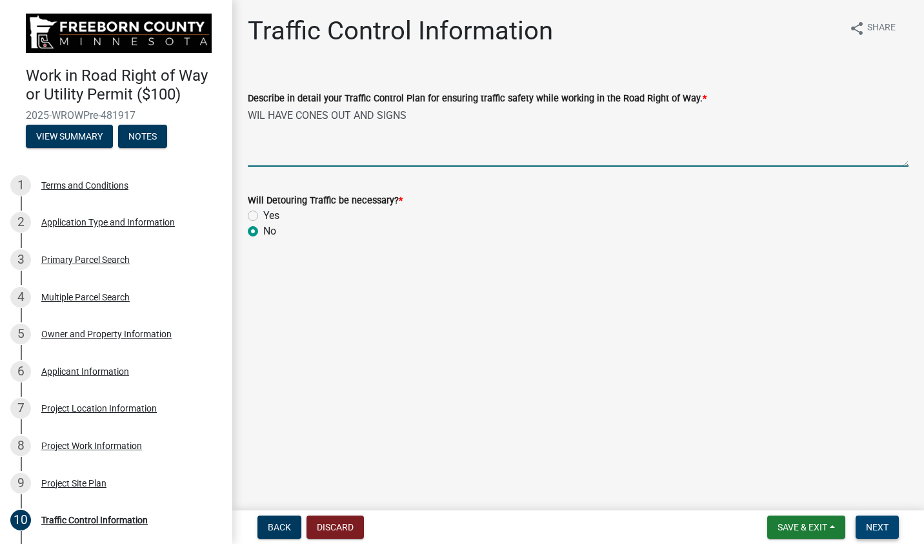
type textarea "WIL HAVE CONES OUT AND SIGNS"
click at [877, 531] on span "Next" at bounding box center [877, 527] width 23 height 10
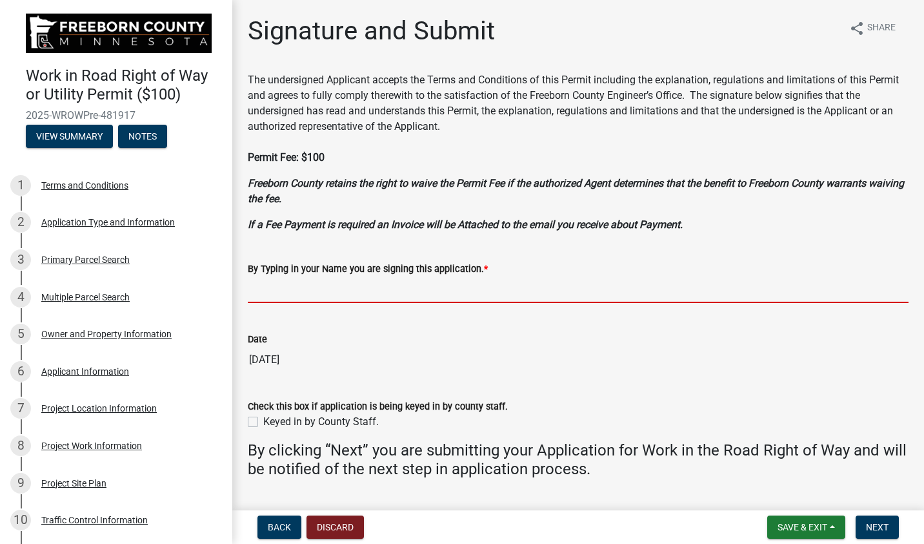
click at [288, 292] on input "By Typing in your Name you are signing this application. *" at bounding box center [578, 289] width 661 height 26
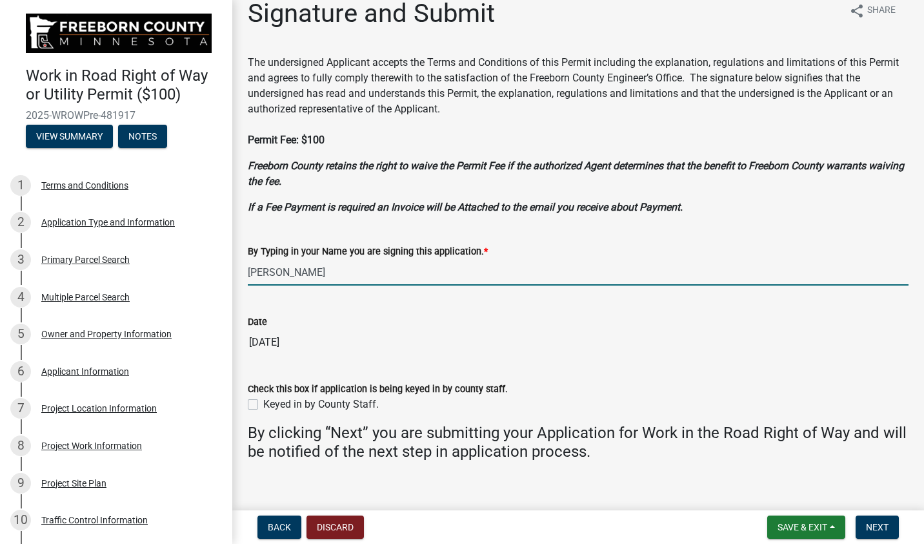
scroll to position [34, 0]
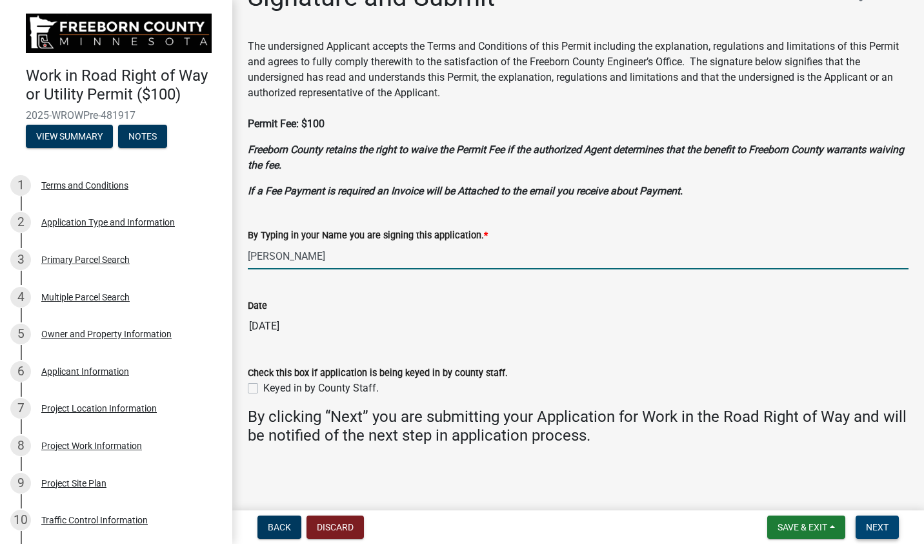
type input "[PERSON_NAME]"
click at [873, 525] on span "Next" at bounding box center [877, 527] width 23 height 10
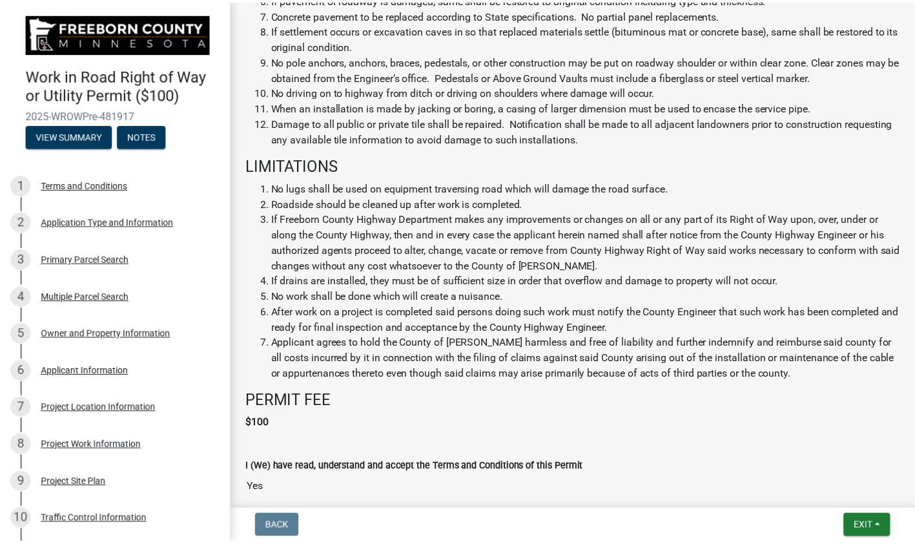
scroll to position [904, 0]
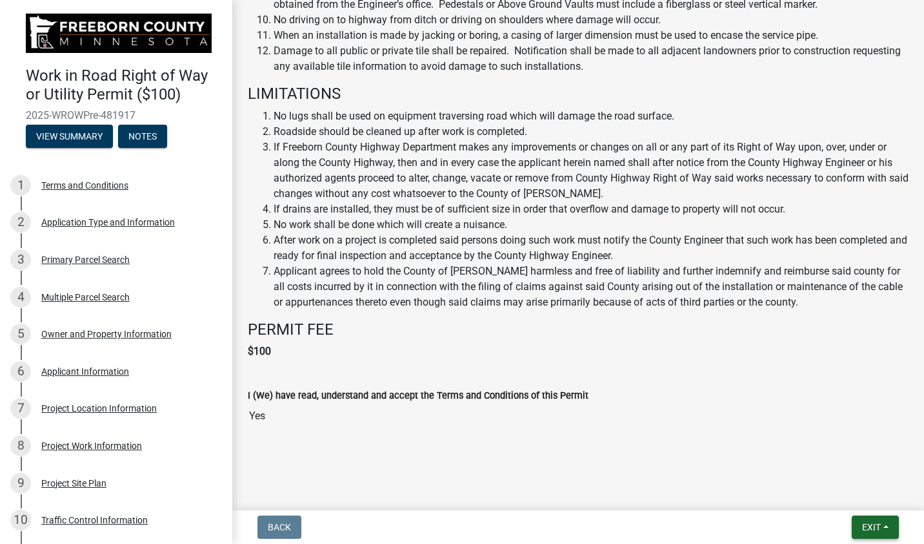
click at [868, 529] on span "Exit" at bounding box center [871, 527] width 19 height 10
click at [826, 489] on button "Save & Exit" at bounding box center [848, 493] width 103 height 31
